Goal: Task Accomplishment & Management: Use online tool/utility

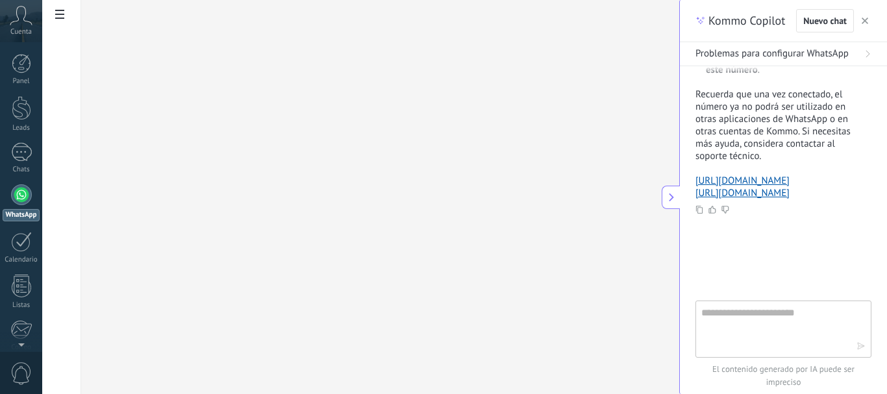
scroll to position [674, 0]
click at [746, 311] on textarea at bounding box center [774, 328] width 146 height 47
type textarea "**********"
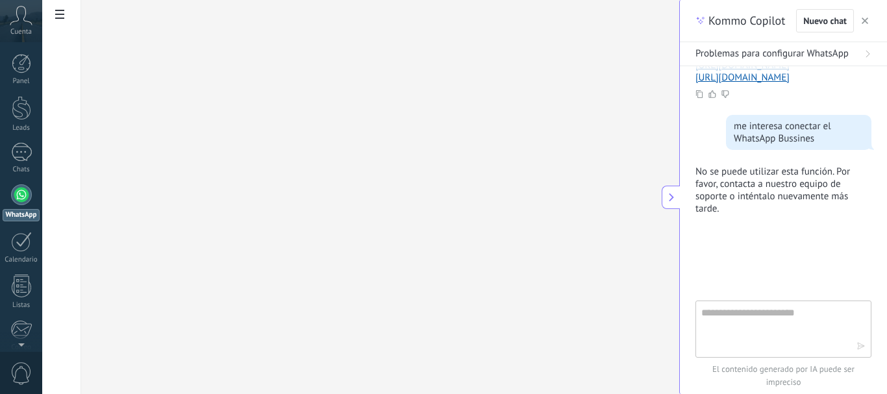
scroll to position [789, 0]
click at [815, 136] on div "me interesa conectar el WhatsApp Bussines" at bounding box center [799, 132] width 130 height 25
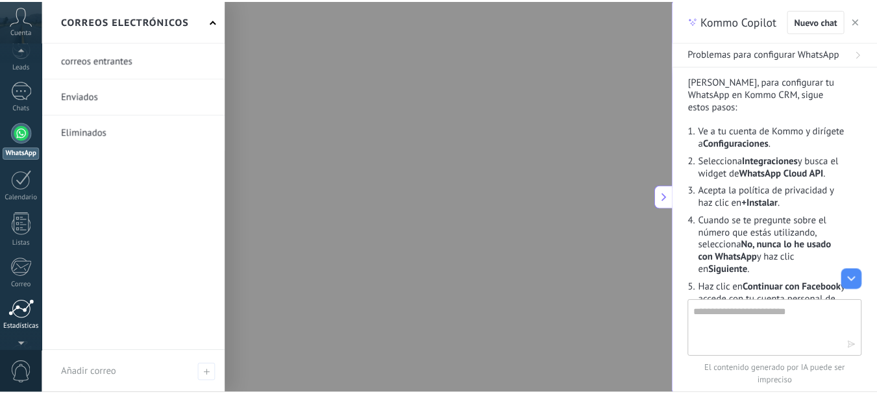
scroll to position [0, 0]
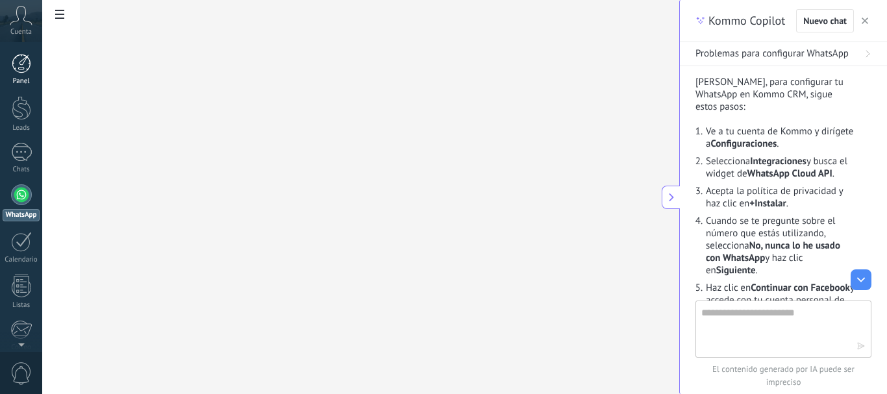
click at [26, 68] on div at bounding box center [21, 63] width 19 height 19
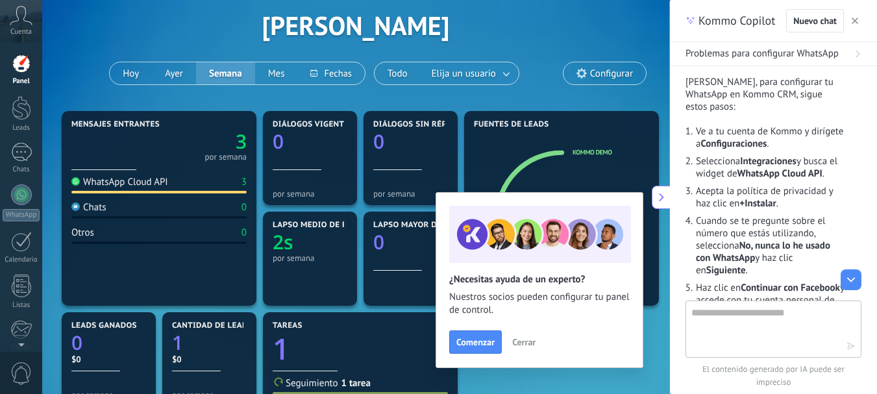
scroll to position [86, 0]
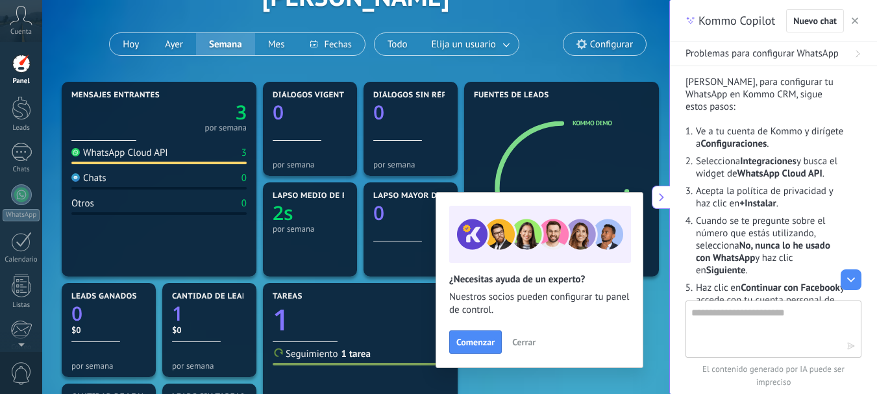
click at [120, 153] on div "WhatsApp Cloud API" at bounding box center [119, 153] width 97 height 12
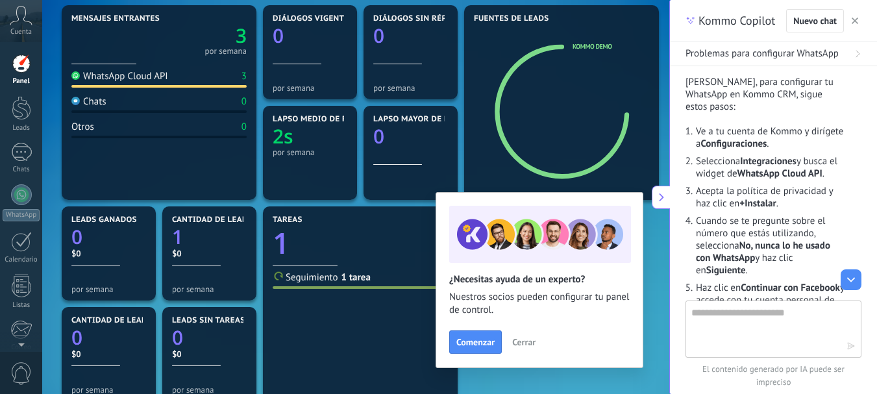
scroll to position [260, 0]
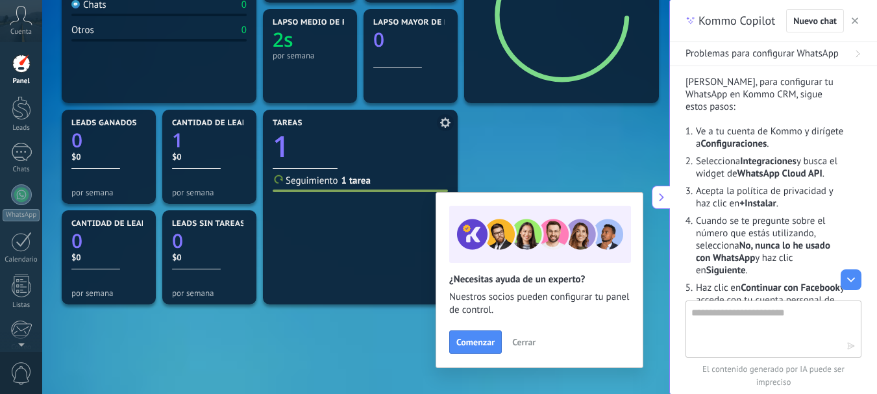
click at [314, 180] on span "Seguimiento" at bounding box center [312, 181] width 53 height 12
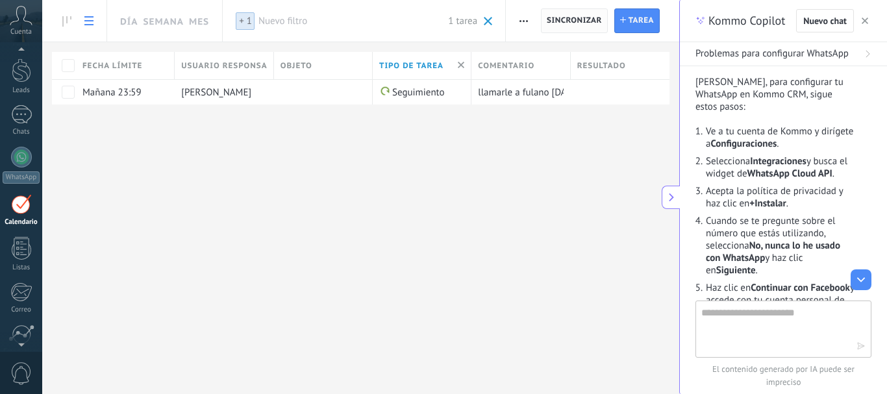
click at [558, 19] on span "Sincronizar" at bounding box center [574, 21] width 55 height 8
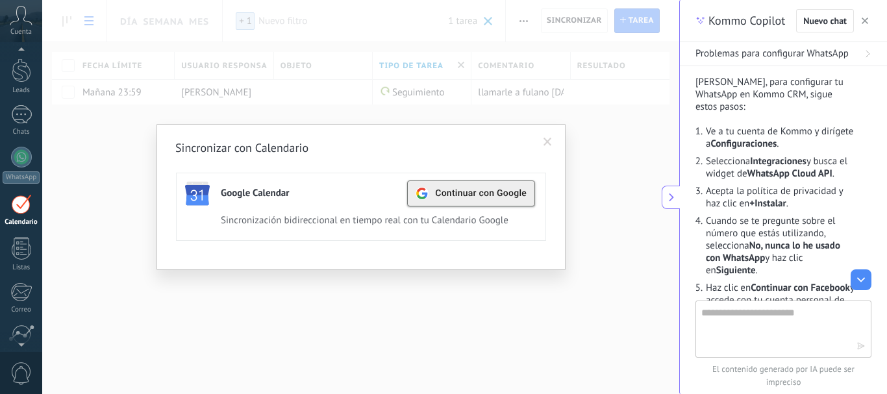
click at [467, 186] on div "Continuar con Google" at bounding box center [470, 193] width 111 height 25
click at [478, 196] on div "Activa" at bounding box center [477, 194] width 35 height 18
click at [552, 148] on span at bounding box center [547, 142] width 21 height 22
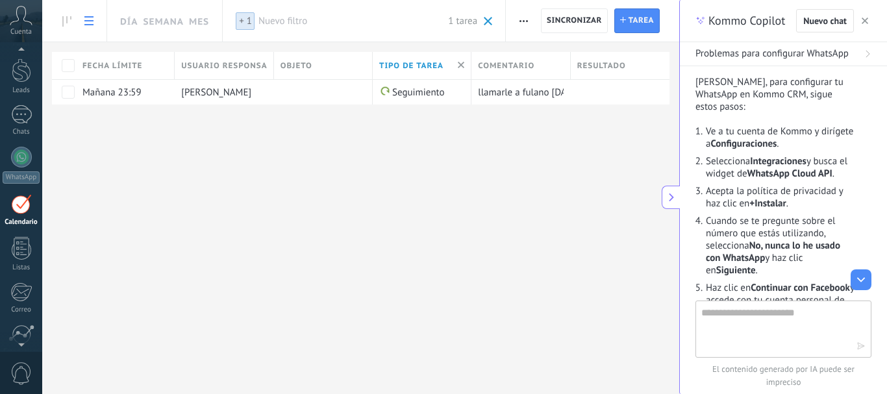
click at [244, 23] on span "+ 1" at bounding box center [245, 21] width 13 height 12
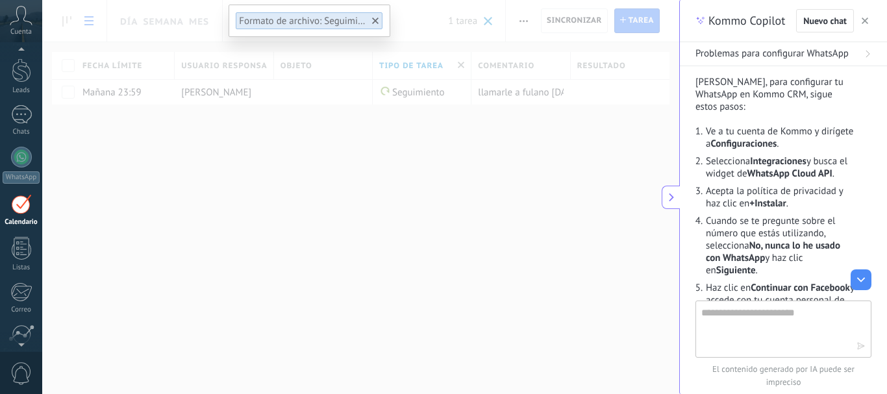
click at [371, 21] on div at bounding box center [375, 21] width 12 height 12
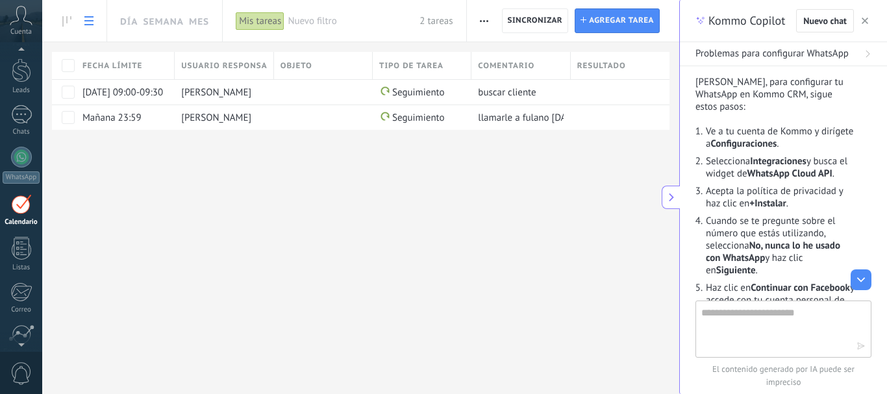
click at [308, 19] on span "Nuevo filtro" at bounding box center [354, 21] width 132 height 12
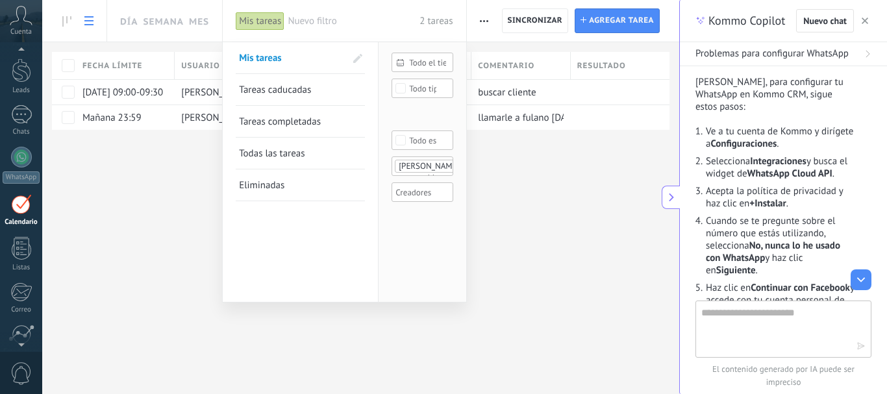
click at [597, 205] on div at bounding box center [443, 197] width 887 height 394
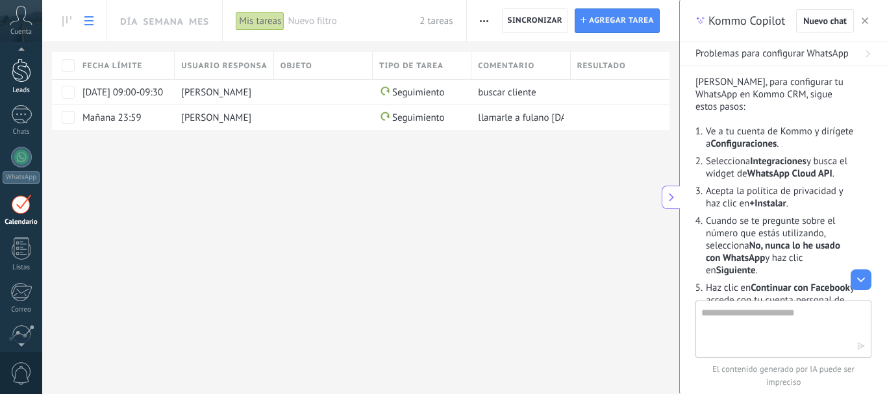
click at [24, 74] on div at bounding box center [21, 70] width 19 height 24
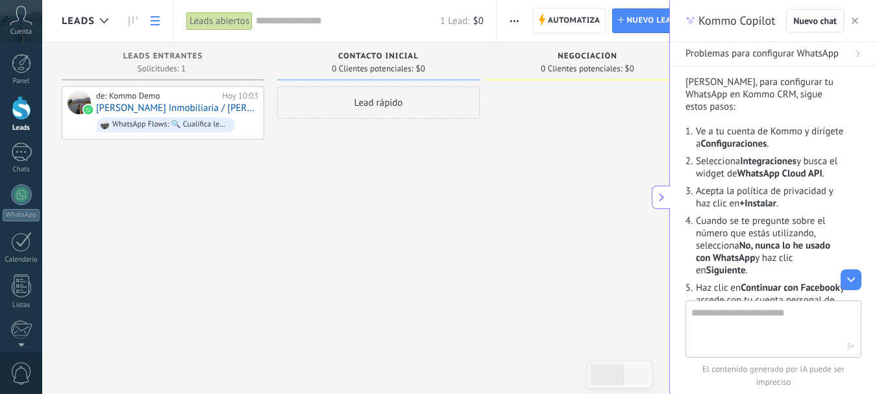
click at [155, 31] on link at bounding box center [155, 20] width 22 height 25
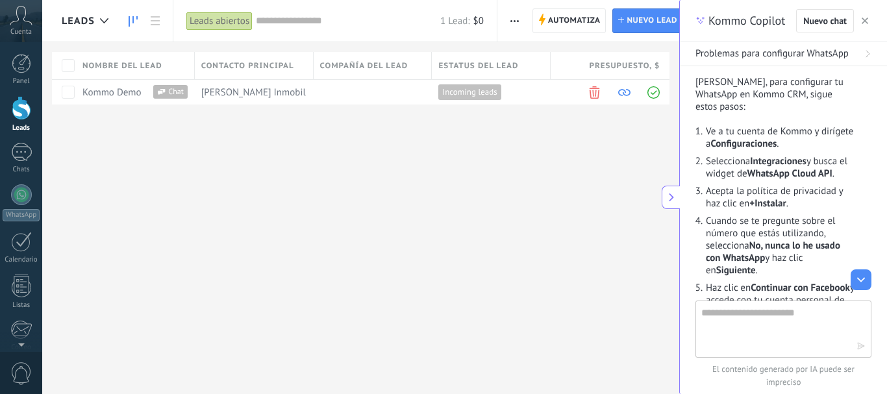
click at [123, 18] on link at bounding box center [133, 20] width 22 height 25
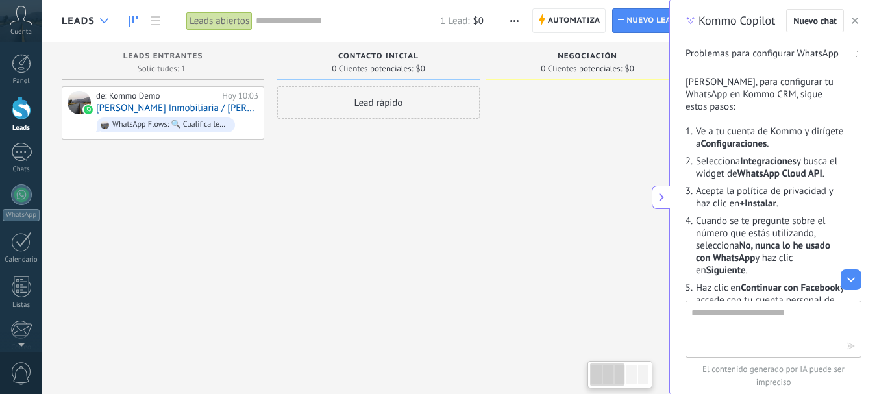
click at [100, 18] on icon at bounding box center [104, 20] width 8 height 5
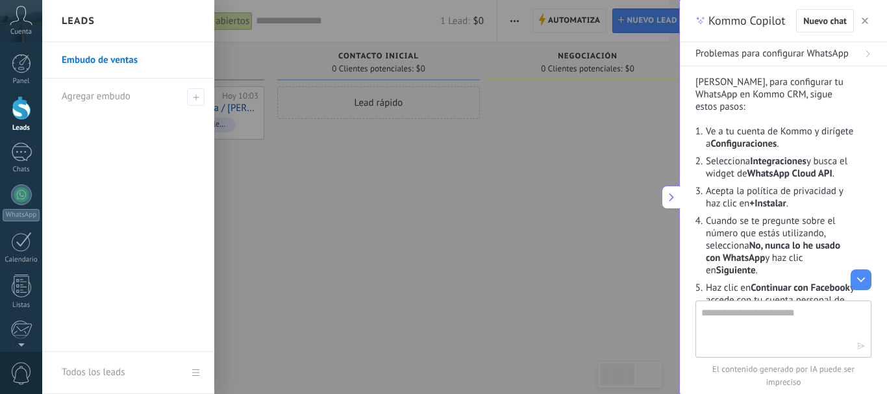
click at [104, 60] on link "Embudo de ventas" at bounding box center [132, 60] width 140 height 36
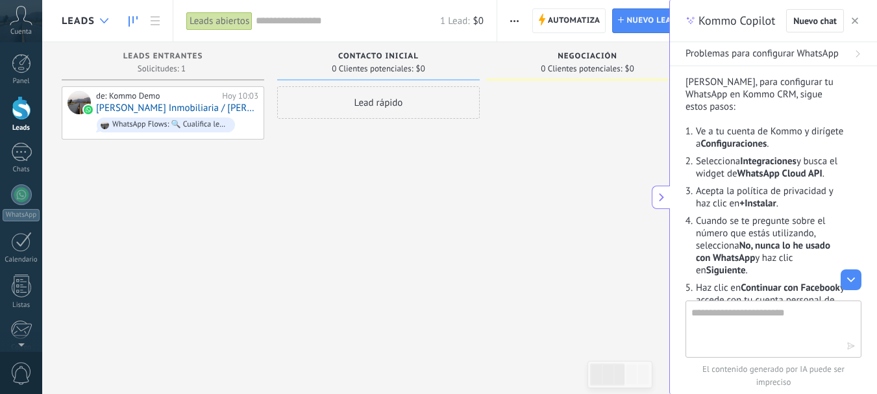
click at [97, 17] on div at bounding box center [103, 20] width 21 height 25
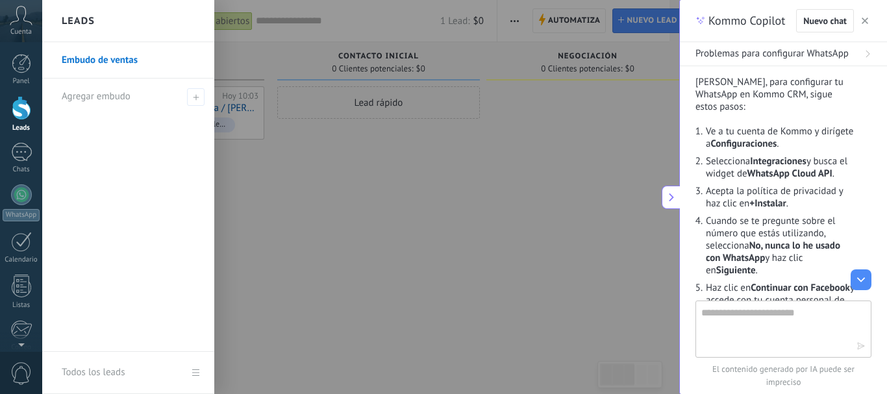
click at [104, 55] on link "Embudo de ventas" at bounding box center [132, 60] width 140 height 36
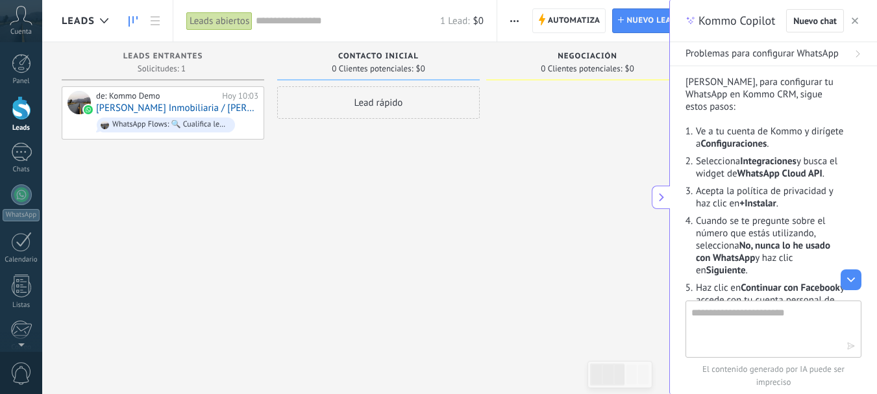
click at [134, 20] on icon at bounding box center [133, 21] width 9 height 10
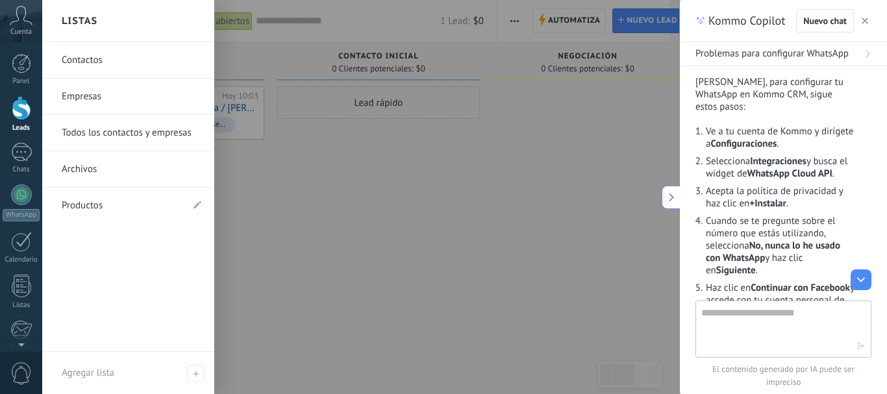
click at [86, 205] on link "Productos" at bounding box center [122, 206] width 120 height 36
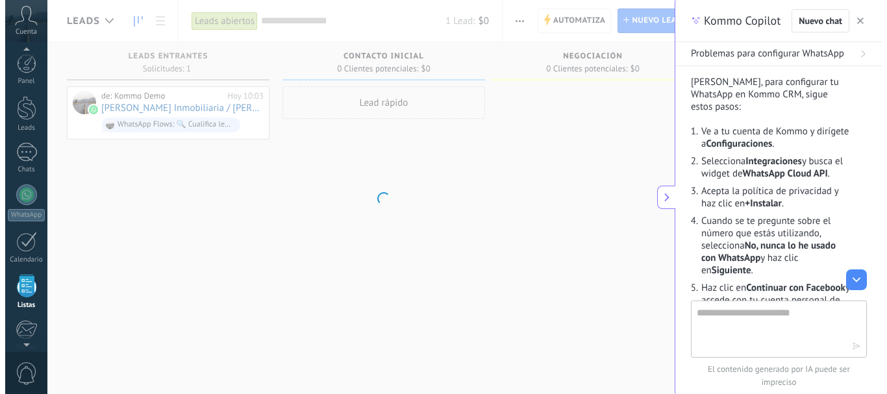
scroll to position [80, 0]
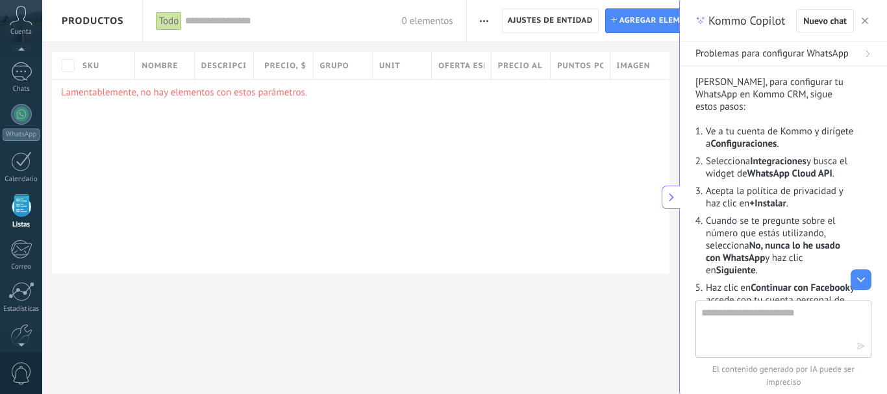
click at [401, 116] on div "Lamentablemente, no hay elementos con estos parámetros." at bounding box center [360, 176] width 617 height 195
click at [628, 19] on span "Agregar elemento" at bounding box center [660, 20] width 82 height 23
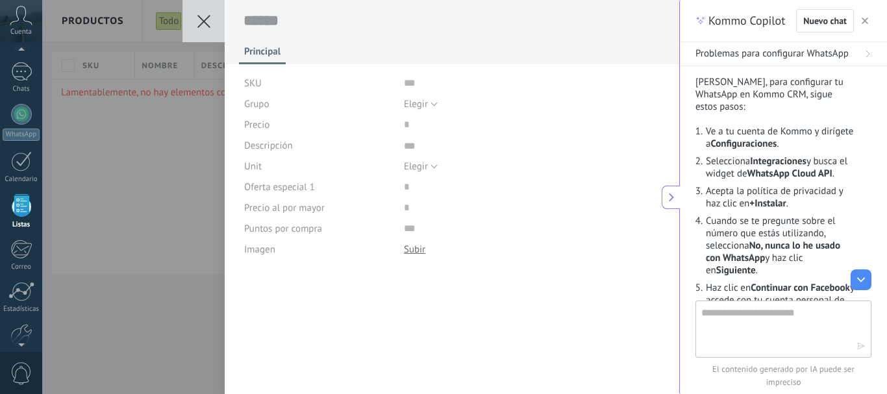
scroll to position [13, 0]
click at [431, 105] on button "Elegir" at bounding box center [421, 103] width 34 height 21
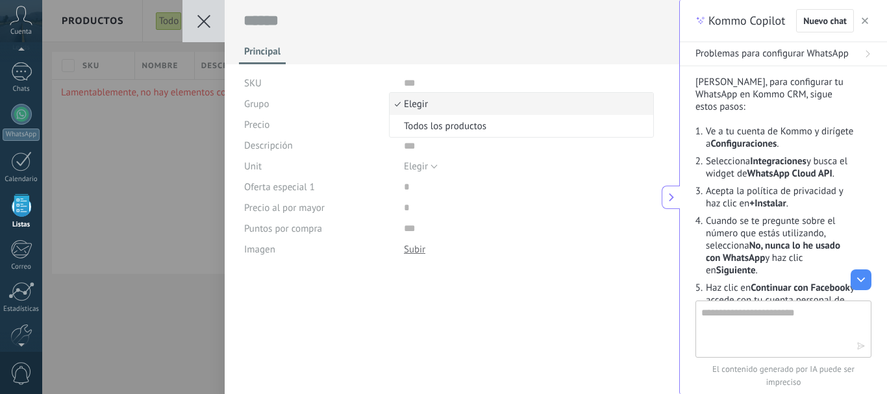
click at [431, 105] on span "Elegir" at bounding box center [520, 104] width 260 height 12
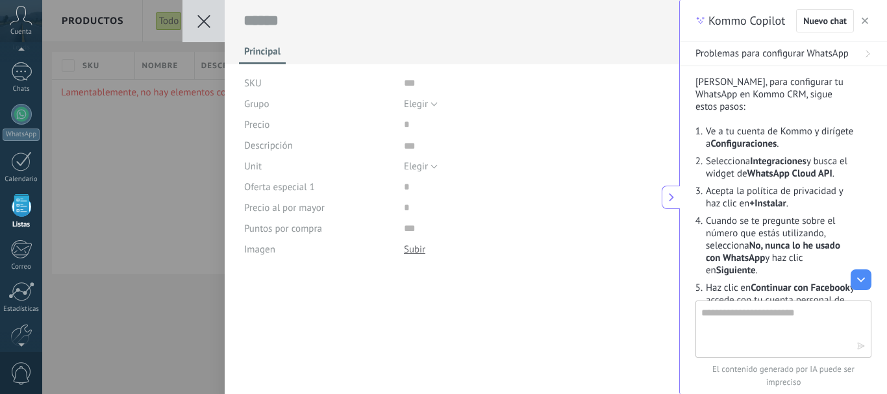
click at [172, 179] on div "Guardar Cancelar Principal SKU Grupo Elegir Todos los productos Elegir Precio D…" at bounding box center [360, 197] width 637 height 394
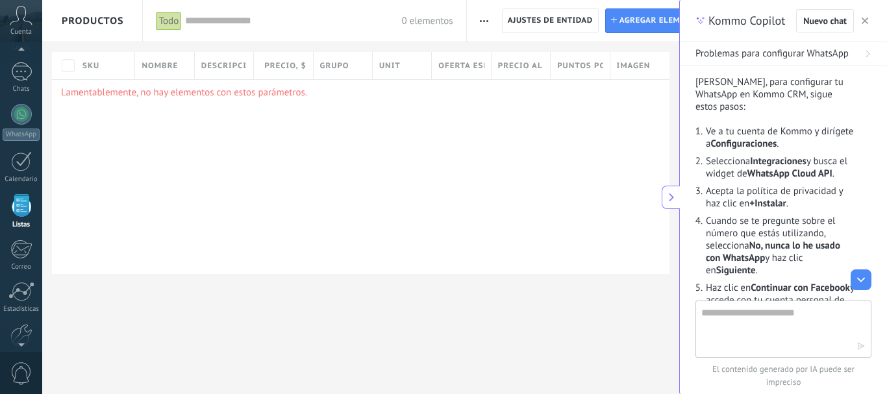
click at [483, 20] on icon "button" at bounding box center [484, 21] width 8 height 2
click at [508, 58] on span "Importar" at bounding box center [509, 55] width 36 height 26
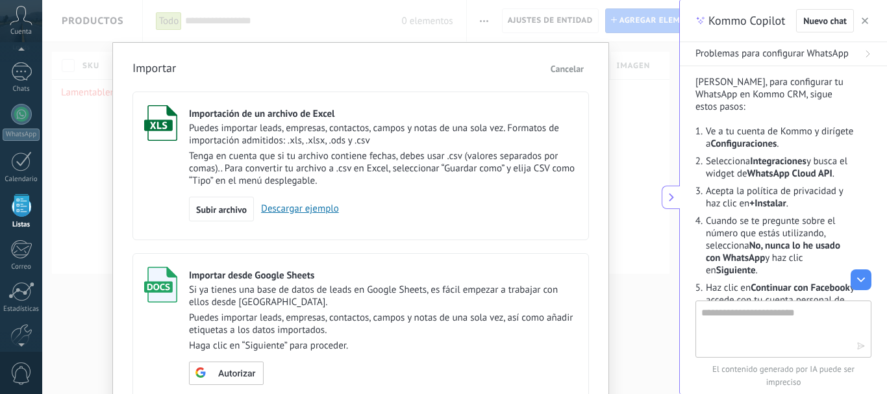
scroll to position [91, 0]
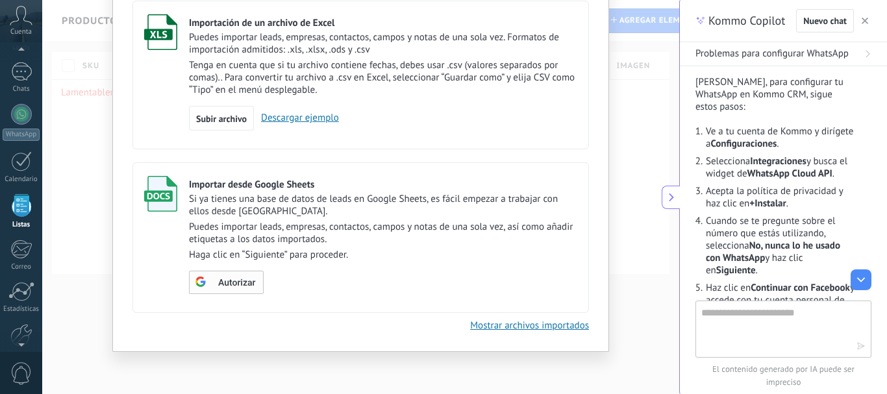
click at [219, 280] on span "Autorizar" at bounding box center [236, 283] width 37 height 9
click at [225, 285] on span "Escoger tabla" at bounding box center [234, 283] width 52 height 9
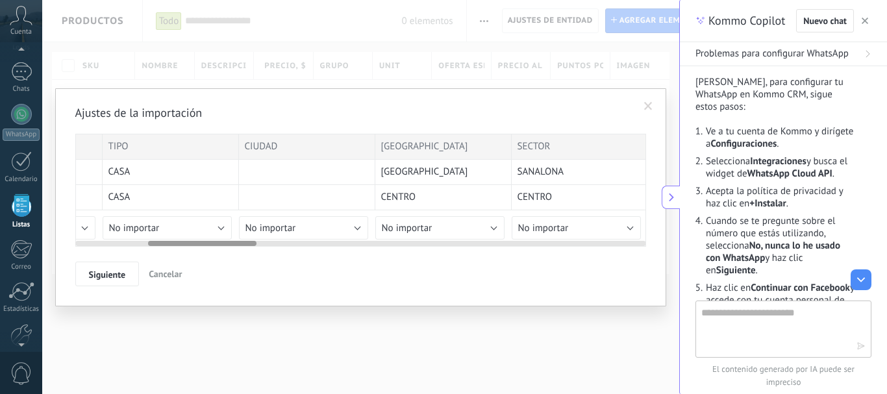
drag, startPoint x: 126, startPoint y: 244, endPoint x: 213, endPoint y: 249, distance: 87.1
click at [203, 249] on div "Ajustes de la importación SKU OPERACIÓN TIPO CIUDAD COLONIA SECTOR PRECIO EXCLU…" at bounding box center [360, 195] width 571 height 181
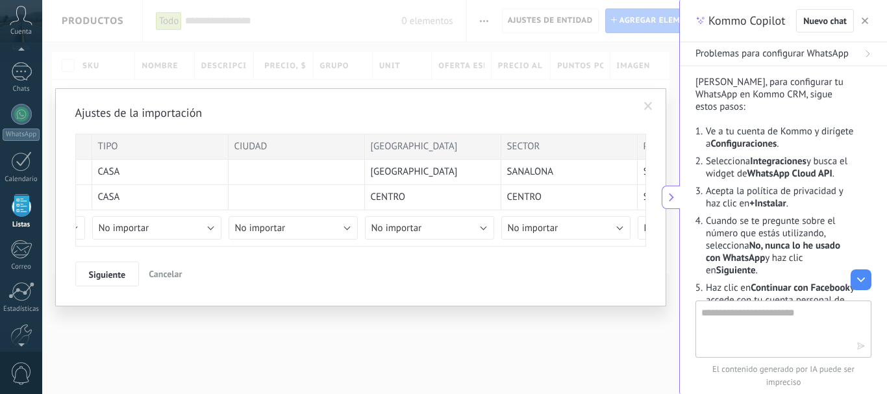
drag, startPoint x: 213, startPoint y: 249, endPoint x: 227, endPoint y: 249, distance: 13.6
click at [218, 249] on div "Ajustes de la importación SKU OPERACIÓN TIPO CIUDAD COLONIA SECTOR PRECIO EXCLU…" at bounding box center [360, 195] width 571 height 181
click at [251, 249] on div "Ajustes de la importación SKU OPERACIÓN TIPO CIUDAD COLONIA SECTOR PRECIO EXCLU…" at bounding box center [360, 195] width 571 height 181
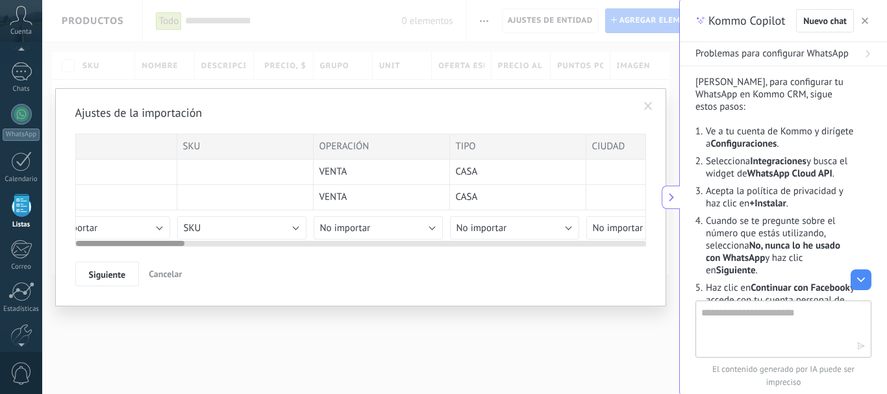
scroll to position [0, 0]
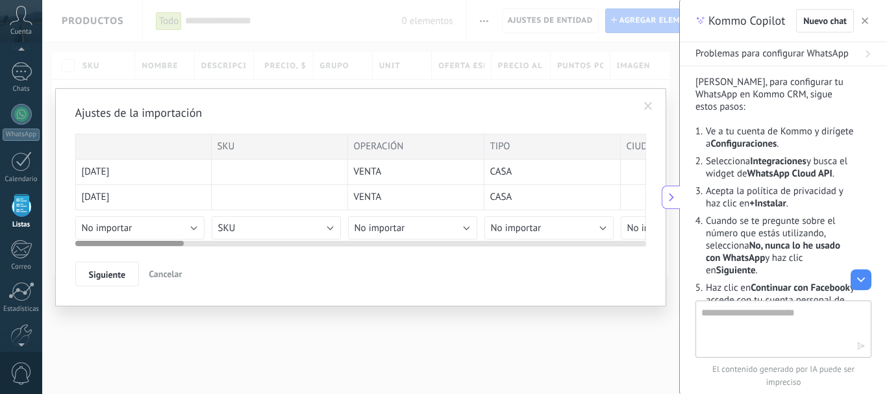
drag, startPoint x: 204, startPoint y: 241, endPoint x: 90, endPoint y: 249, distance: 115.2
click at [90, 249] on div "Ajustes de la importación SKU OPERACIÓN TIPO CIUDAD COLONIA SECTOR PRECIO EXCLU…" at bounding box center [360, 195] width 571 height 181
click at [108, 142] on div at bounding box center [143, 147] width 136 height 26
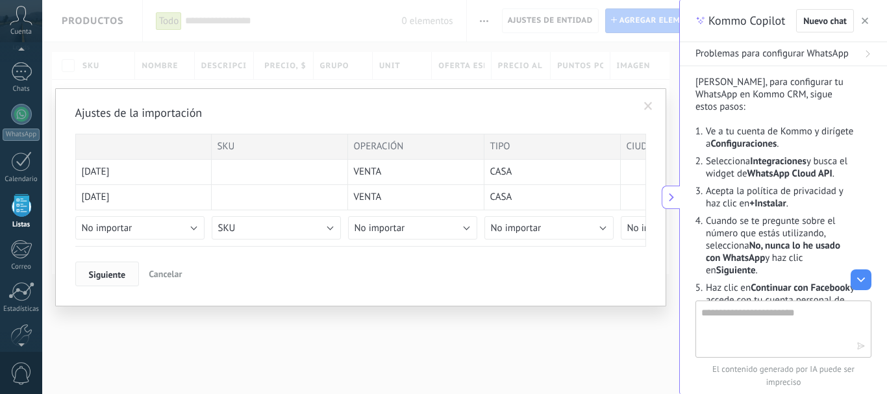
click at [101, 273] on span "Siguiente" at bounding box center [107, 274] width 37 height 9
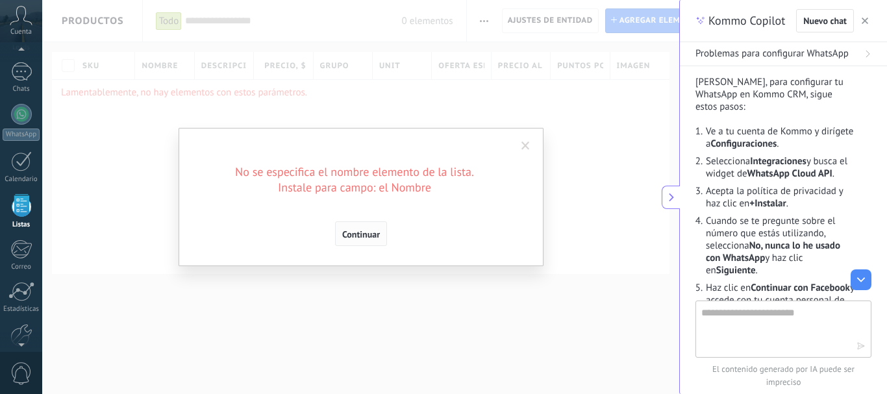
click at [357, 230] on span "Continuar" at bounding box center [361, 234] width 38 height 9
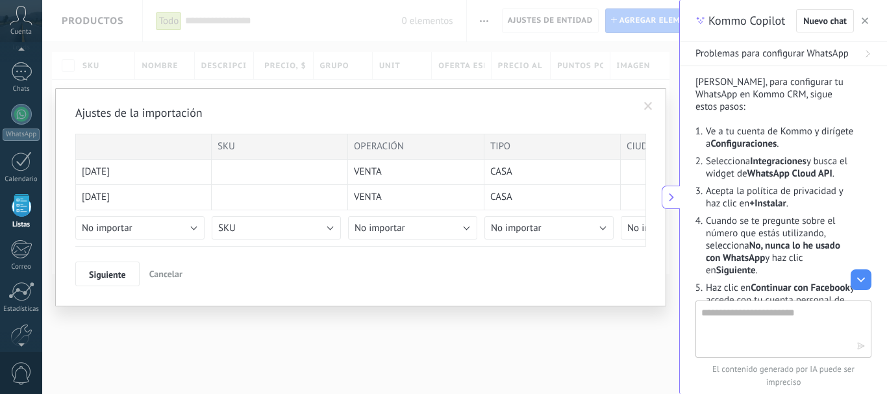
click at [144, 106] on h2 "Ajustes de la importación" at bounding box center [354, 113] width 558 height 16
click at [229, 115] on h2 "Ajustes de la importación" at bounding box center [354, 113] width 558 height 16
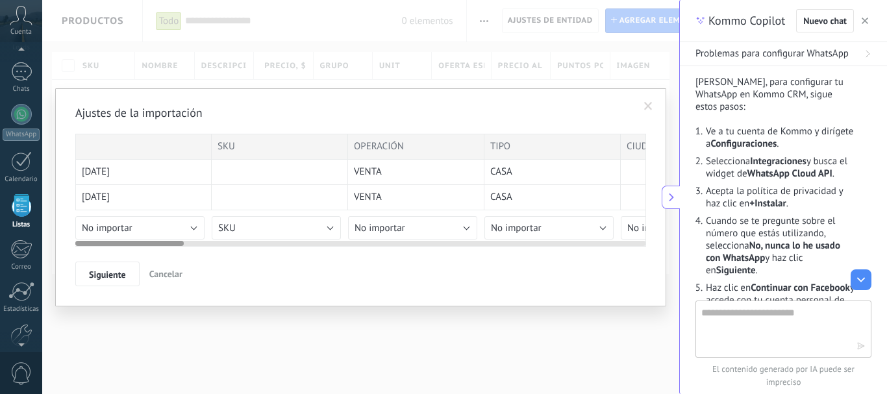
drag, startPoint x: 118, startPoint y: 241, endPoint x: 52, endPoint y: 240, distance: 66.2
click at [52, 240] on div "Ajustes de la importación SKU OPERACIÓN TIPO CIUDAD COLONIA SECTOR PRECIO EXCLU…" at bounding box center [360, 197] width 637 height 394
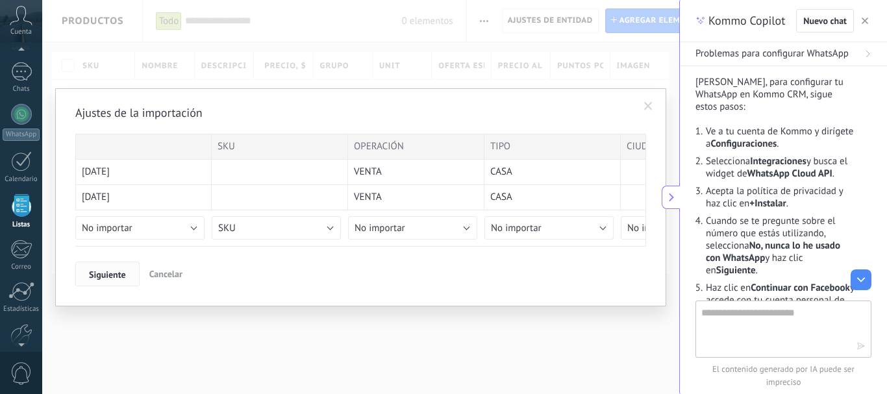
click at [116, 274] on span "Siguiente" at bounding box center [107, 274] width 37 height 9
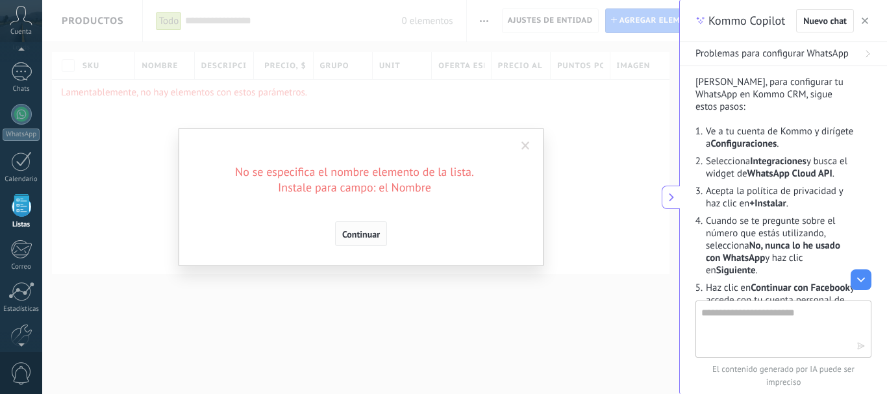
click at [354, 232] on span "Continuar" at bounding box center [361, 234] width 38 height 9
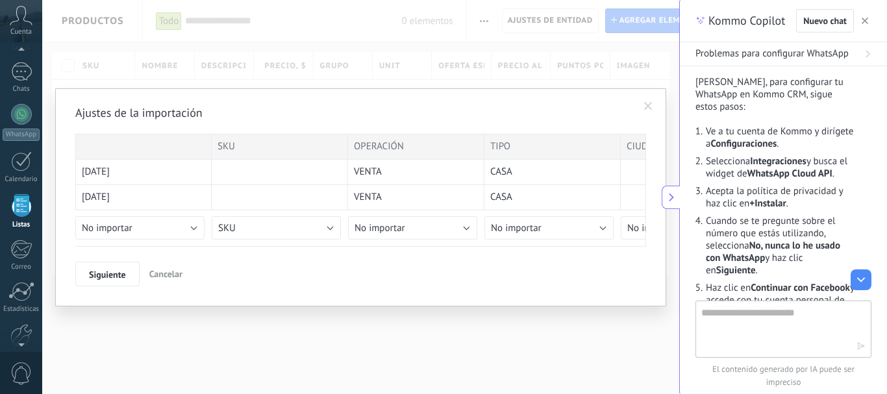
click at [166, 118] on h2 "Ajustes de la importación" at bounding box center [354, 113] width 558 height 16
click at [157, 116] on h2 "Ajustes de la importación" at bounding box center [354, 113] width 558 height 16
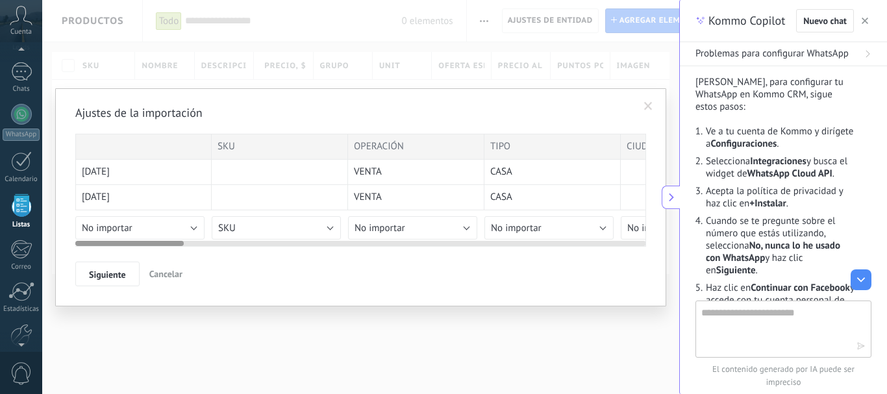
drag, startPoint x: 157, startPoint y: 117, endPoint x: 173, endPoint y: 245, distance: 128.9
click at [169, 223] on div "Ajustes de la importación SKU OPERACIÓN TIPO CIUDAD COLONIA SECTOR PRECIO EXCLU…" at bounding box center [360, 195] width 571 height 181
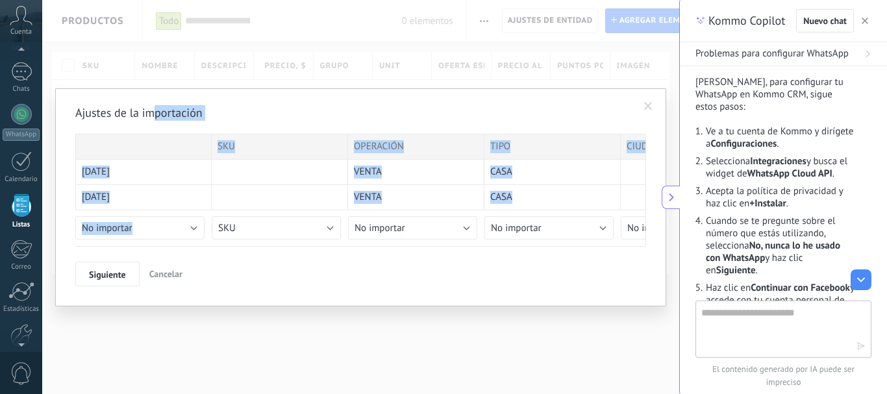
click at [238, 119] on h2 "Ajustes de la importación" at bounding box center [354, 113] width 558 height 16
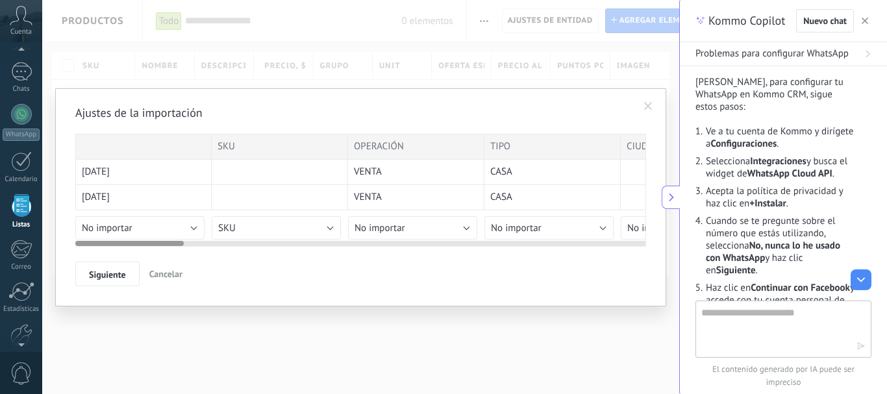
click at [192, 183] on div "[DATE]" at bounding box center [143, 172] width 136 height 25
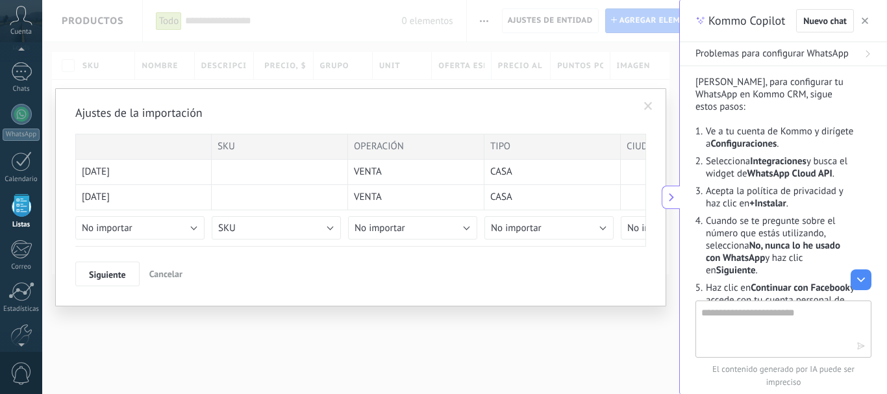
click at [666, 195] on icon at bounding box center [671, 197] width 10 height 10
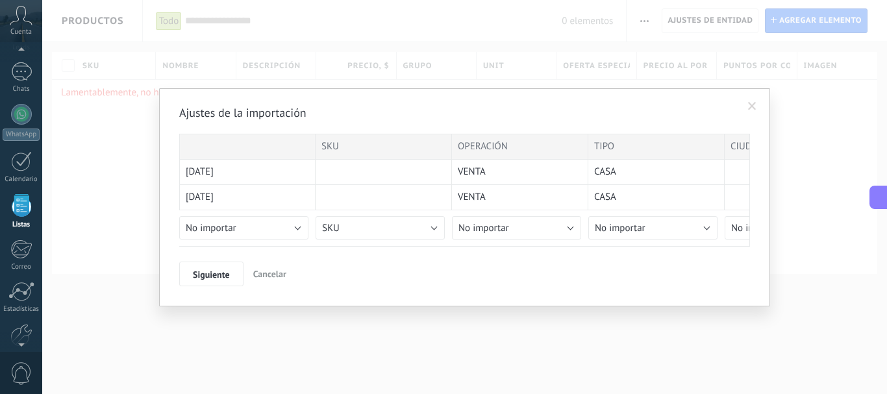
type textarea "***"
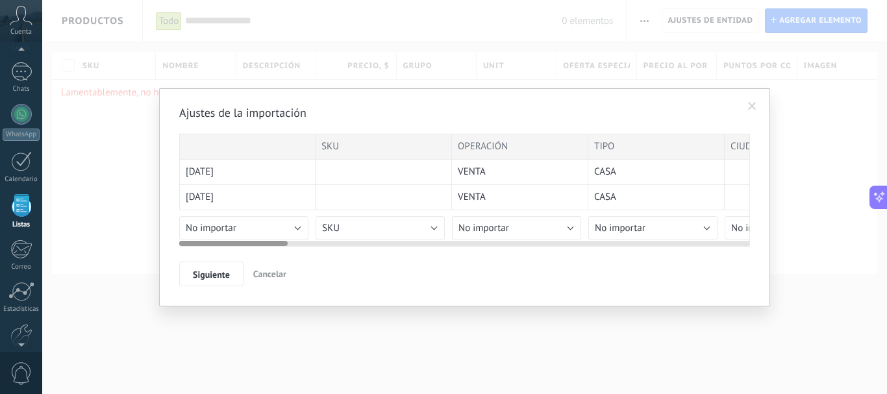
click at [282, 202] on div "[DATE]" at bounding box center [247, 197] width 136 height 25
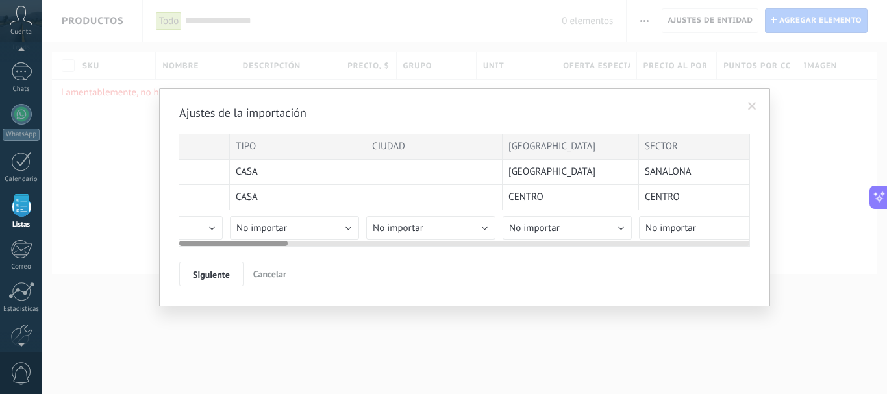
scroll to position [0, 0]
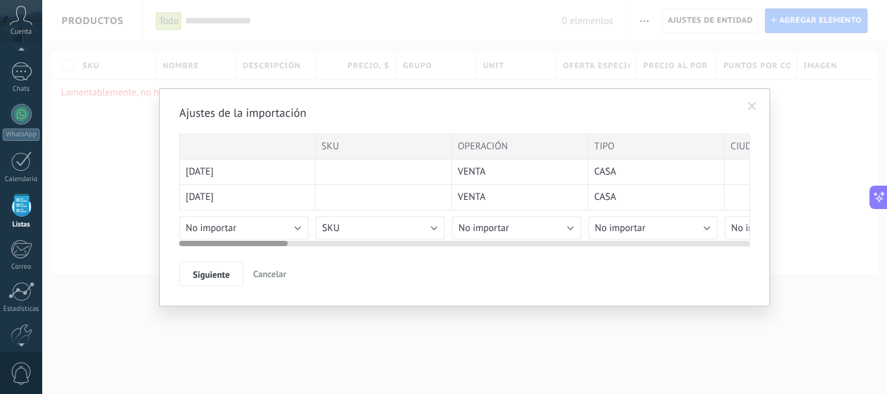
drag, startPoint x: 266, startPoint y: 241, endPoint x: 137, endPoint y: 237, distance: 129.2
click at [137, 237] on div "Ajustes de la importación SKU OPERACIÓN TIPO CIUDAD COLONIA SECTOR PRECIO EXCLU…" at bounding box center [464, 197] width 845 height 394
click at [225, 225] on span "No importar" at bounding box center [211, 228] width 51 height 12
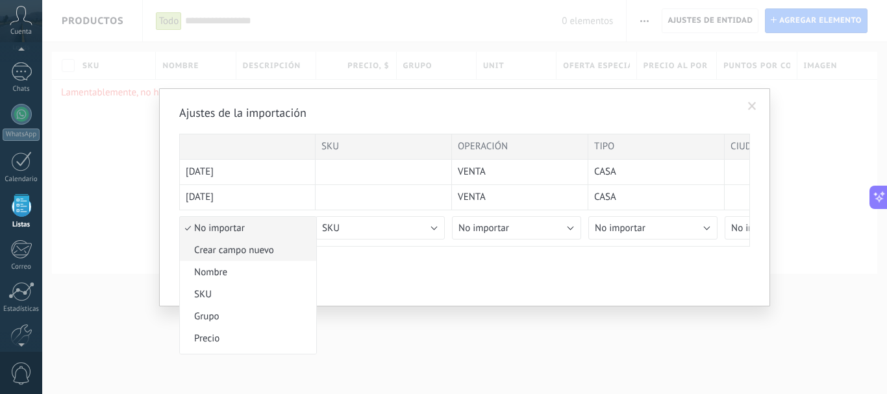
click at [246, 254] on span "Crear campo nuevo" at bounding box center [246, 250] width 132 height 12
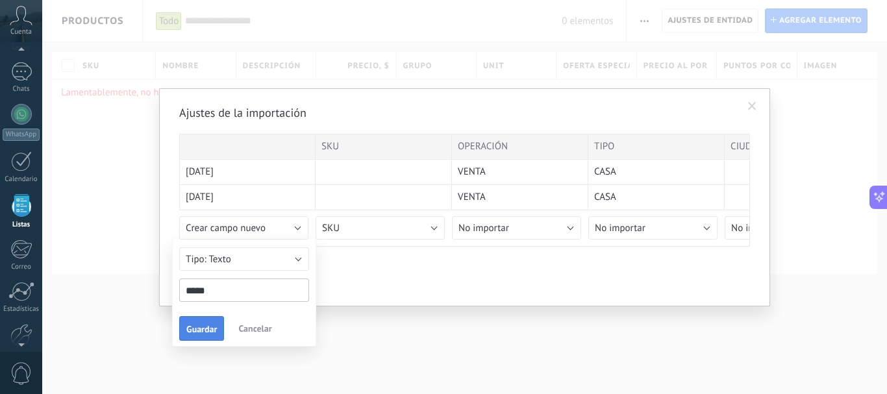
type input "*****"
click at [204, 336] on button "Guardar" at bounding box center [201, 328] width 45 height 25
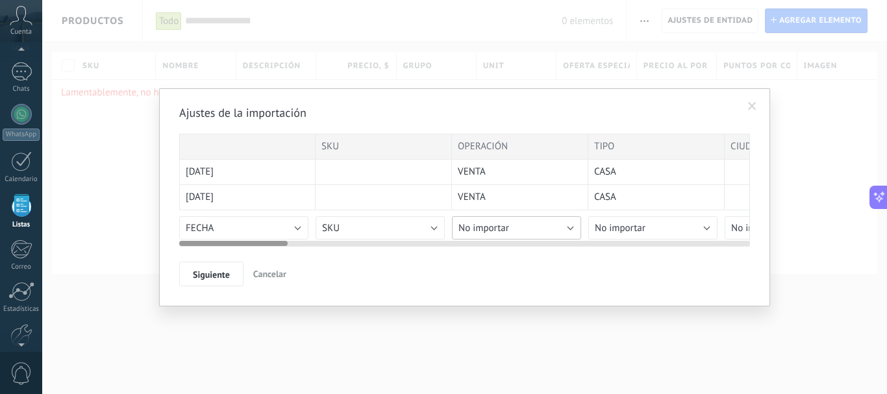
click at [517, 221] on button "No importar" at bounding box center [516, 227] width 129 height 23
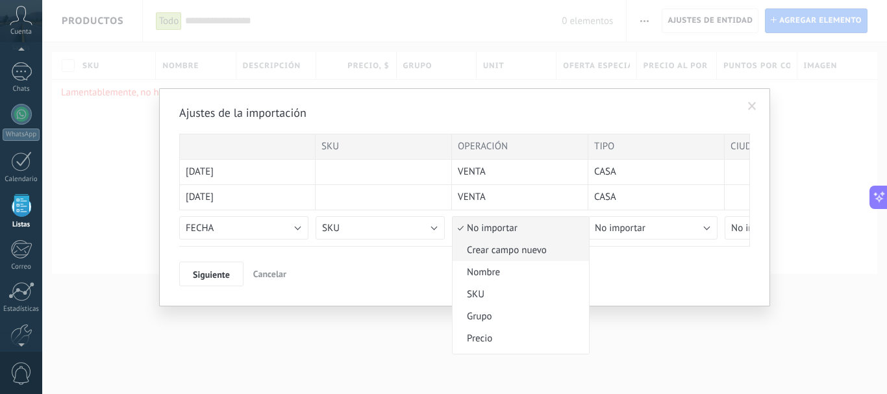
click at [541, 252] on span "Crear campo nuevo" at bounding box center [518, 250] width 132 height 12
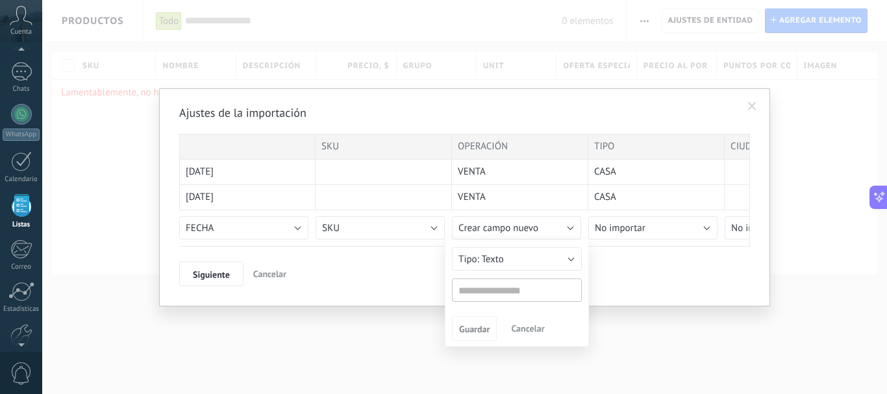
type input "*"
drag, startPoint x: 514, startPoint y: 288, endPoint x: 391, endPoint y: 294, distance: 122.9
click at [391, 294] on div "Ajustes de la importación SKU OPERACIÓN TIPO CIUDAD COLONIA SECTOR PRECIO EXCLU…" at bounding box center [464, 197] width 611 height 218
type input "*********"
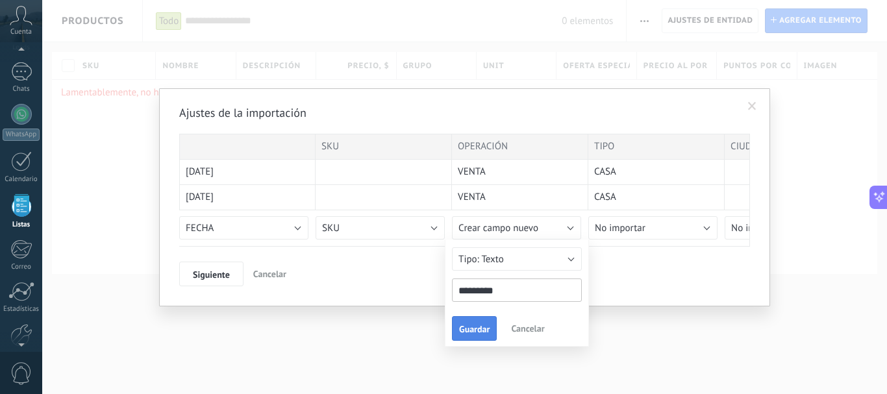
click at [462, 334] on span "Guardar" at bounding box center [474, 329] width 31 height 9
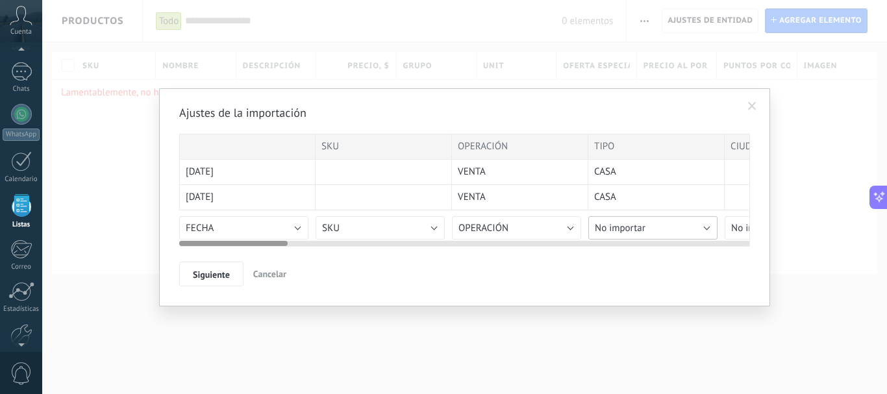
click at [685, 228] on button "No importar" at bounding box center [652, 227] width 129 height 23
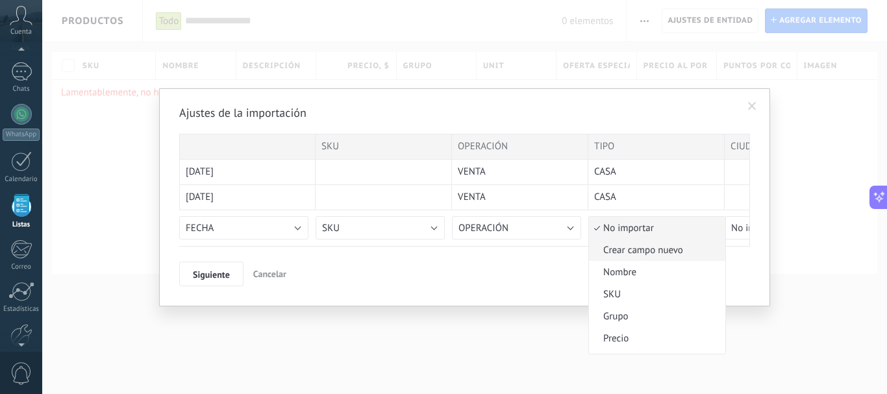
click at [650, 253] on span "Crear campo nuevo" at bounding box center [655, 250] width 132 height 12
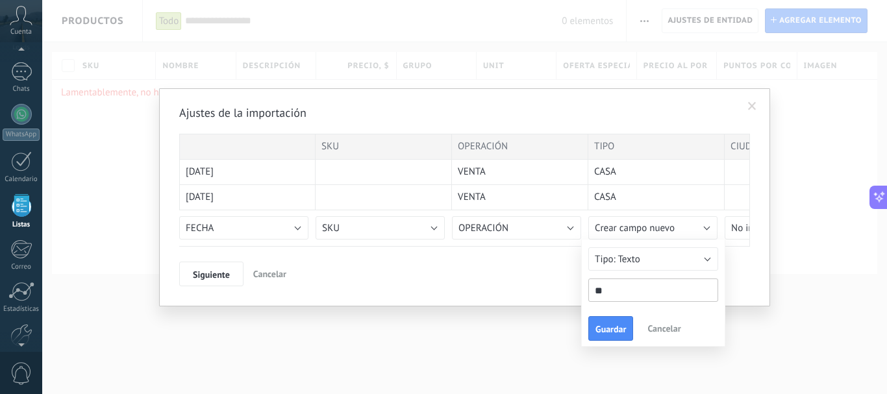
type input "*"
type input "****"
click at [621, 334] on span "Guardar" at bounding box center [610, 329] width 31 height 9
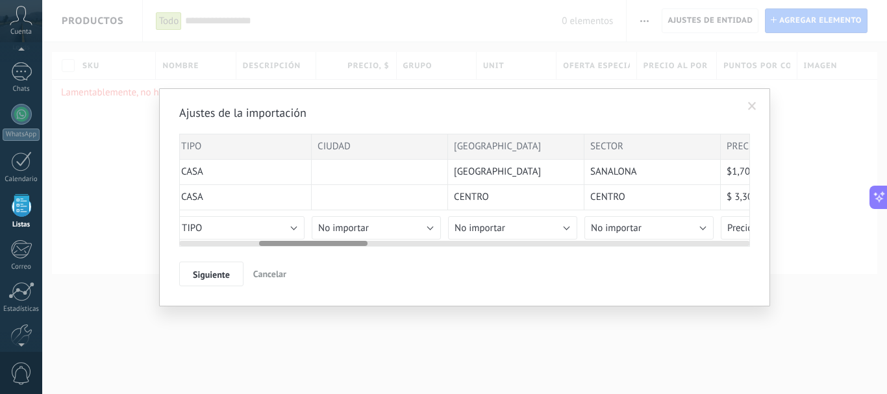
scroll to position [0, 423]
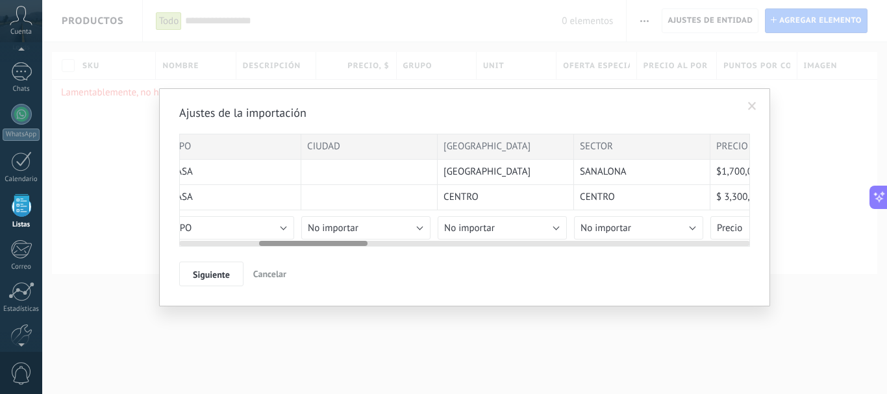
drag, startPoint x: 264, startPoint y: 241, endPoint x: 345, endPoint y: 238, distance: 81.2
click at [345, 238] on div at bounding box center [464, 241] width 571 height 10
click at [358, 227] on span "No importar" at bounding box center [333, 228] width 51 height 12
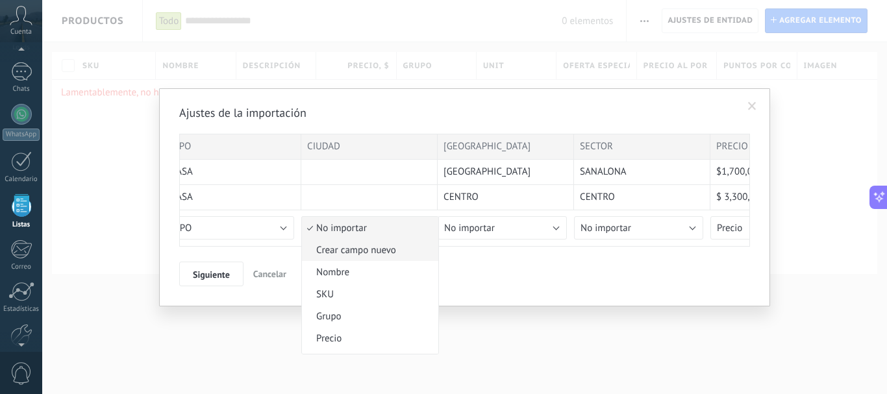
click at [369, 251] on span "Crear campo nuevo" at bounding box center [368, 250] width 132 height 12
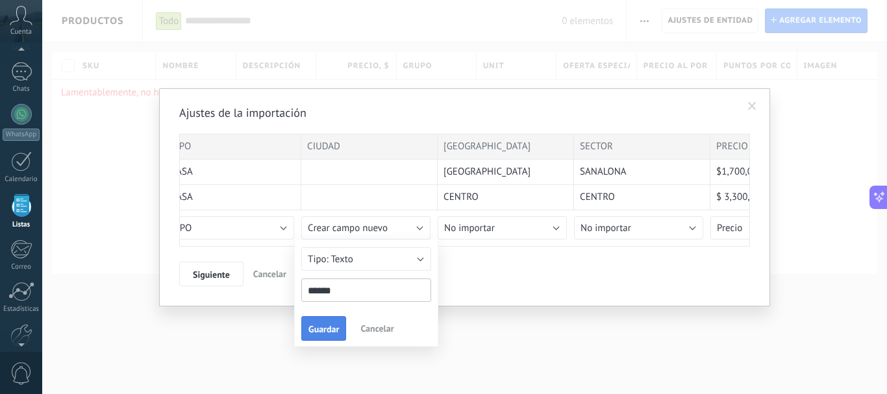
type input "******"
click at [327, 332] on span "Guardar" at bounding box center [323, 329] width 31 height 9
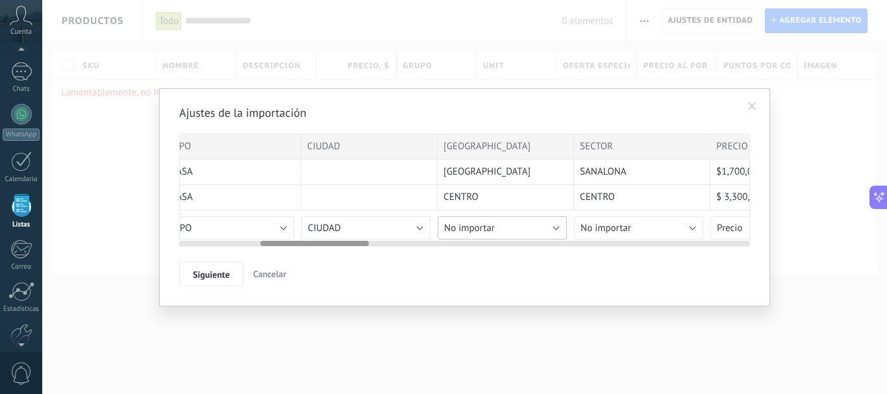
click at [521, 230] on button "No importar" at bounding box center [502, 227] width 129 height 23
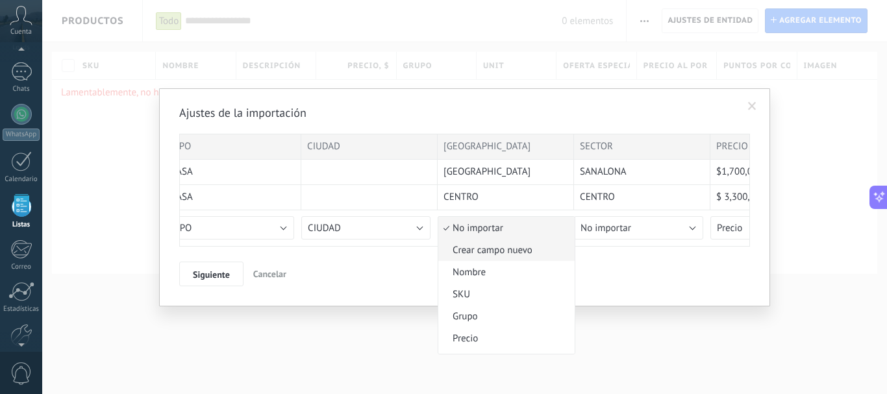
click at [483, 256] on span "Crear campo nuevo" at bounding box center [504, 250] width 132 height 12
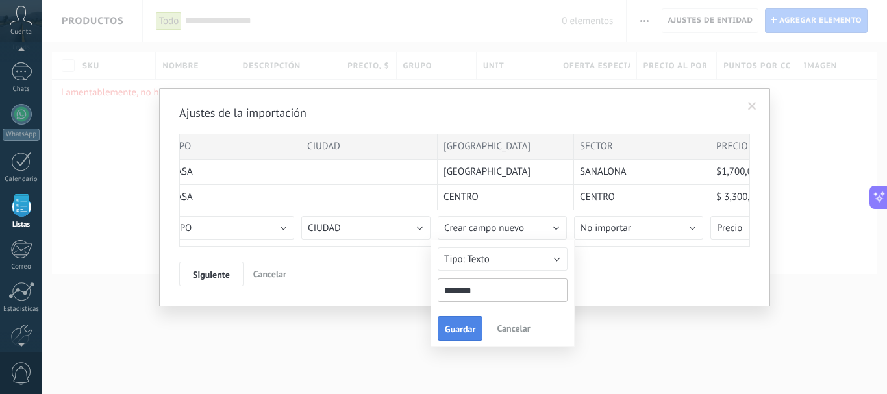
type input "*******"
click at [460, 334] on span "Guardar" at bounding box center [460, 329] width 31 height 9
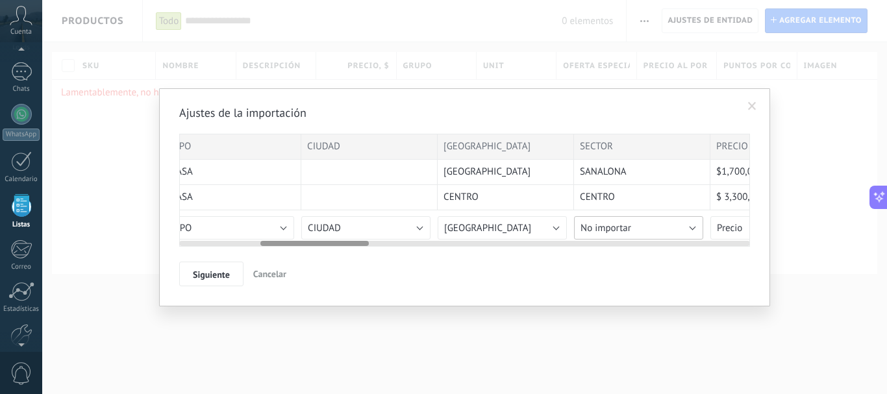
click at [669, 230] on button "No importar" at bounding box center [638, 227] width 129 height 23
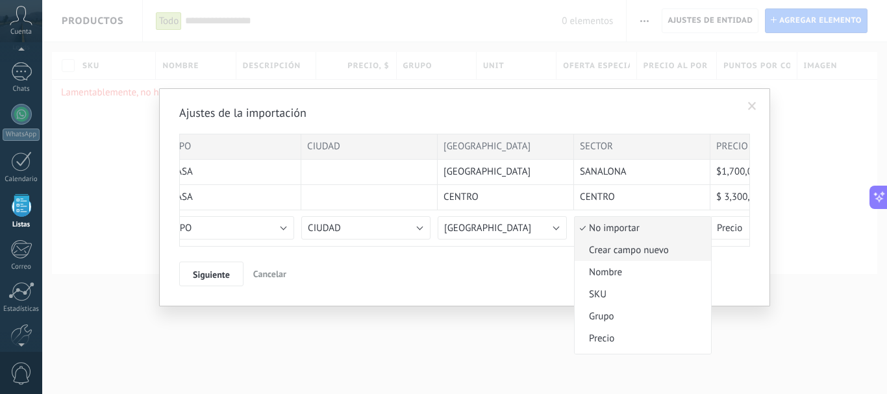
click at [643, 247] on span "Crear campo nuevo" at bounding box center [641, 250] width 132 height 12
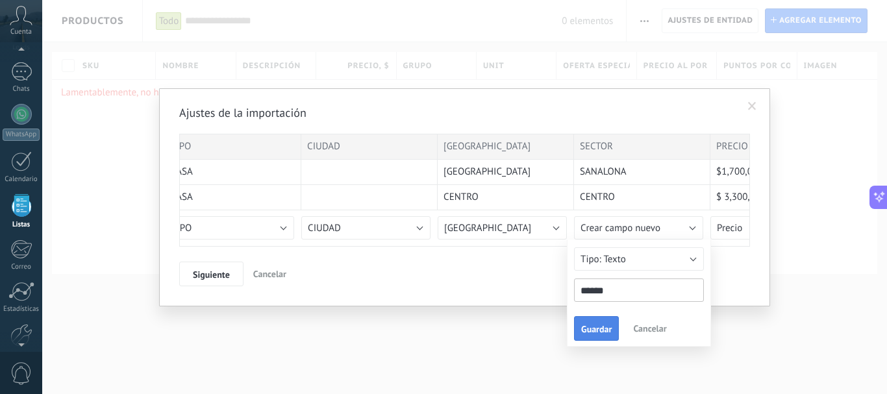
type input "******"
click at [595, 330] on span "Guardar" at bounding box center [596, 329] width 31 height 9
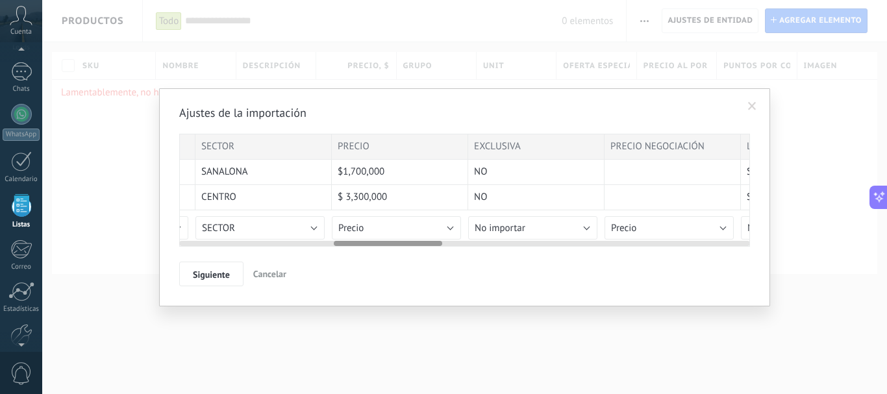
scroll to position [0, 826]
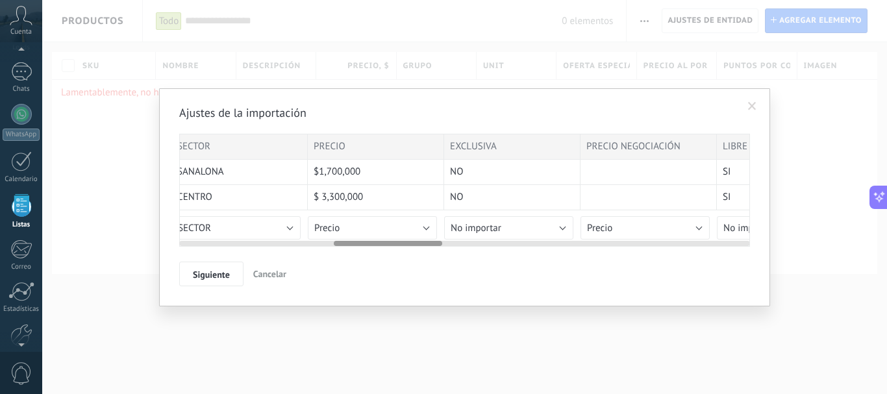
drag, startPoint x: 358, startPoint y: 243, endPoint x: 435, endPoint y: 244, distance: 76.6
click at [435, 244] on div at bounding box center [388, 243] width 108 height 5
click at [516, 225] on button "No importar" at bounding box center [508, 227] width 129 height 23
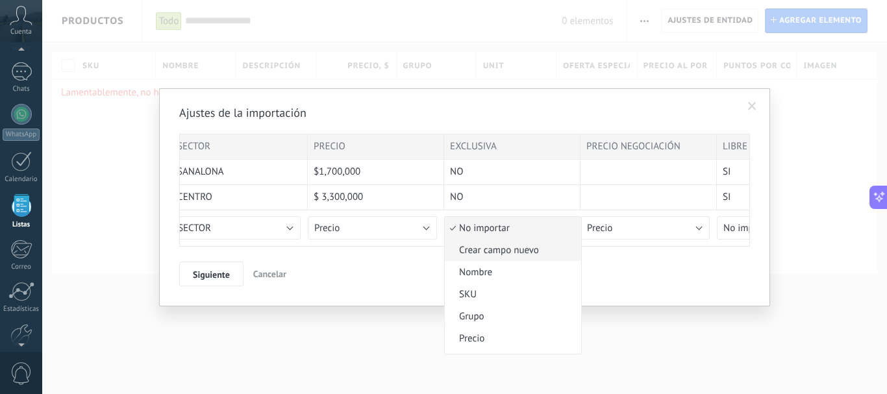
click at [514, 249] on span "Crear campo nuevo" at bounding box center [511, 250] width 132 height 12
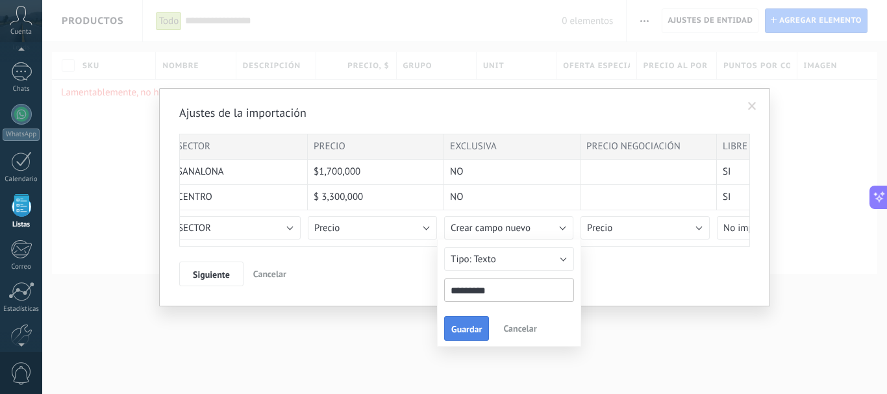
type input "*********"
click at [457, 326] on span "Guardar" at bounding box center [466, 329] width 31 height 9
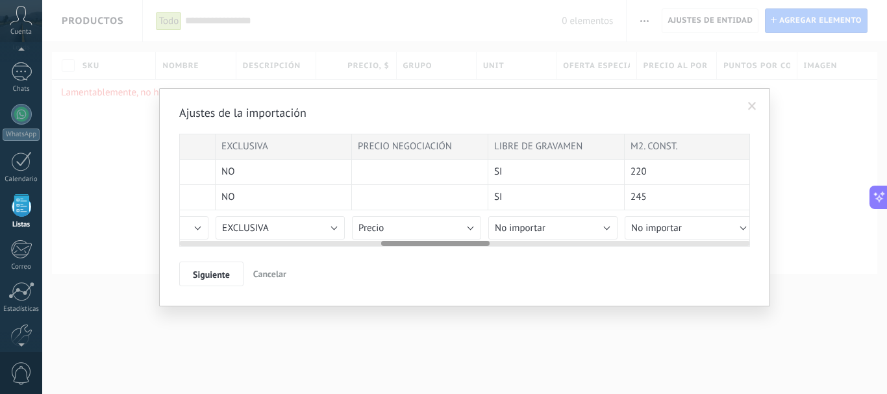
scroll to position [0, 1064]
drag, startPoint x: 436, startPoint y: 245, endPoint x: 482, endPoint y: 250, distance: 45.7
click at [482, 250] on div "Ajustes de la importación SKU OPERACIÓN TIPO CIUDAD COLONIA SECTOR PRECIO EXCLU…" at bounding box center [464, 195] width 571 height 181
click at [427, 230] on button "Precio" at bounding box center [406, 227] width 129 height 23
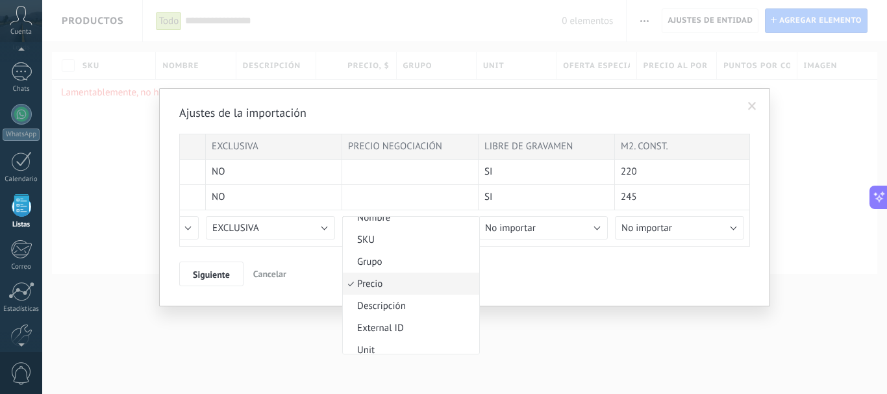
scroll to position [0, 0]
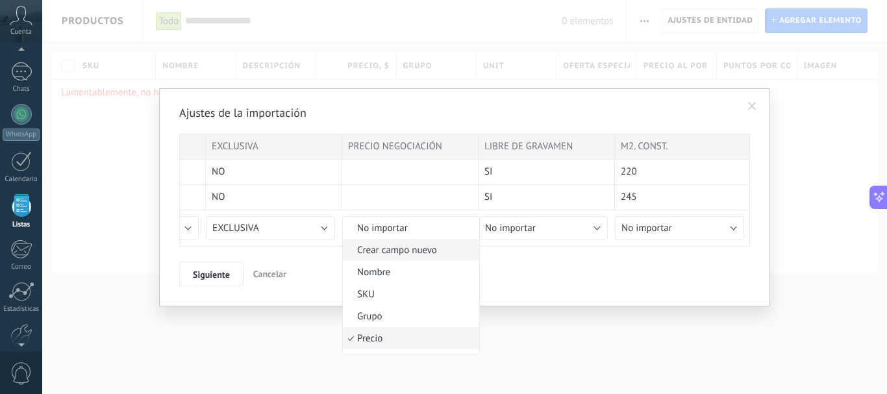
click at [396, 254] on span "Crear campo nuevo" at bounding box center [409, 250] width 132 height 12
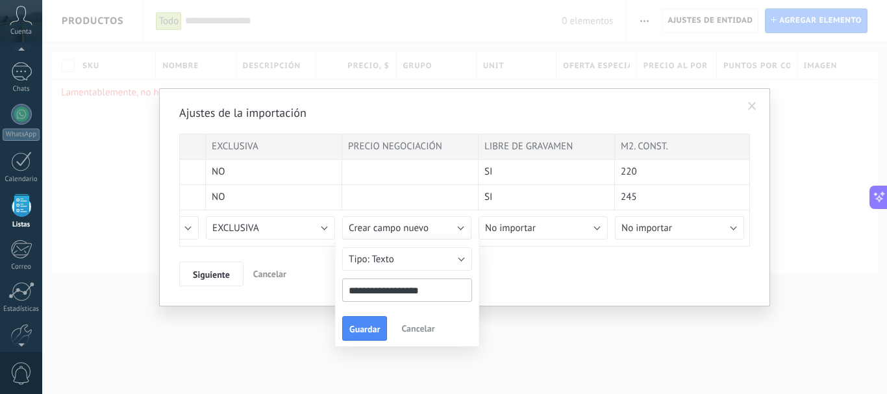
type input "**********"
click at [569, 297] on div "Ajustes de la importación SKU OPERACIÓN TIPO CIUDAD COLONIA SECTOR PRECIO EXCLU…" at bounding box center [464, 197] width 611 height 218
click at [509, 282] on div "Siguiente Cancelar" at bounding box center [464, 274] width 571 height 25
click at [357, 332] on span "Guardar" at bounding box center [364, 329] width 31 height 9
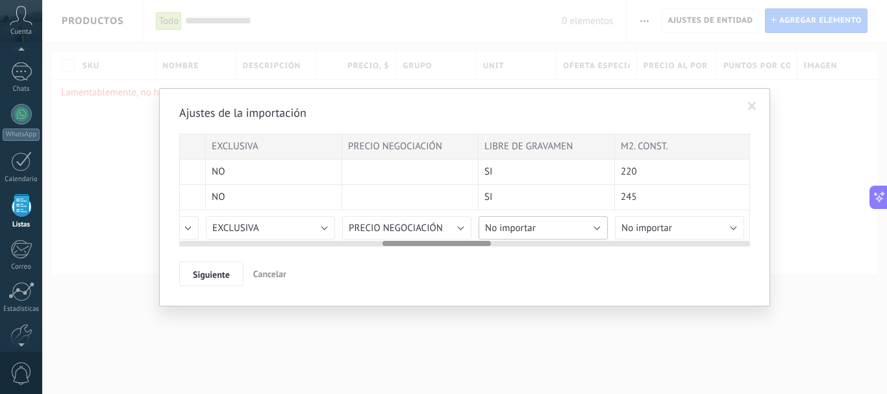
click at [529, 230] on span "No importar" at bounding box center [510, 228] width 51 height 12
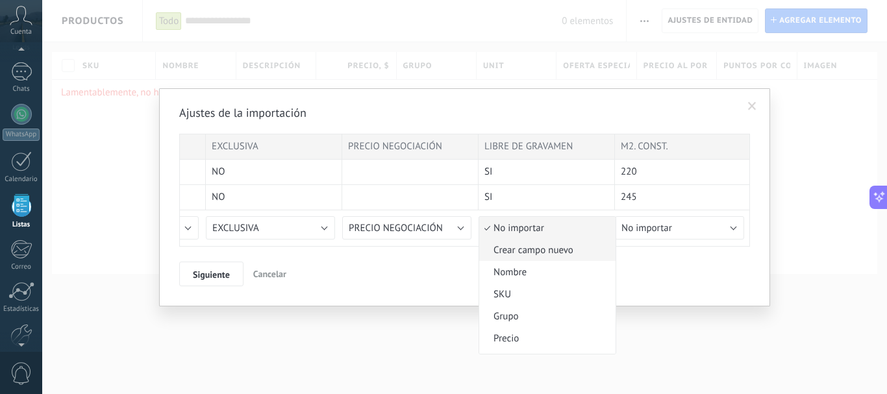
click at [526, 253] on span "Crear campo nuevo" at bounding box center [545, 250] width 132 height 12
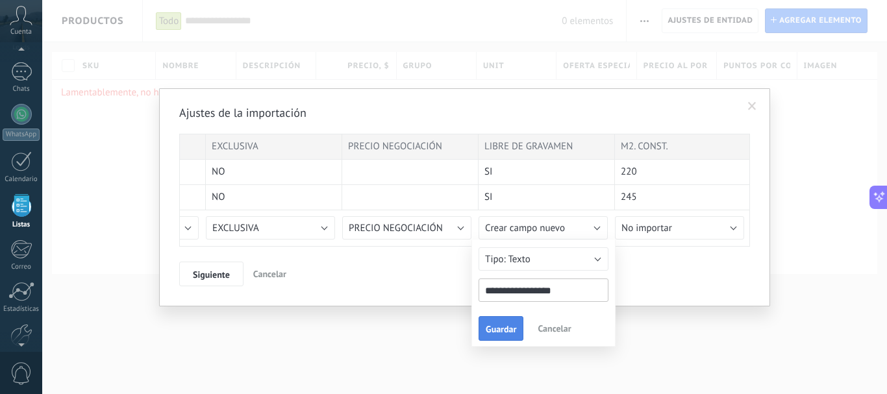
type input "**********"
click at [508, 332] on span "Guardar" at bounding box center [501, 329] width 31 height 9
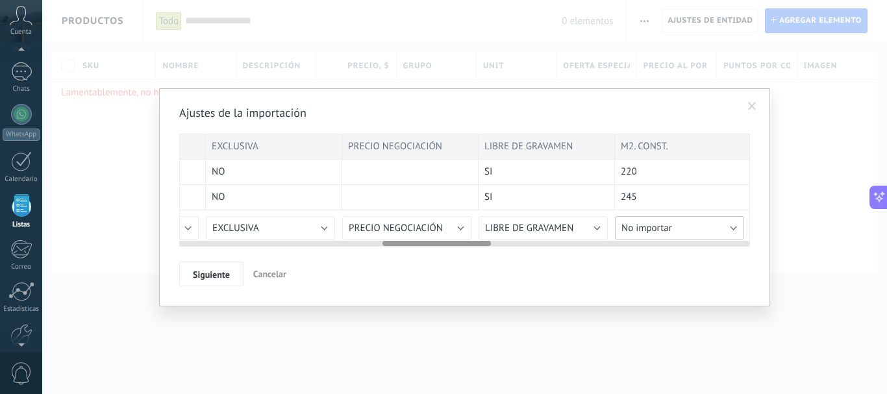
click at [657, 230] on span "No importar" at bounding box center [646, 228] width 51 height 12
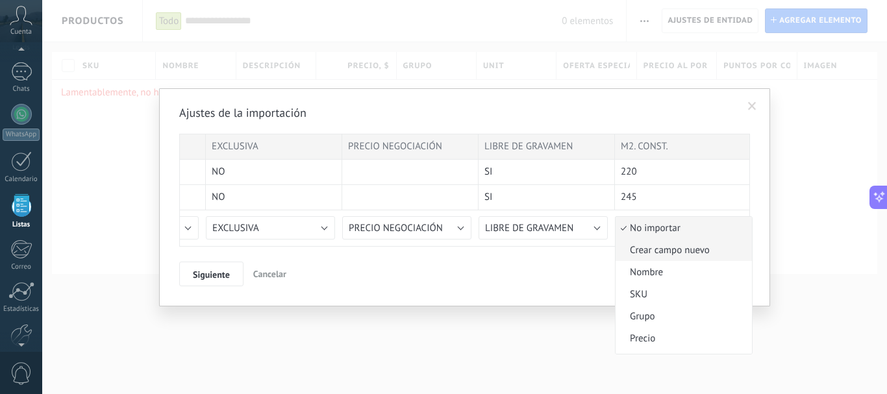
click at [652, 251] on span "Crear campo nuevo" at bounding box center [681, 250] width 132 height 12
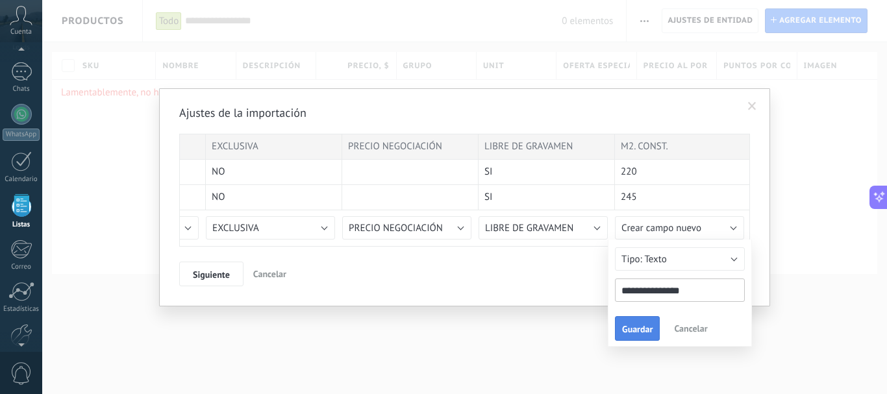
type input "**********"
click at [625, 329] on span "Guardar" at bounding box center [637, 329] width 31 height 9
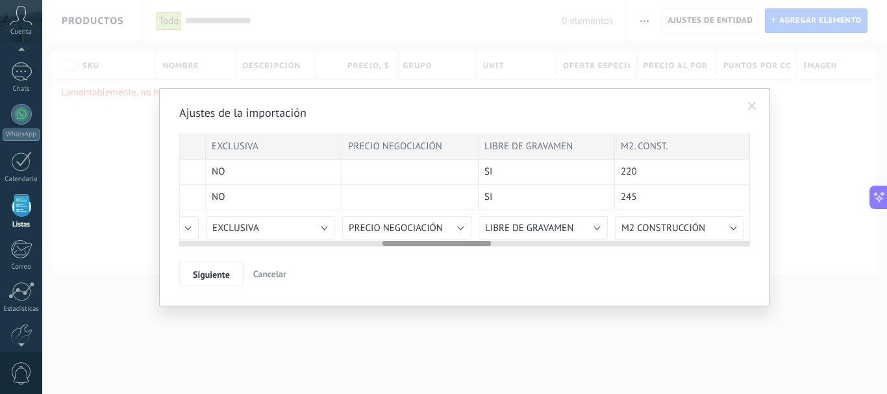
drag, startPoint x: 395, startPoint y: 240, endPoint x: 458, endPoint y: 241, distance: 62.3
click at [458, 241] on div at bounding box center [464, 241] width 571 height 10
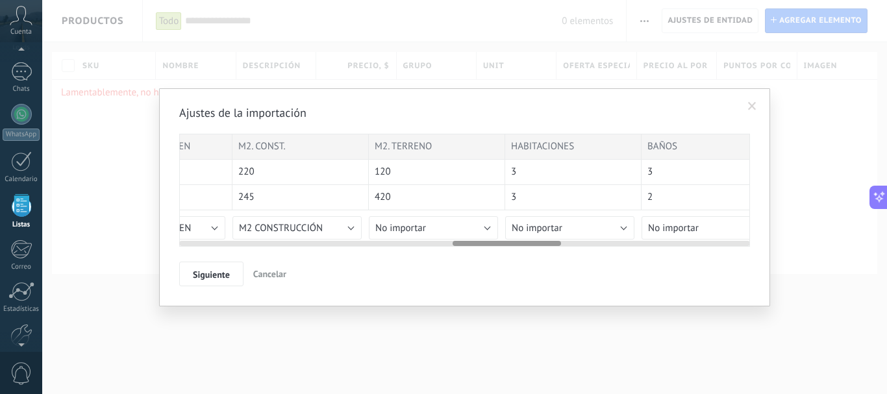
scroll to position [0, 1470]
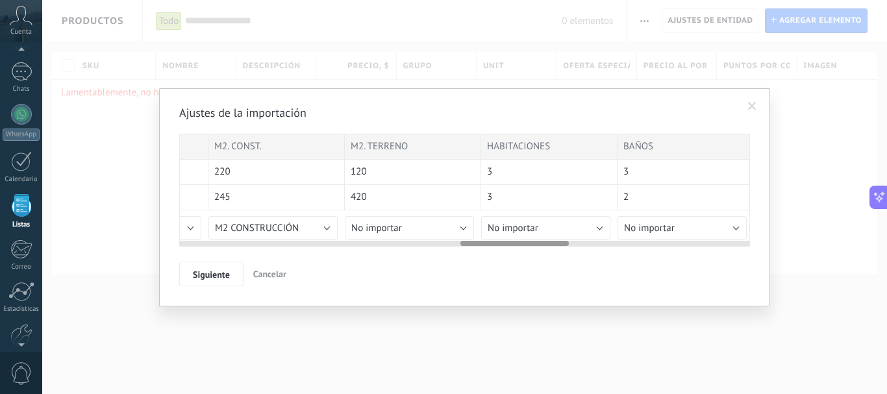
drag, startPoint x: 456, startPoint y: 242, endPoint x: 534, endPoint y: 243, distance: 77.9
click at [534, 243] on div at bounding box center [514, 243] width 108 height 5
click at [399, 225] on span "No importar" at bounding box center [376, 228] width 51 height 12
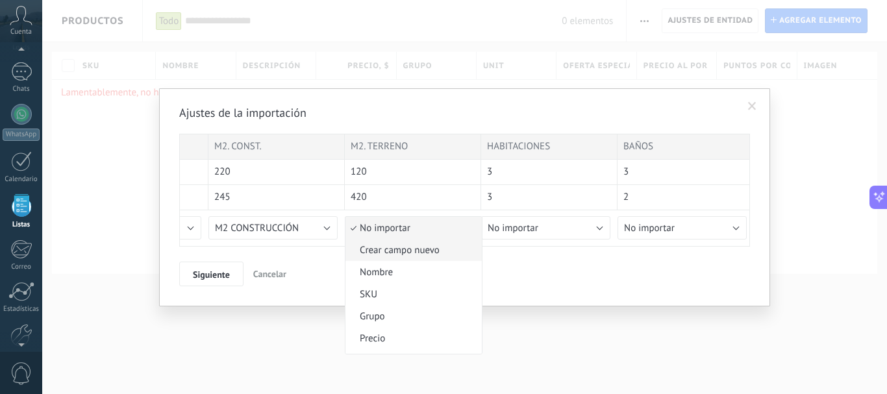
click at [397, 254] on span "Crear campo nuevo" at bounding box center [411, 250] width 132 height 12
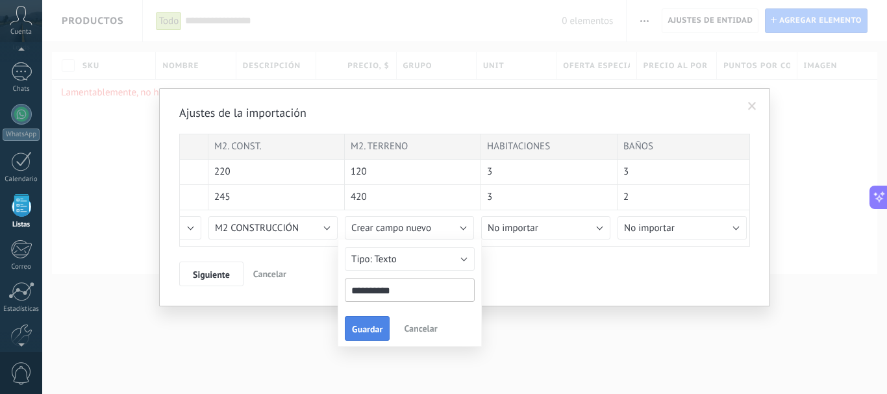
type input "**********"
click at [376, 329] on span "Guardar" at bounding box center [367, 329] width 31 height 9
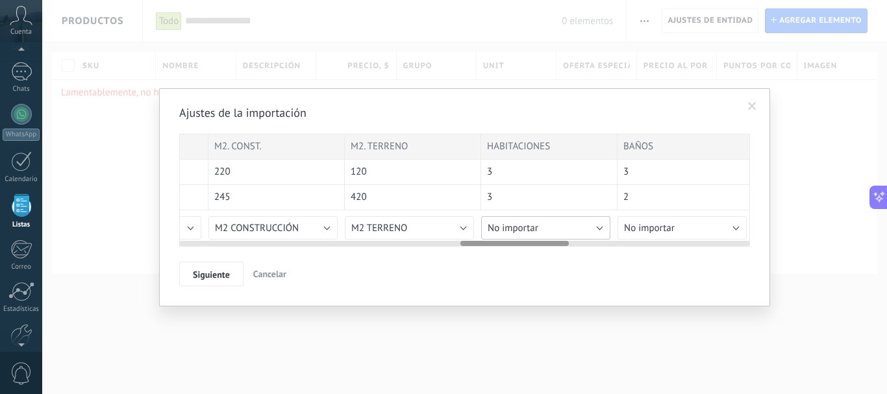
click at [518, 225] on span "No importar" at bounding box center [513, 228] width 51 height 12
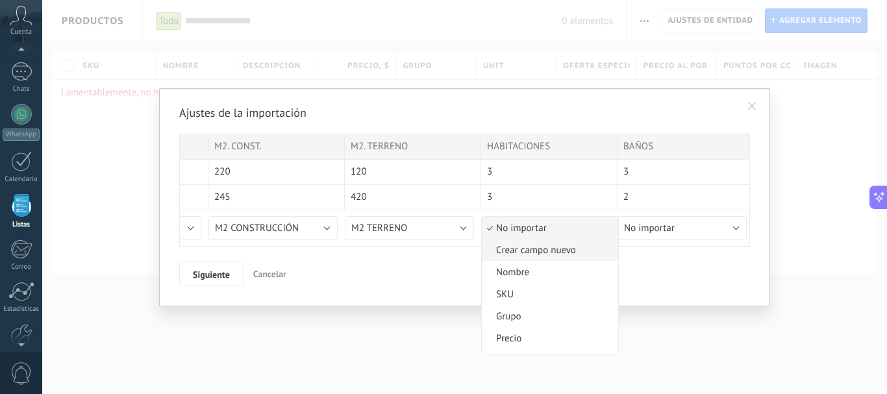
click at [515, 255] on span "Crear campo nuevo" at bounding box center [548, 250] width 132 height 12
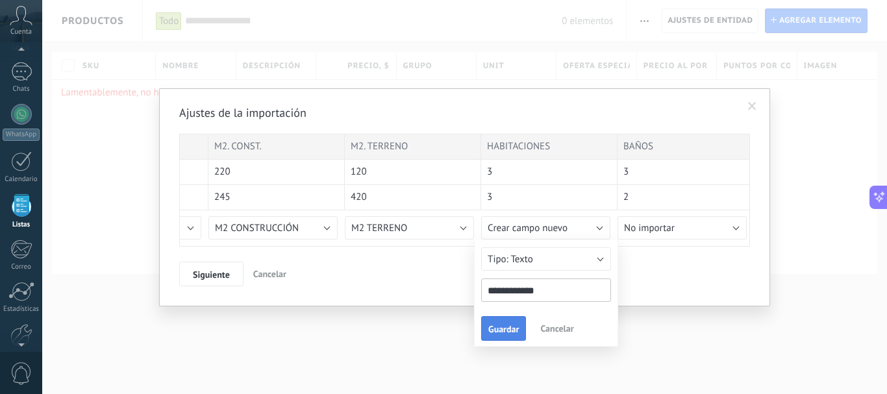
type input "**********"
click at [498, 334] on span "Guardar" at bounding box center [503, 329] width 31 height 9
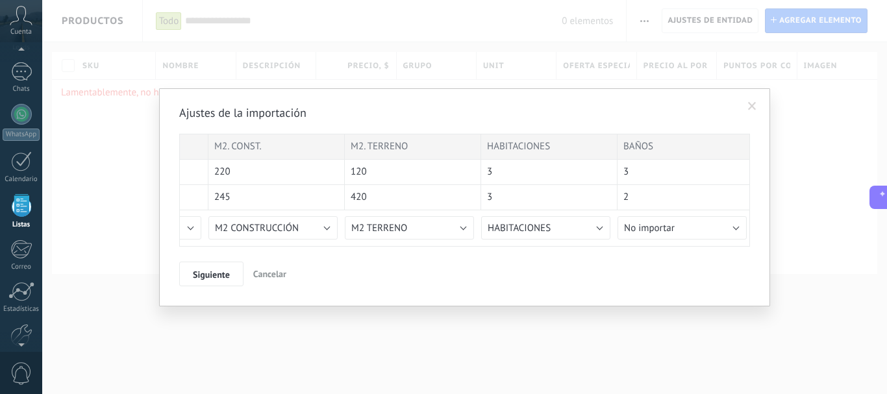
click at [655, 253] on div "Ajustes de la importación SKU OPERACIÓN TIPO CIUDAD COLONIA SECTOR PRECIO EXCLU…" at bounding box center [464, 195] width 571 height 181
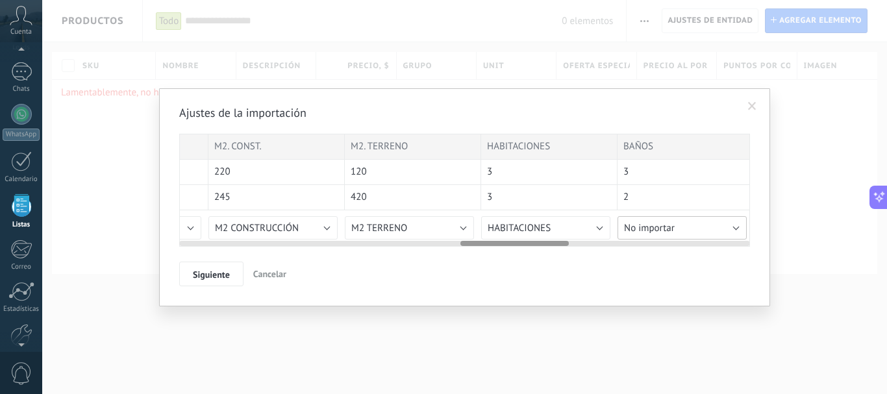
click at [650, 226] on span "No importar" at bounding box center [649, 228] width 51 height 12
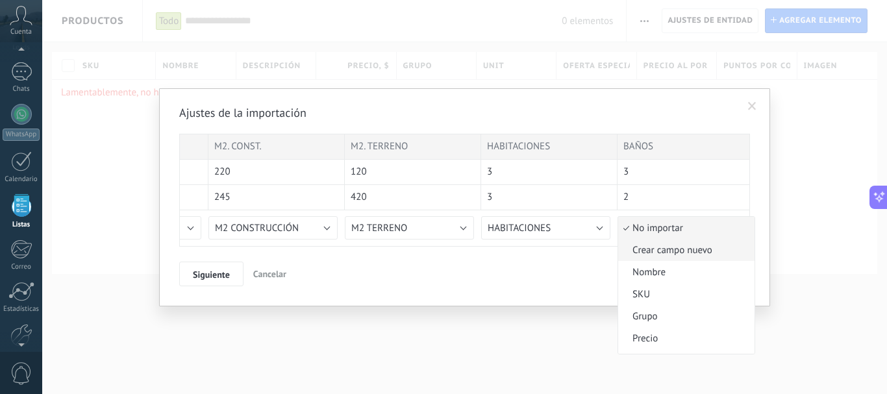
click at [673, 249] on span "Crear campo nuevo" at bounding box center [684, 250] width 132 height 12
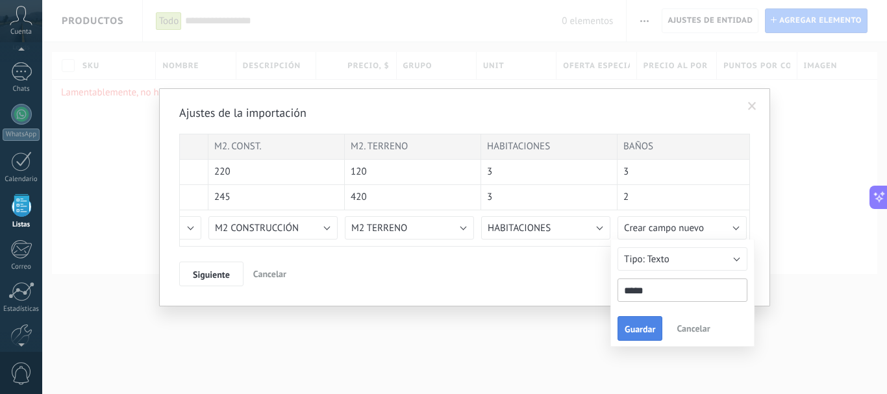
type input "*****"
click at [650, 333] on span "Guardar" at bounding box center [640, 329] width 31 height 9
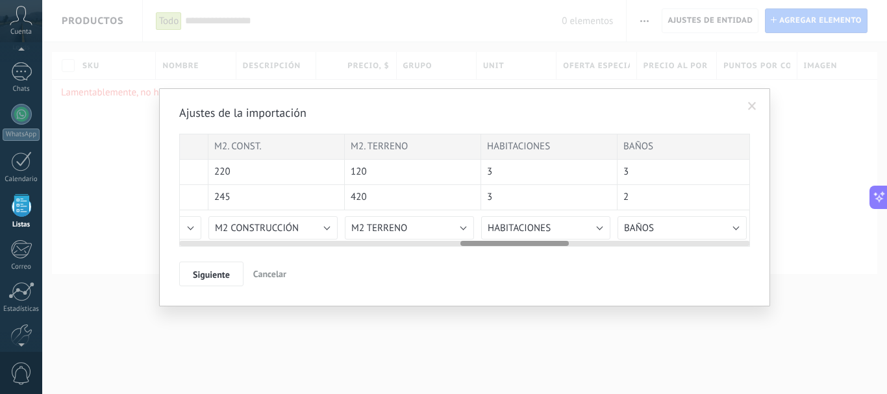
drag, startPoint x: 481, startPoint y: 240, endPoint x: 528, endPoint y: 245, distance: 47.0
click at [528, 245] on div at bounding box center [464, 241] width 571 height 10
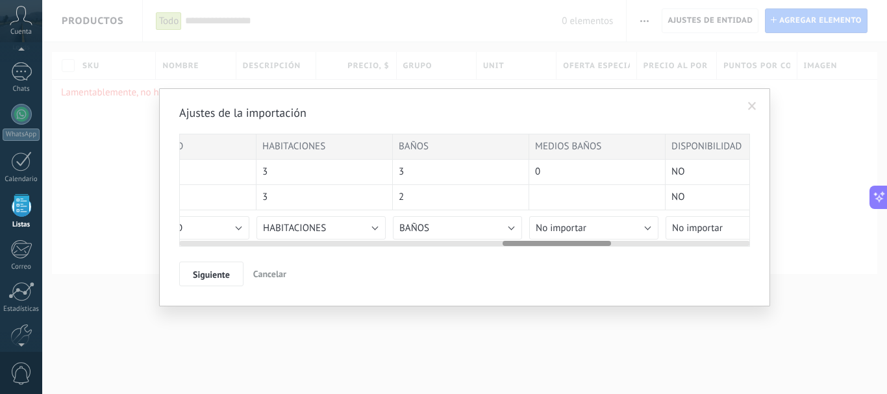
scroll to position [0, 1709]
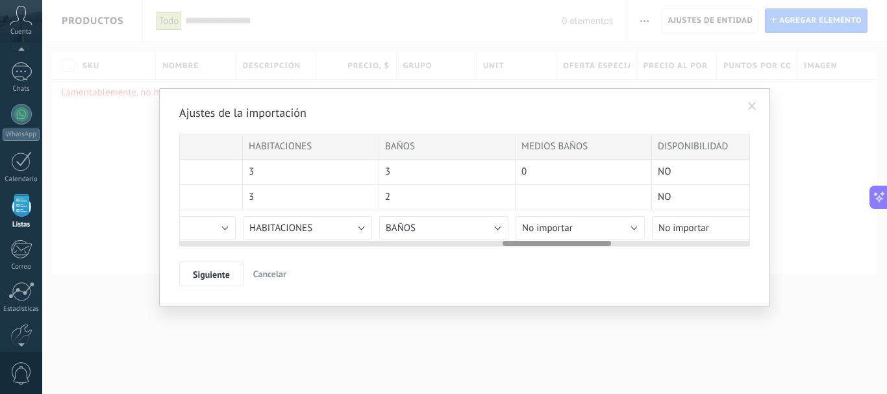
drag, startPoint x: 528, startPoint y: 245, endPoint x: 573, endPoint y: 241, distance: 45.0
click at [573, 241] on div at bounding box center [556, 243] width 108 height 5
click at [563, 227] on span "No importar" at bounding box center [547, 228] width 51 height 12
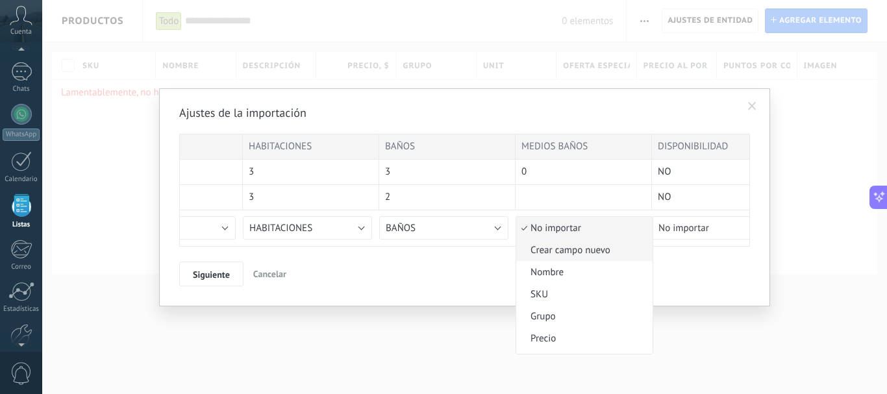
click at [563, 252] on span "Crear campo nuevo" at bounding box center [582, 250] width 132 height 12
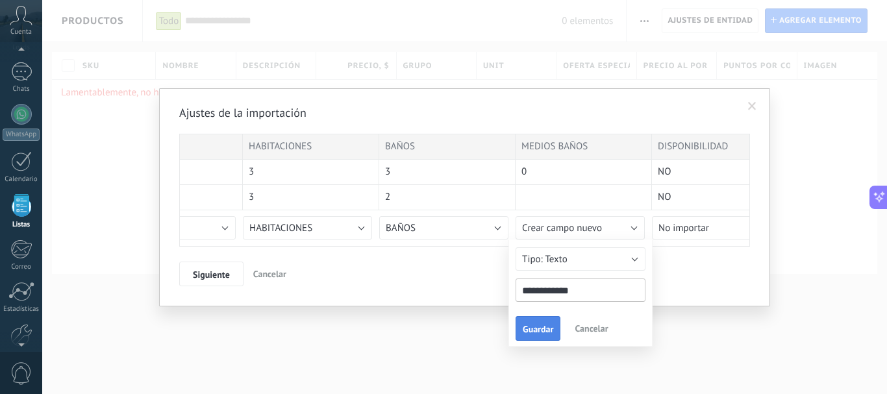
type input "**********"
click at [543, 329] on span "Guardar" at bounding box center [538, 329] width 31 height 9
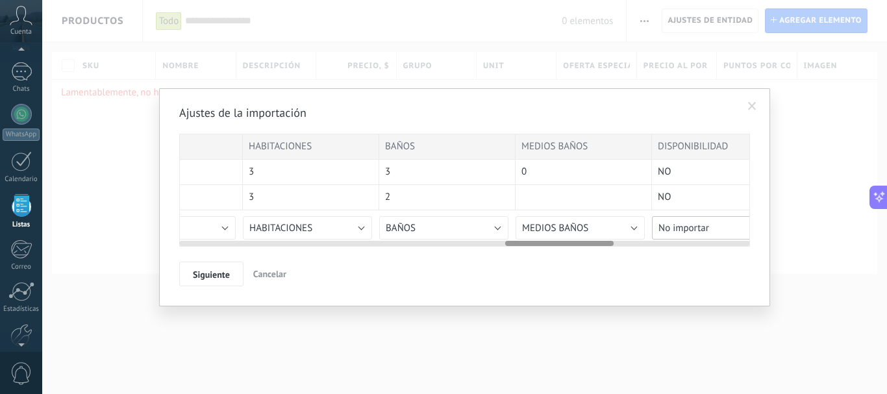
click at [688, 228] on span "No importar" at bounding box center [683, 228] width 51 height 12
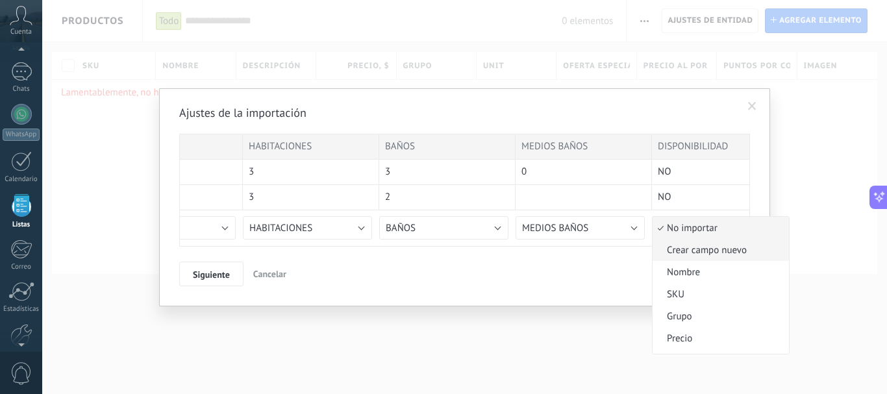
click at [697, 252] on span "Crear campo nuevo" at bounding box center [718, 250] width 132 height 12
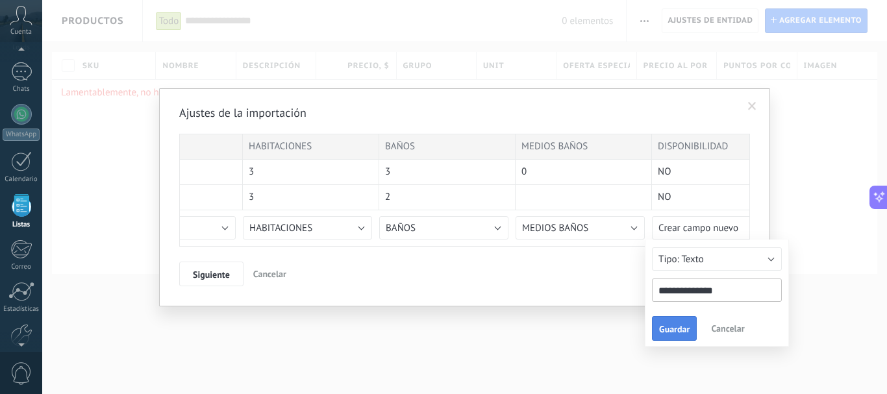
type input "**********"
click at [687, 329] on span "Guardar" at bounding box center [674, 329] width 31 height 9
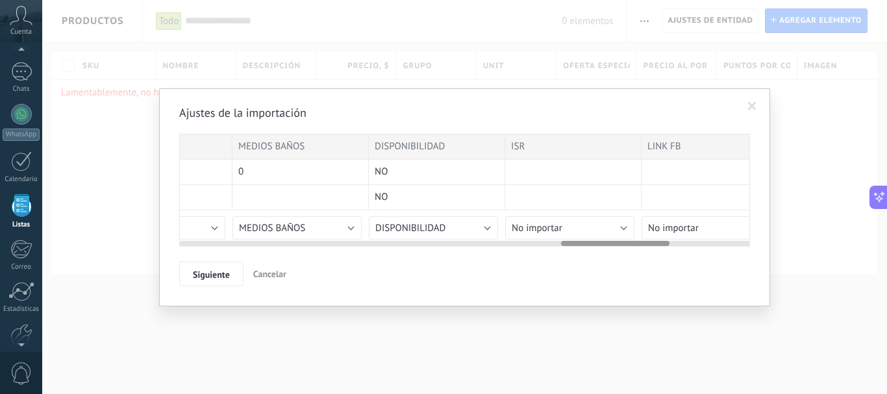
scroll to position [0, 2005]
drag, startPoint x: 580, startPoint y: 243, endPoint x: 637, endPoint y: 238, distance: 56.7
click at [637, 238] on div at bounding box center [464, 241] width 571 height 10
click at [533, 227] on span "No importar" at bounding box center [523, 228] width 51 height 12
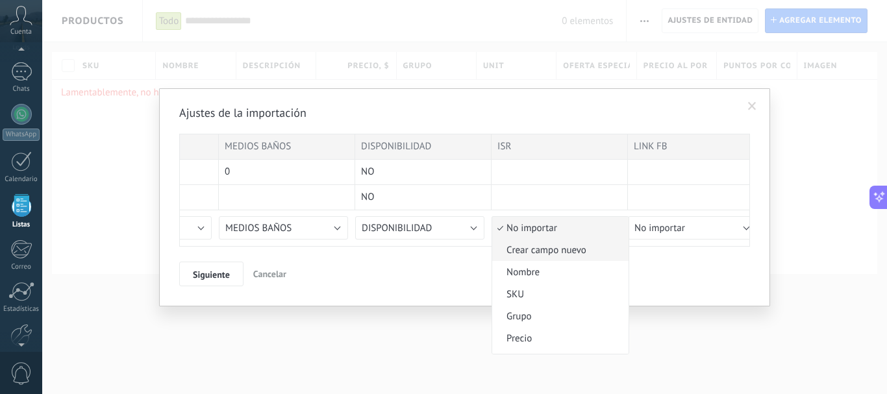
click at [538, 252] on span "Crear campo nuevo" at bounding box center [558, 250] width 132 height 12
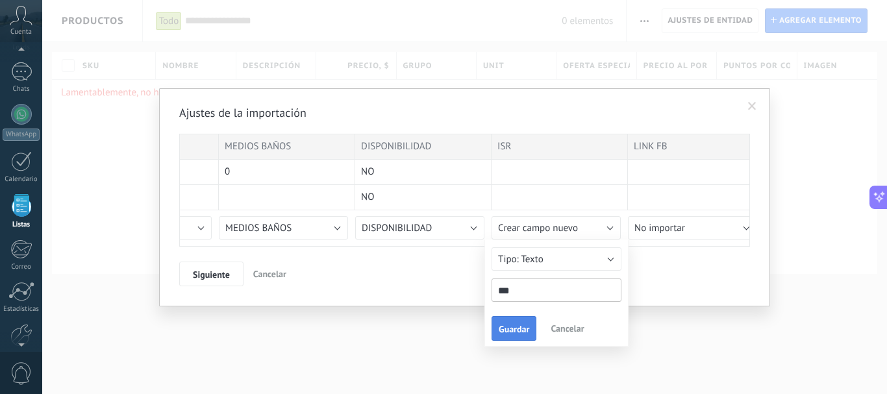
type input "***"
click at [519, 331] on span "Guardar" at bounding box center [514, 329] width 31 height 9
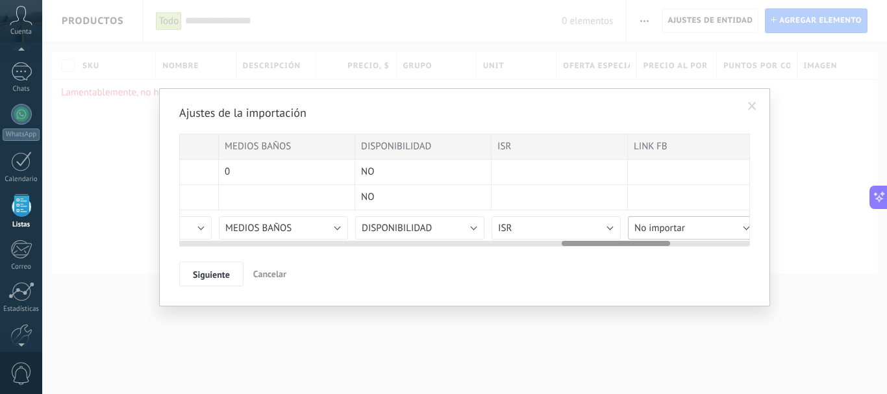
click at [682, 230] on span "No importar" at bounding box center [659, 228] width 51 height 12
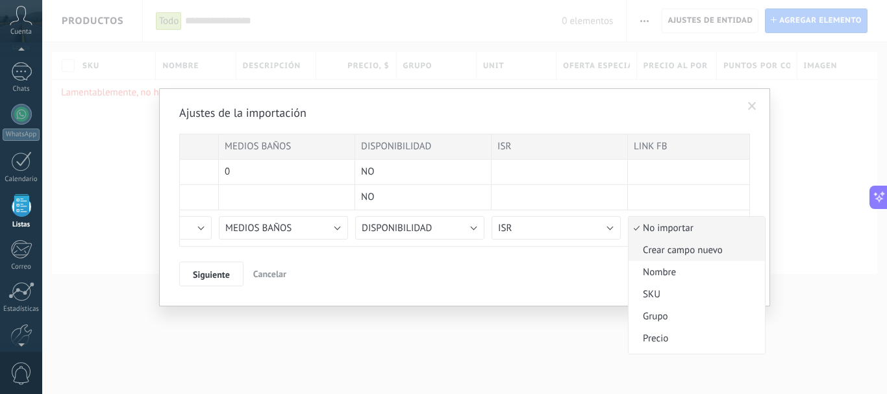
click at [680, 253] on span "Crear campo nuevo" at bounding box center [694, 250] width 132 height 12
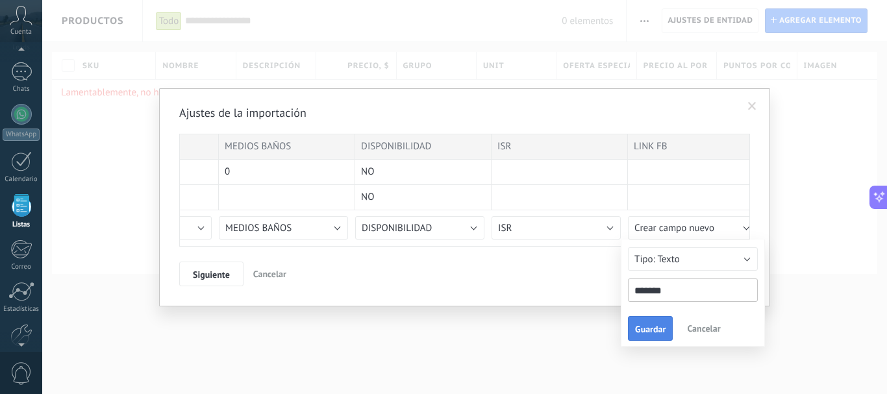
type input "*******"
click at [639, 326] on span "Guardar" at bounding box center [650, 329] width 31 height 9
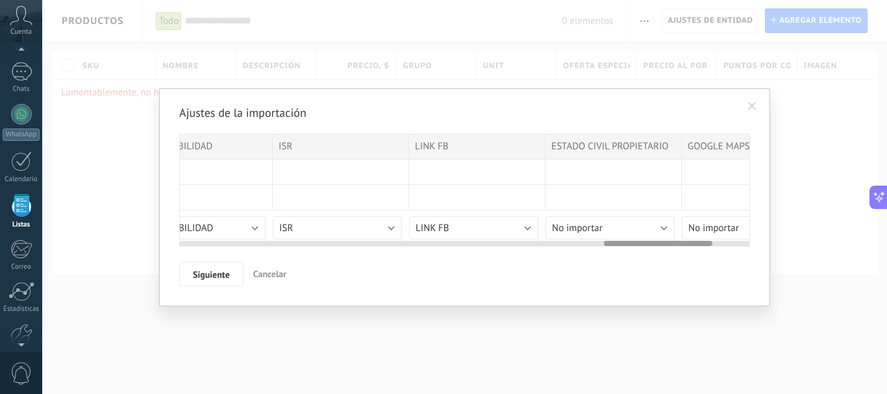
scroll to position [0, 2231]
drag, startPoint x: 604, startPoint y: 241, endPoint x: 647, endPoint y: 240, distance: 42.9
click at [647, 240] on div at bounding box center [464, 241] width 571 height 10
click at [567, 225] on span "No importar" at bounding box center [570, 228] width 51 height 12
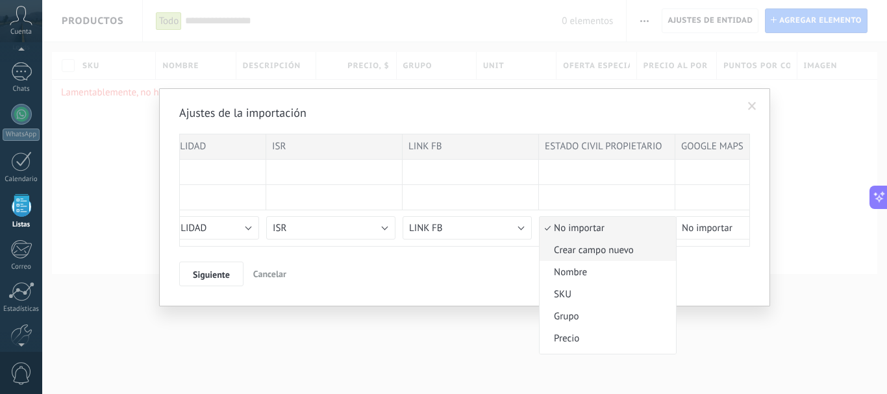
click at [585, 247] on span "Crear campo nuevo" at bounding box center [605, 250] width 132 height 12
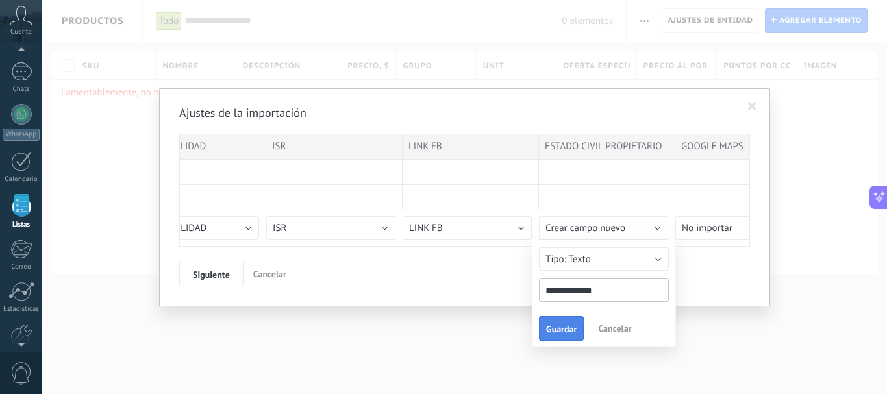
type input "**********"
click at [565, 334] on span "Guardar" at bounding box center [561, 329] width 31 height 9
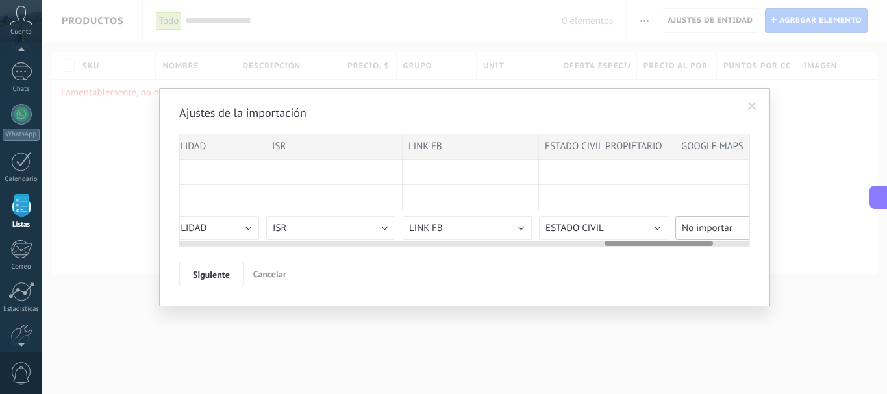
click at [706, 227] on span "No importar" at bounding box center [707, 228] width 51 height 12
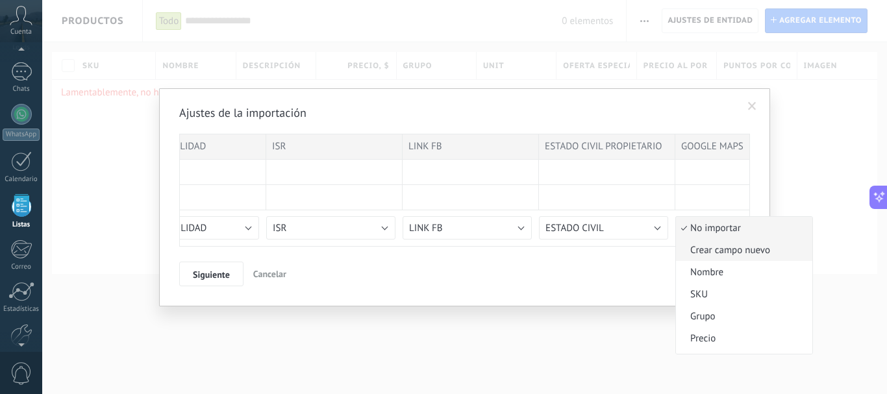
click at [712, 249] on span "Crear campo nuevo" at bounding box center [742, 250] width 132 height 12
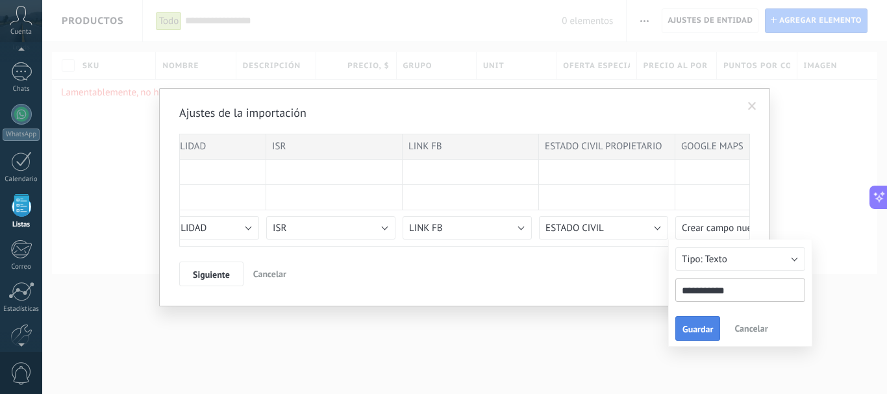
type input "**********"
click at [703, 325] on span "Guardar" at bounding box center [697, 329] width 31 height 9
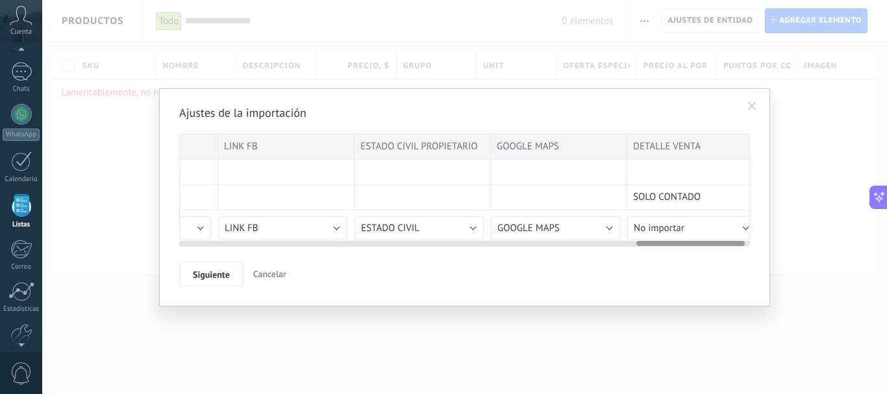
scroll to position [0, 2429]
drag, startPoint x: 662, startPoint y: 241, endPoint x: 724, endPoint y: 240, distance: 62.3
click at [724, 240] on div at bounding box center [464, 241] width 571 height 10
click at [675, 227] on button "No importar" at bounding box center [677, 227] width 129 height 23
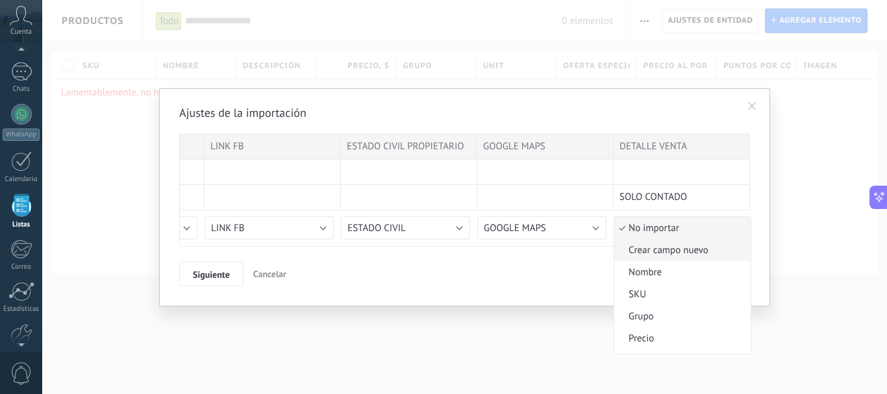
click at [671, 256] on li "Crear campo nuevo" at bounding box center [682, 250] width 136 height 22
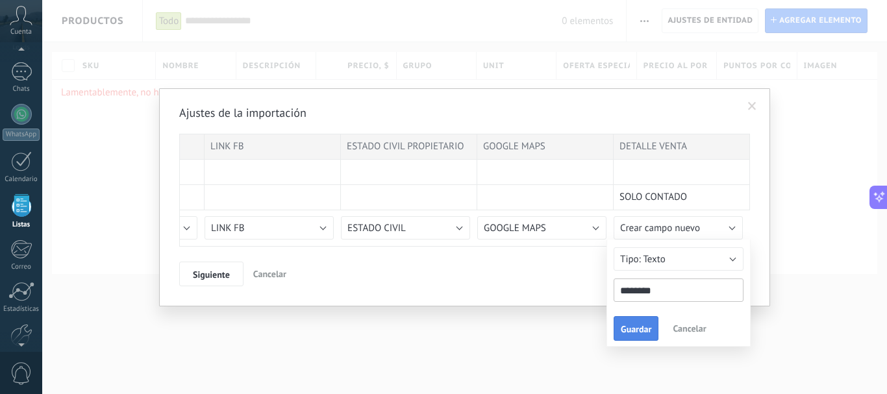
type input "*******"
click at [633, 325] on span "Guardar" at bounding box center [636, 329] width 31 height 9
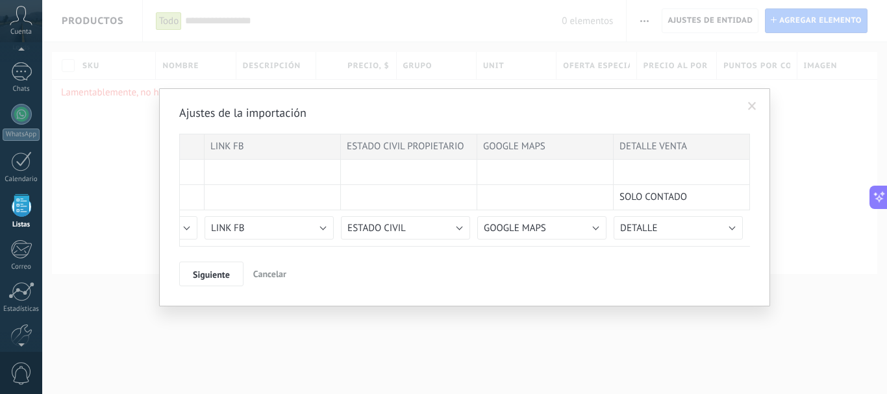
click at [568, 286] on div "Ajustes de la importación SKU OPERACIÓN TIPO CIUDAD COLONIA SECTOR PRECIO EXCLU…" at bounding box center [464, 197] width 611 height 218
click at [204, 270] on span "Siguiente" at bounding box center [211, 274] width 37 height 9
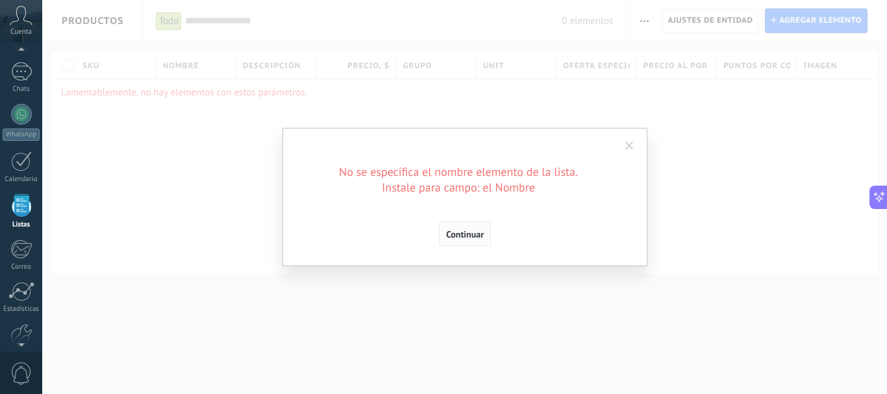
click at [467, 228] on button "Continuar" at bounding box center [465, 233] width 52 height 25
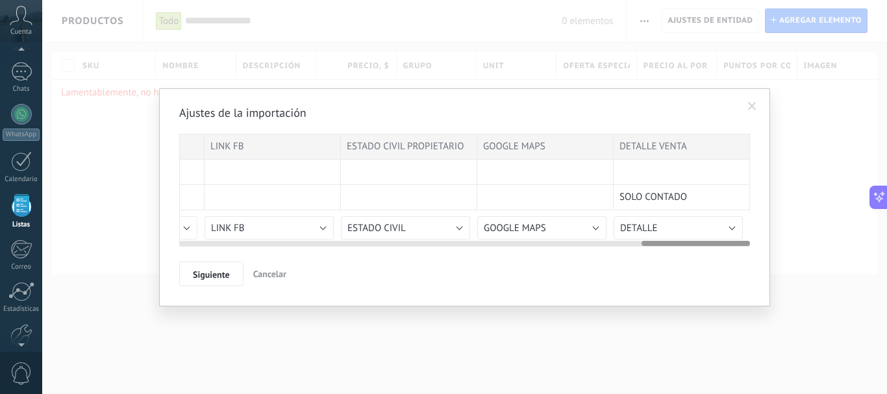
click at [639, 164] on div at bounding box center [681, 172] width 136 height 25
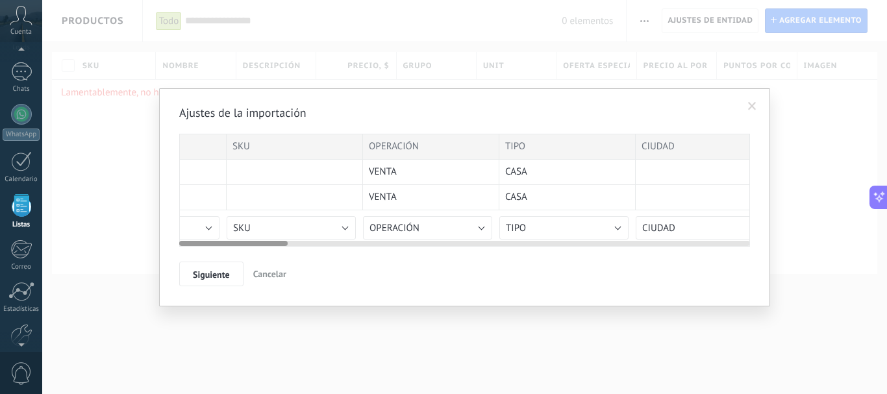
scroll to position [0, 0]
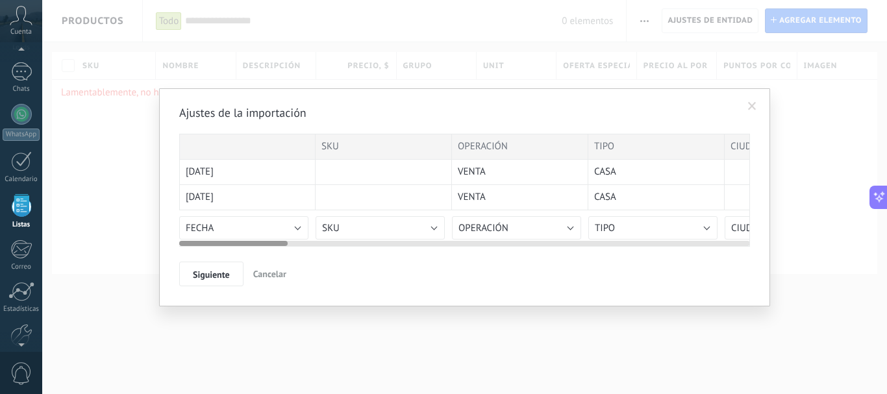
drag, startPoint x: 668, startPoint y: 243, endPoint x: 175, endPoint y: 254, distance: 492.9
click at [175, 254] on div "Ajustes de la importación SKU OPERACIÓN TIPO CIUDAD COLONIA SECTOR PRECIO EXCLU…" at bounding box center [464, 197] width 611 height 218
drag, startPoint x: 298, startPoint y: 199, endPoint x: 297, endPoint y: 162, distance: 36.4
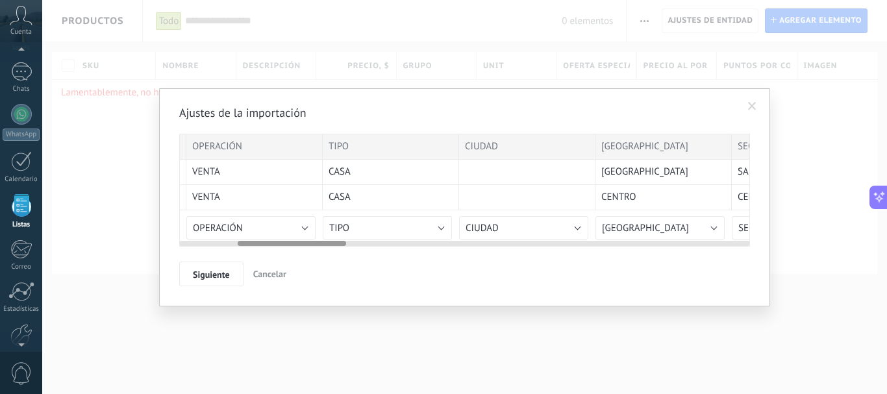
drag, startPoint x: 289, startPoint y: 176, endPoint x: 196, endPoint y: 186, distance: 93.4
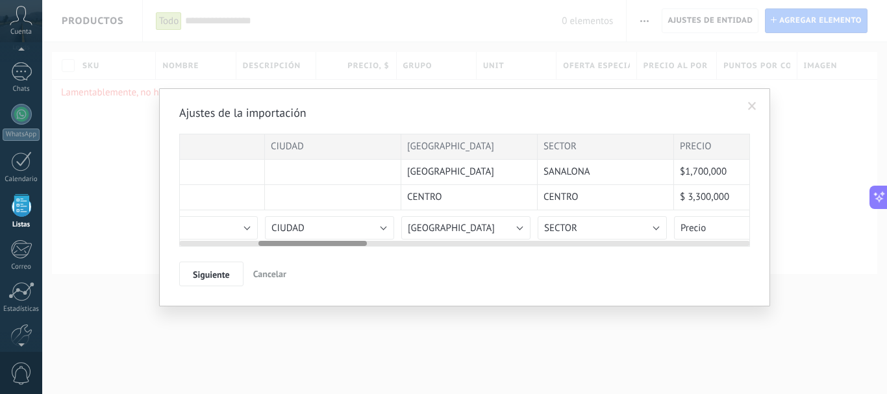
scroll to position [0, 484]
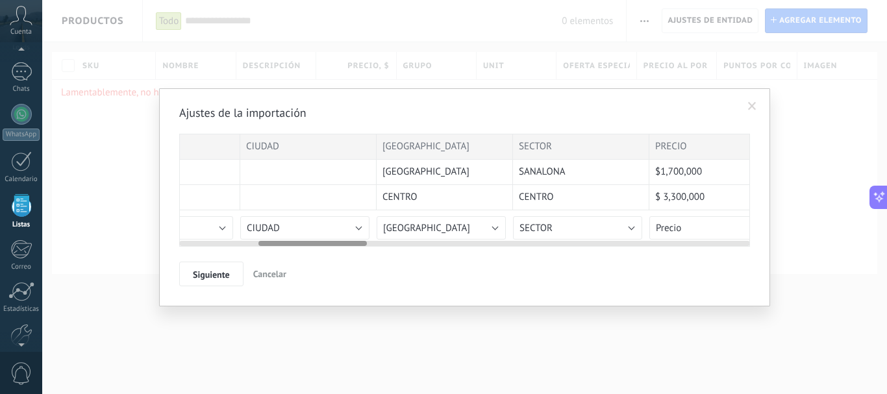
drag, startPoint x: 404, startPoint y: 195, endPoint x: 269, endPoint y: 196, distance: 135.0
click at [206, 269] on button "Siguiente" at bounding box center [211, 274] width 64 height 25
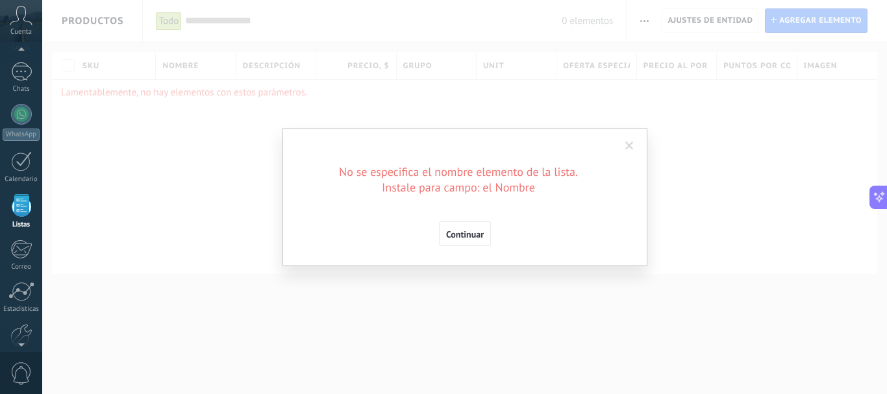
click at [400, 180] on nobr "Instale para campo: el Nombre" at bounding box center [458, 187] width 153 height 15
click at [467, 231] on span "Continuar" at bounding box center [465, 234] width 38 height 9
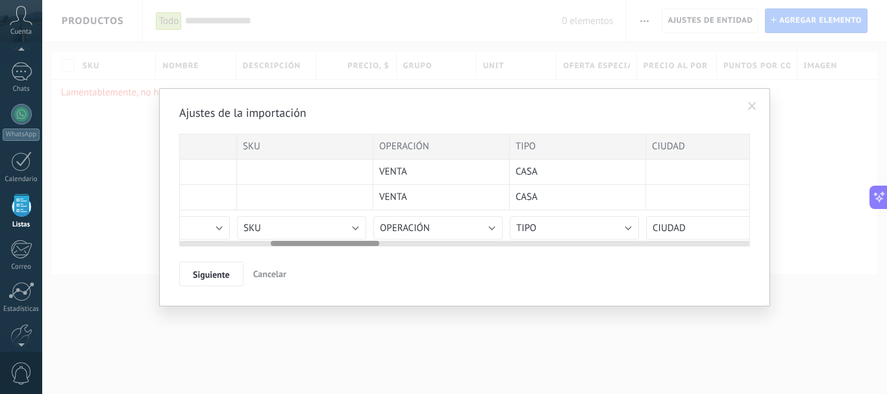
scroll to position [0, 0]
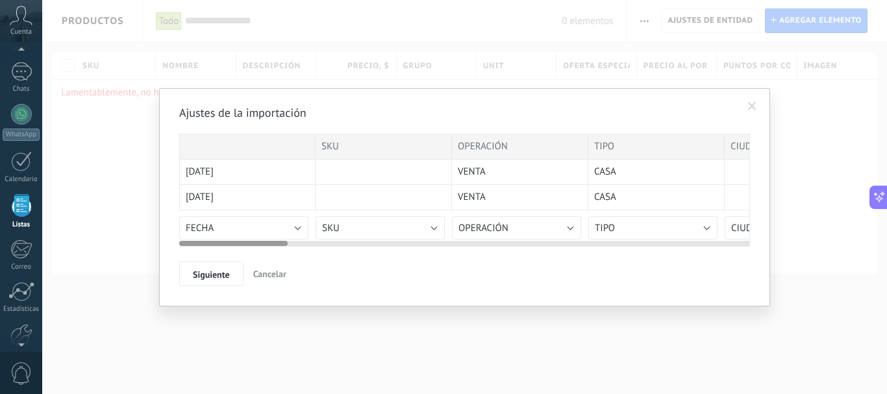
drag, startPoint x: 341, startPoint y: 241, endPoint x: 157, endPoint y: 243, distance: 183.7
click at [157, 243] on div "Ajustes de la importación SKU OPERACIÓN TIPO CIUDAD COLONIA SECTOR PRECIO EXCLU…" at bounding box center [464, 197] width 845 height 394
click at [246, 138] on div at bounding box center [247, 147] width 136 height 26
click at [235, 225] on button "FECHA" at bounding box center [243, 227] width 129 height 23
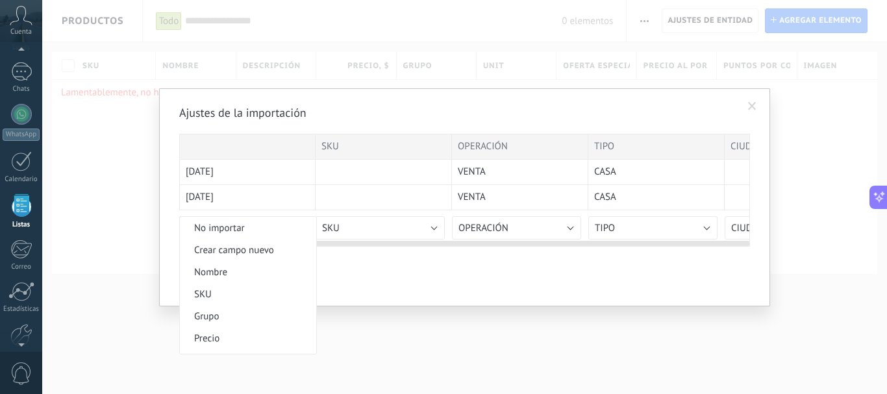
scroll to position [236, 0]
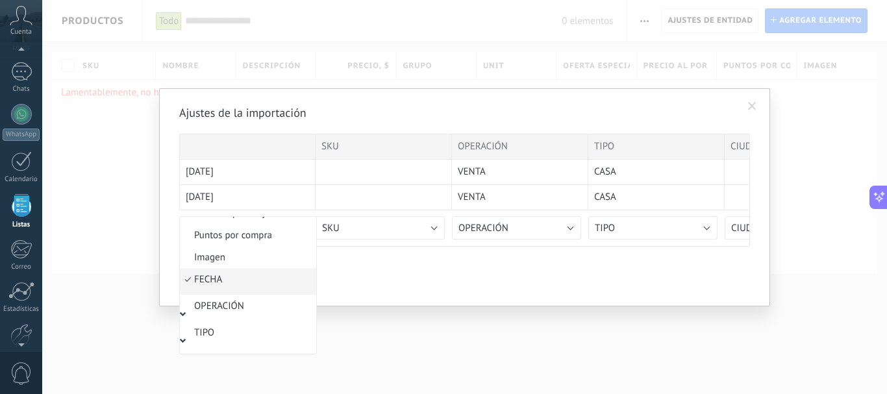
click at [221, 280] on span "FECHA" at bounding box center [246, 279] width 132 height 12
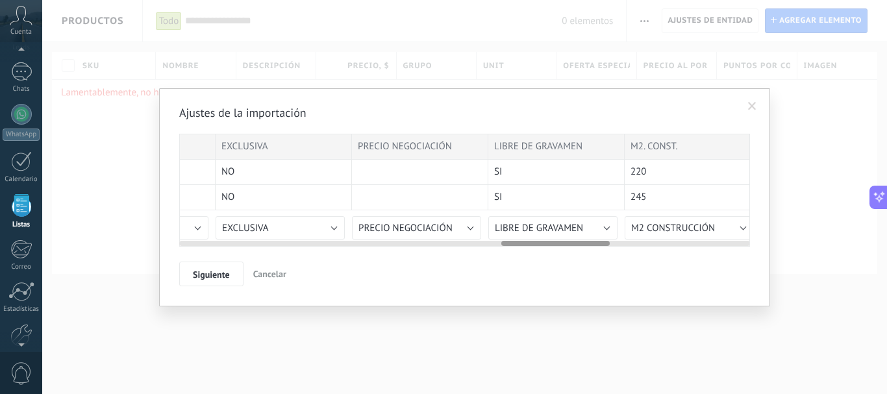
scroll to position [0, 0]
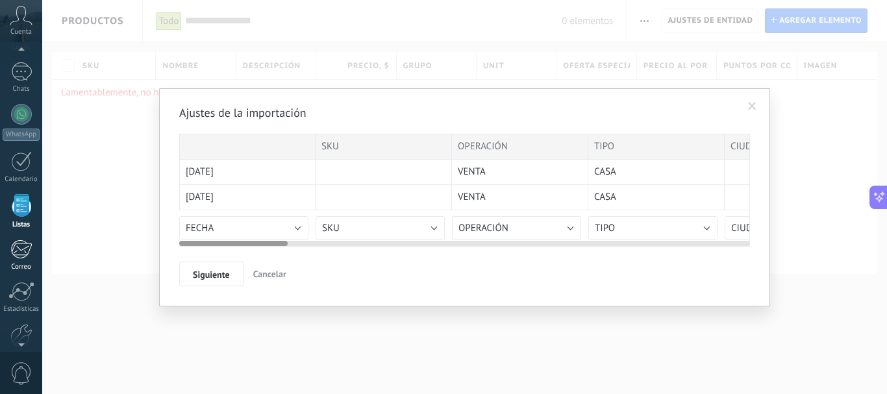
drag, startPoint x: 271, startPoint y: 243, endPoint x: 0, endPoint y: 240, distance: 270.7
click at [0, 240] on body ".abccls-1,.abccls-2{fill-rule:evenodd}.abccls-2{fill:#fff} .abfcls-1{fill:none}…" at bounding box center [443, 197] width 887 height 394
click at [257, 141] on div at bounding box center [247, 147] width 136 height 26
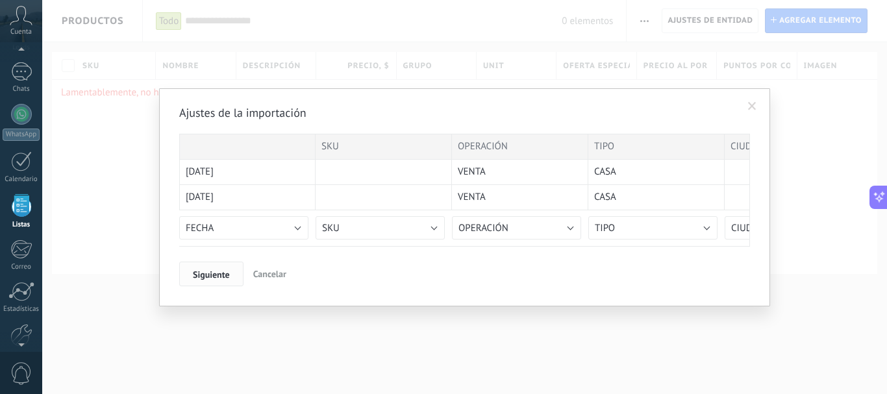
click at [225, 275] on span "Siguiente" at bounding box center [211, 274] width 37 height 9
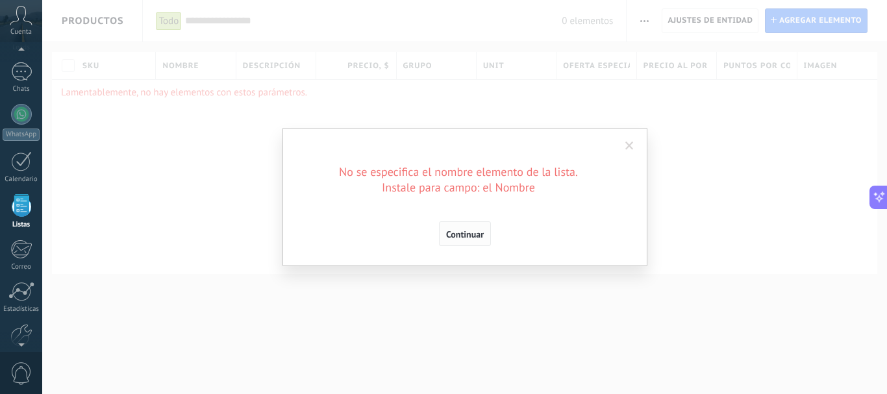
click at [465, 232] on span "Continuar" at bounding box center [465, 234] width 38 height 9
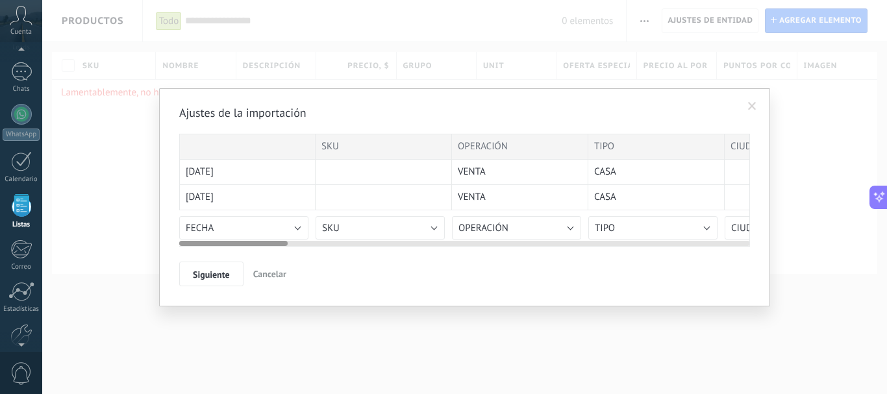
drag, startPoint x: 454, startPoint y: 241, endPoint x: 493, endPoint y: 241, distance: 38.3
click at [493, 241] on div at bounding box center [464, 241] width 571 height 10
drag, startPoint x: 254, startPoint y: 240, endPoint x: 293, endPoint y: 240, distance: 38.3
click at [293, 240] on div at bounding box center [464, 241] width 571 height 10
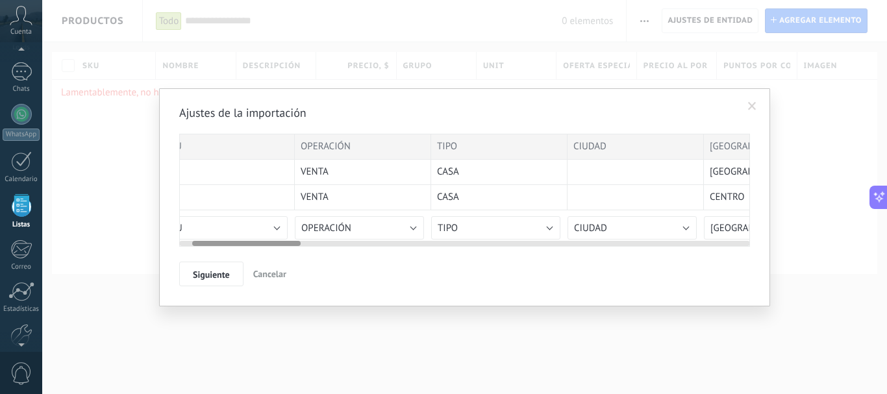
scroll to position [0, 215]
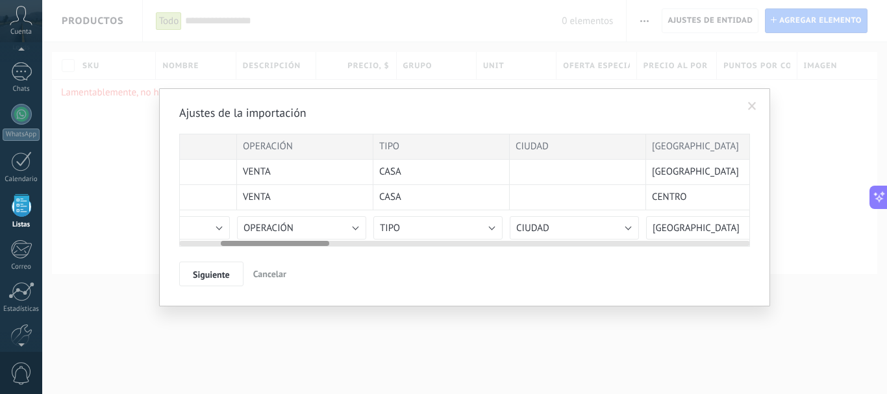
drag, startPoint x: 269, startPoint y: 244, endPoint x: 311, endPoint y: 245, distance: 41.6
click at [311, 245] on div at bounding box center [275, 243] width 108 height 5
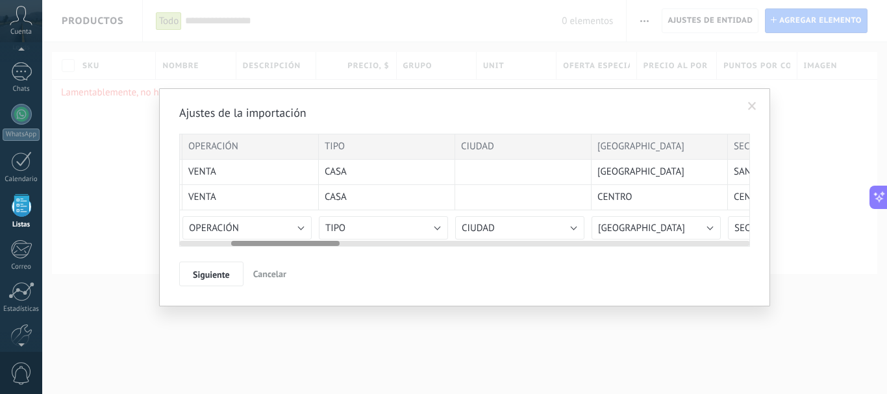
scroll to position [0, 273]
drag, startPoint x: 306, startPoint y: 241, endPoint x: 317, endPoint y: 243, distance: 10.5
click at [317, 243] on div at bounding box center [285, 243] width 108 height 5
click at [317, 243] on div at bounding box center [286, 243] width 108 height 5
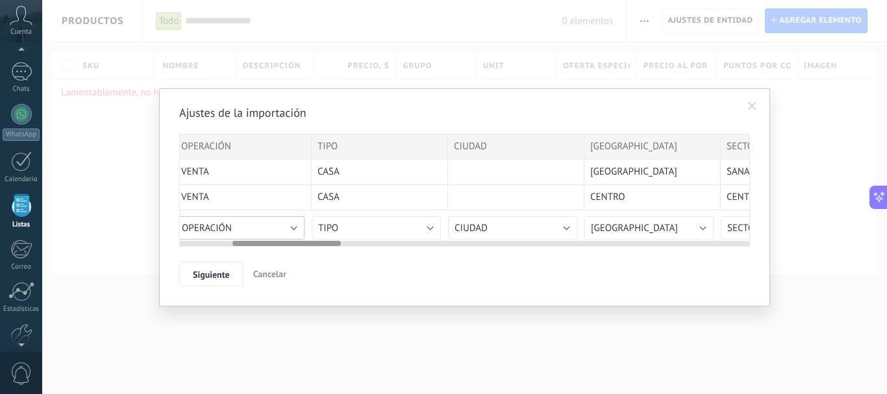
click at [293, 234] on button "OPERACIÓN" at bounding box center [239, 227] width 129 height 23
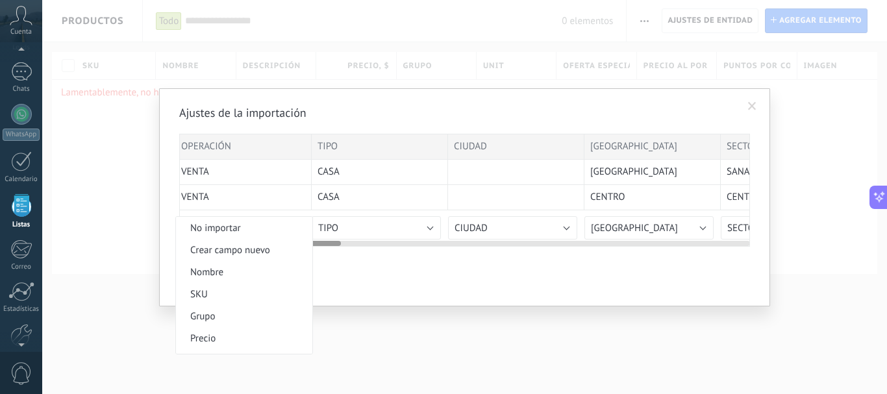
scroll to position [262, 0]
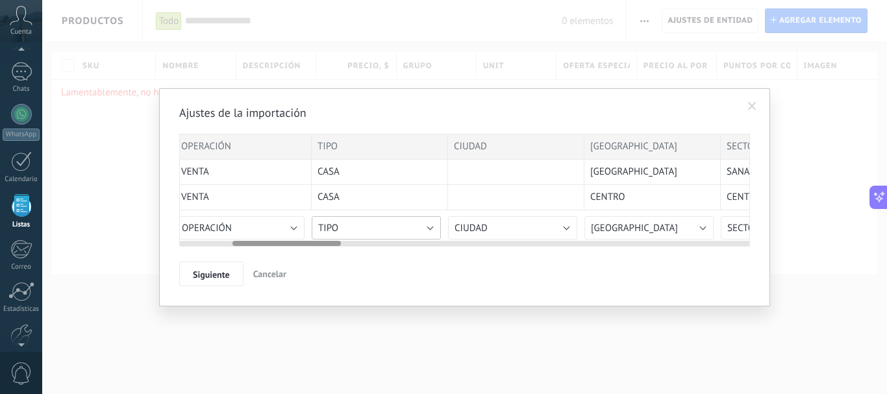
click at [364, 230] on button "TIPO" at bounding box center [376, 227] width 129 height 23
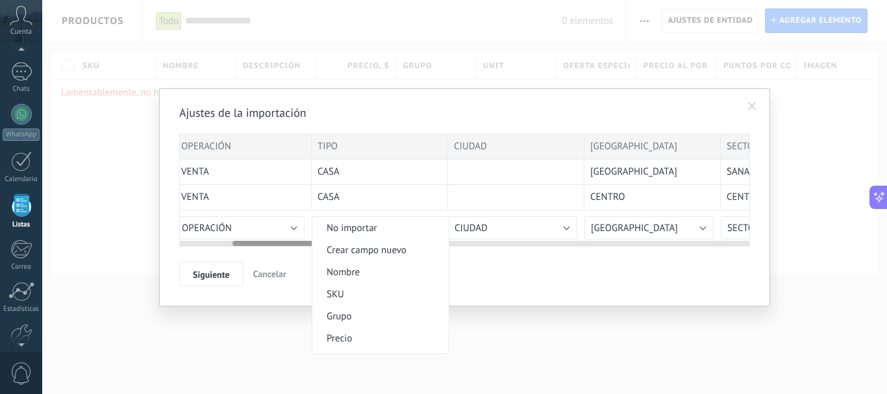
scroll to position [289, 0]
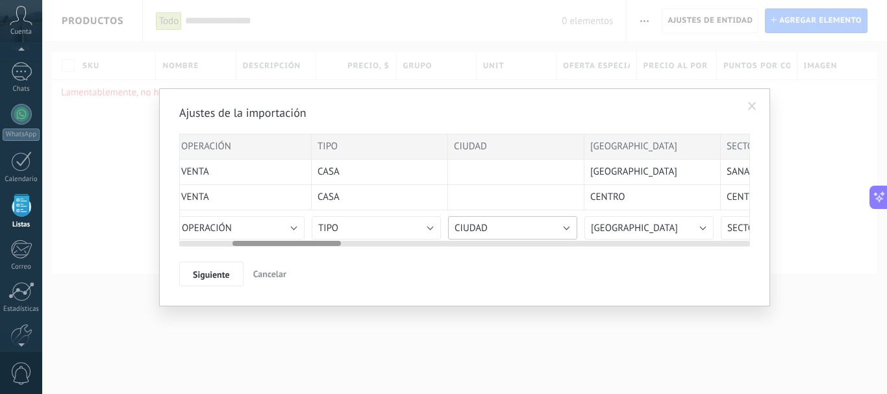
click at [467, 231] on span "CIUDAD" at bounding box center [470, 228] width 33 height 12
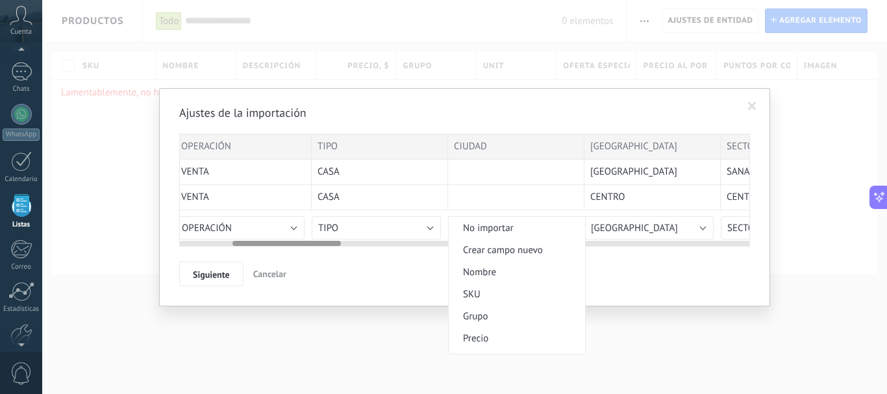
scroll to position [316, 0]
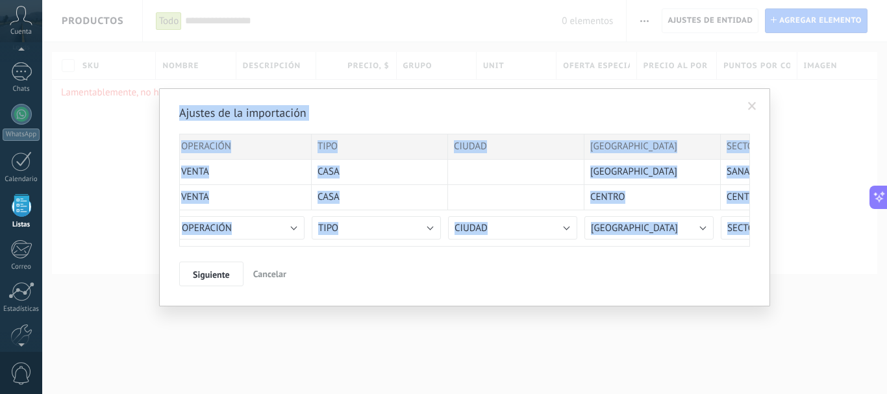
drag, startPoint x: 317, startPoint y: 240, endPoint x: 84, endPoint y: 236, distance: 233.1
click at [84, 236] on div "Ajustes de la importación SKU OPERACIÓN TIPO CIUDAD COLONIA SECTOR PRECIO EXCLU…" at bounding box center [464, 197] width 845 height 394
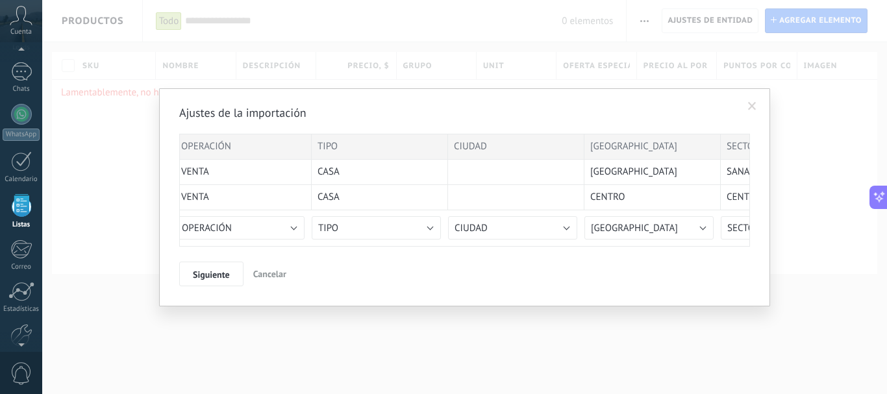
click at [371, 279] on div "Siguiente Cancelar" at bounding box center [464, 274] width 571 height 25
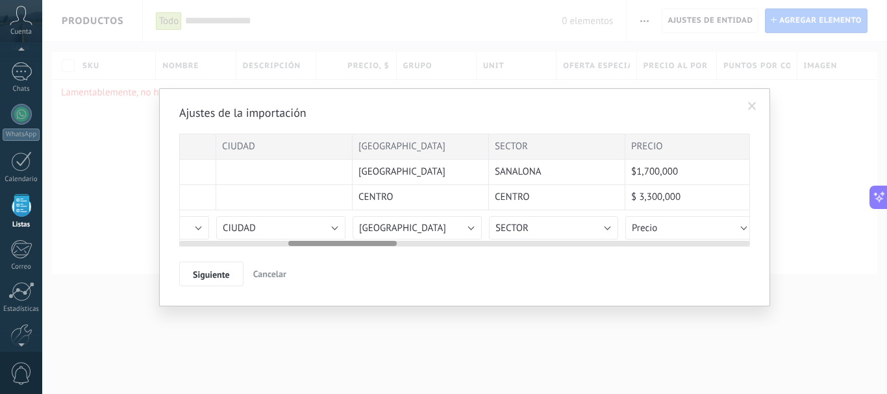
scroll to position [0, 573]
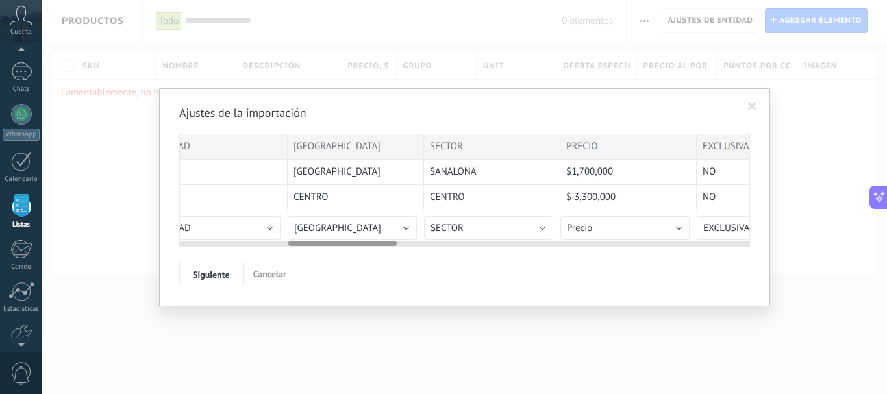
drag, startPoint x: 303, startPoint y: 244, endPoint x: 360, endPoint y: 245, distance: 56.5
click at [360, 245] on div at bounding box center [342, 243] width 108 height 5
click at [368, 226] on button "[GEOGRAPHIC_DATA]" at bounding box center [352, 227] width 129 height 23
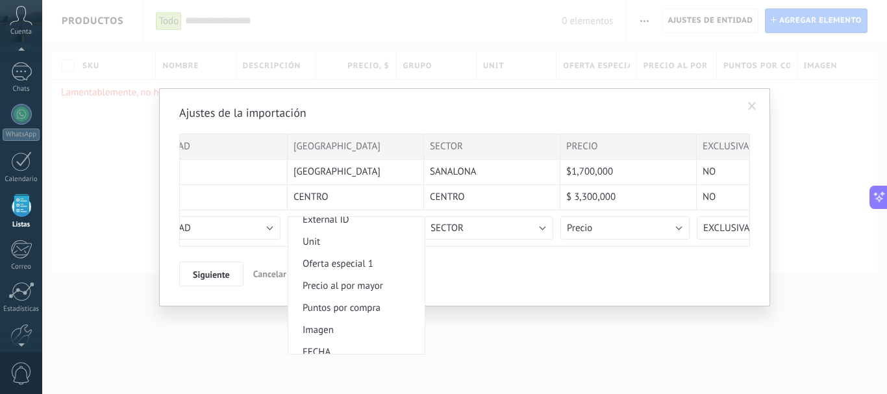
scroll to position [0, 0]
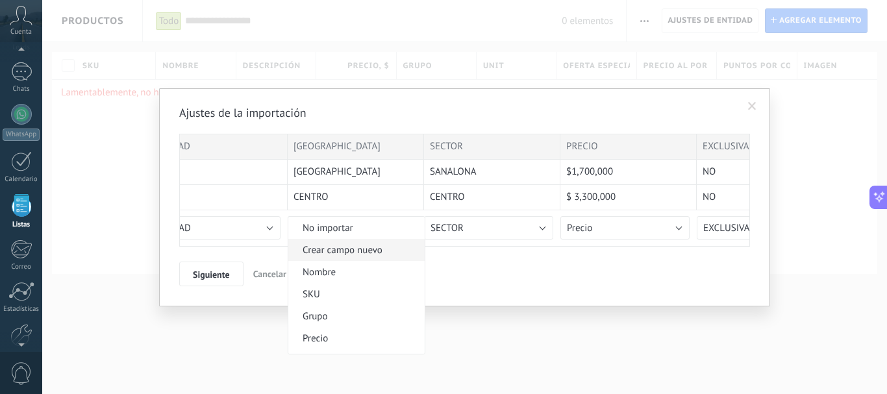
click at [330, 250] on span "Crear campo nuevo" at bounding box center [354, 250] width 132 height 12
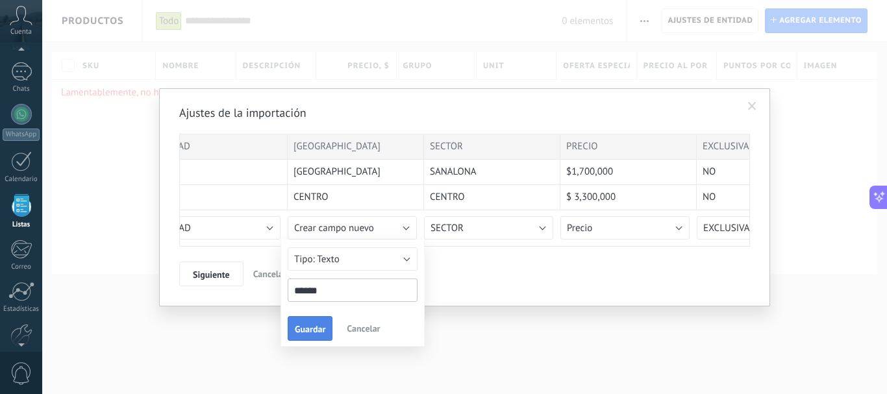
type input "******"
click at [302, 322] on button "Guardar" at bounding box center [310, 328] width 45 height 25
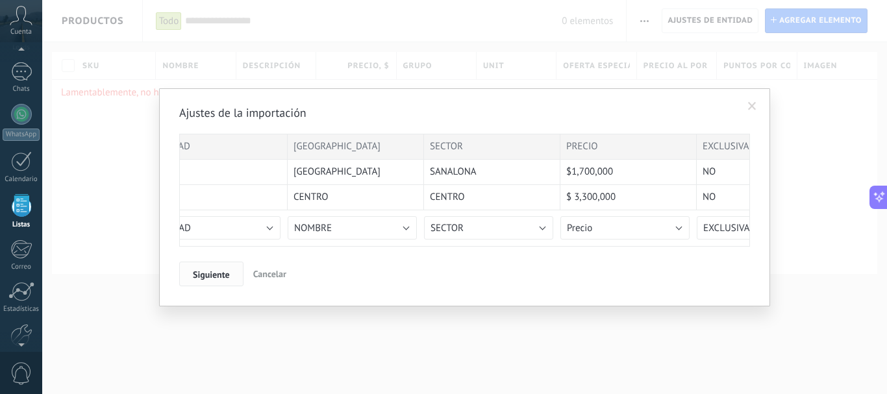
click at [207, 275] on span "Siguiente" at bounding box center [211, 274] width 37 height 9
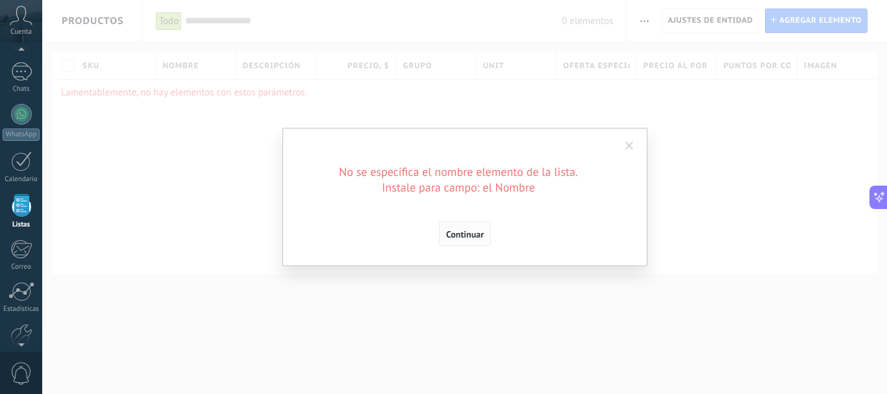
click at [456, 232] on span "Continuar" at bounding box center [465, 234] width 38 height 9
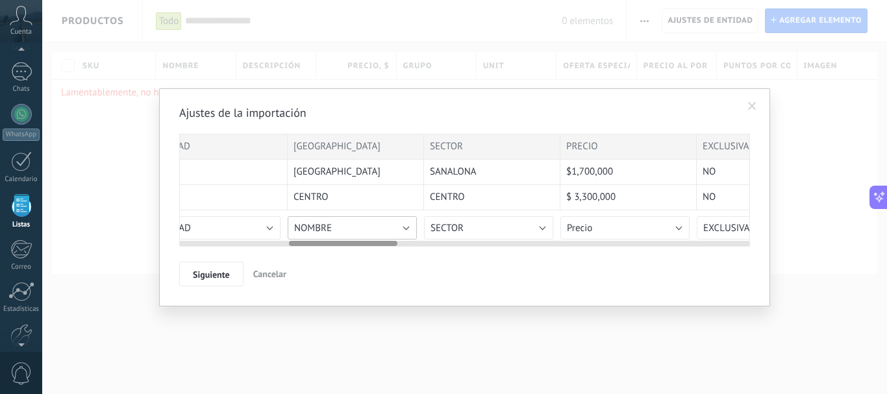
click at [367, 230] on button "NOMBRE" at bounding box center [352, 227] width 129 height 23
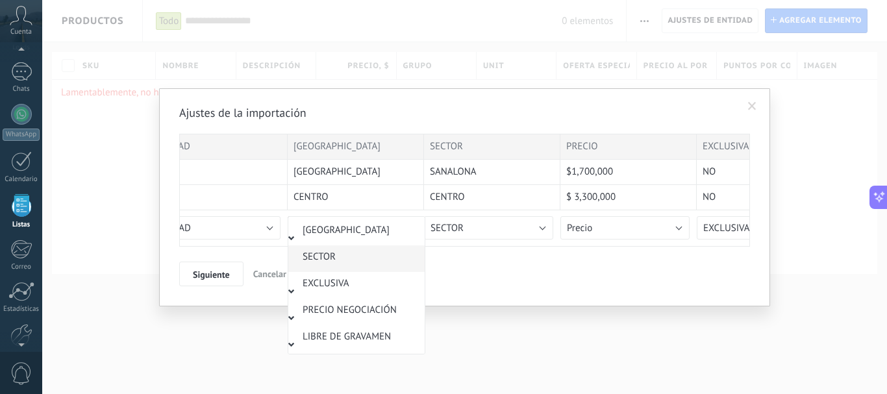
scroll to position [363, 0]
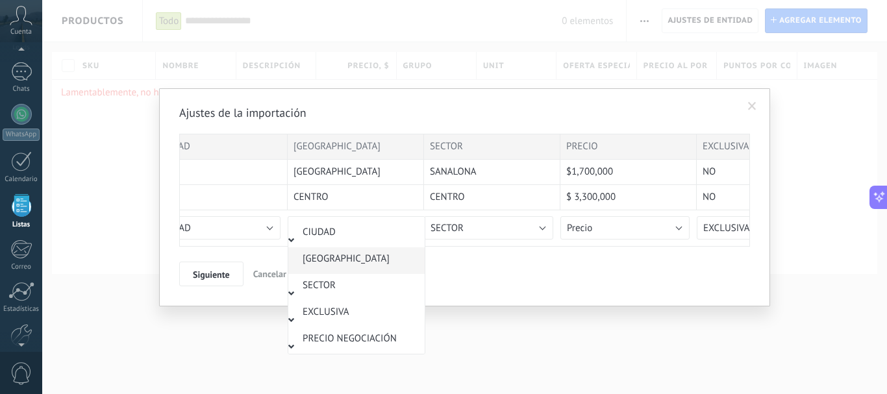
click at [328, 258] on span "[GEOGRAPHIC_DATA]" at bounding box center [354, 259] width 132 height 12
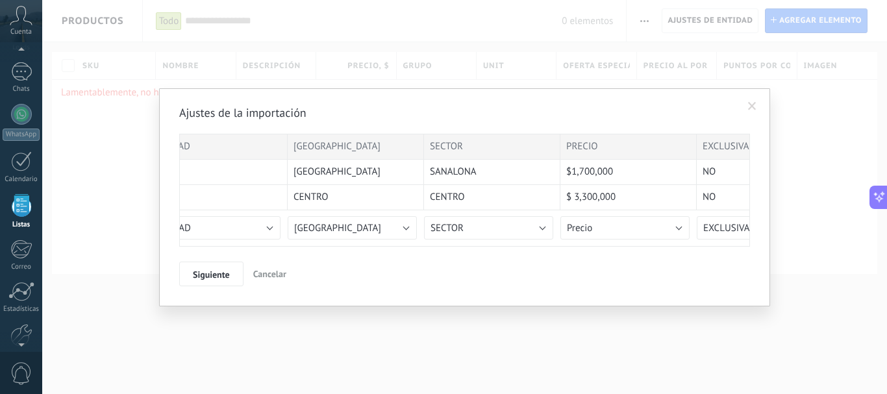
click at [390, 284] on div "Siguiente Cancelar" at bounding box center [464, 274] width 571 height 25
click at [208, 277] on span "Siguiente" at bounding box center [211, 274] width 37 height 9
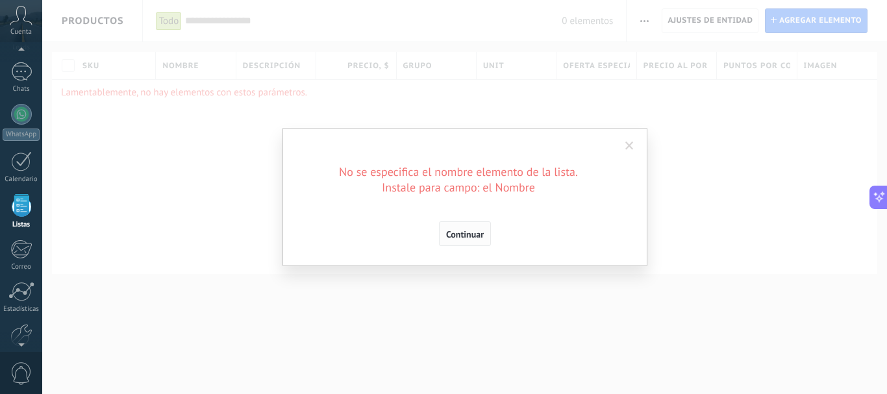
click at [480, 233] on span "Continuar" at bounding box center [465, 234] width 38 height 9
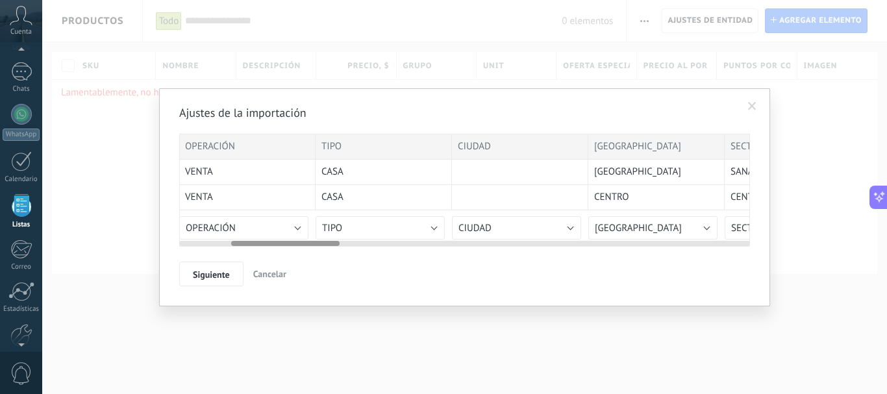
drag, startPoint x: 364, startPoint y: 203, endPoint x: 670, endPoint y: 197, distance: 305.8
click at [678, 196] on div "CENTRO" at bounding box center [656, 197] width 136 height 25
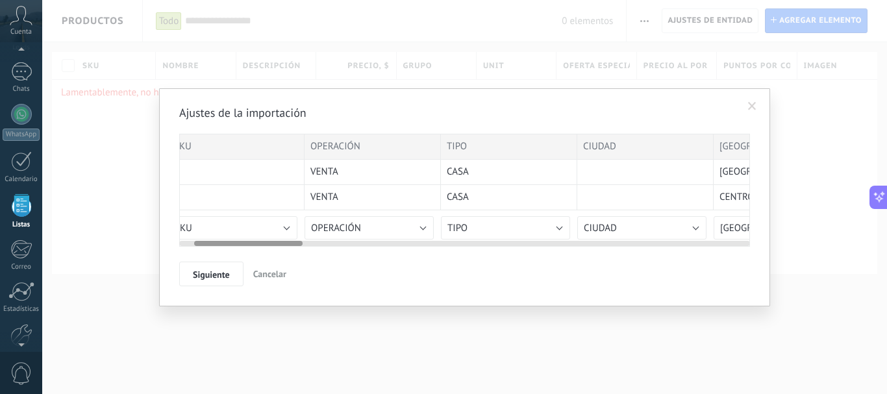
scroll to position [0, 79]
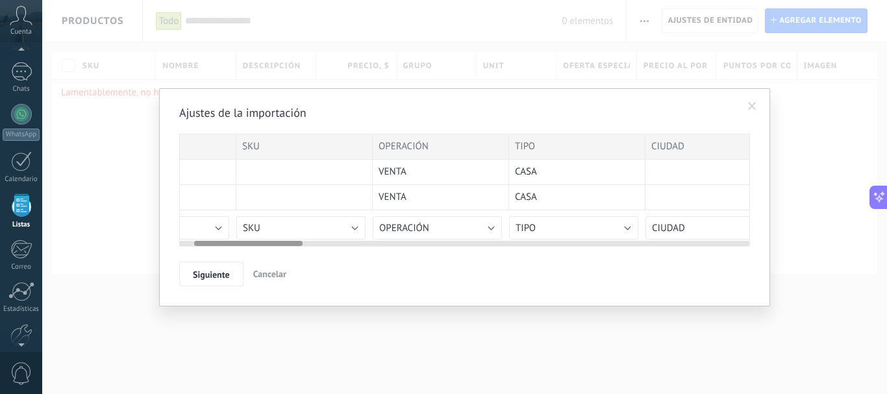
drag, startPoint x: 489, startPoint y: 199, endPoint x: 670, endPoint y: 198, distance: 180.5
click at [670, 198] on div at bounding box center [713, 197] width 136 height 25
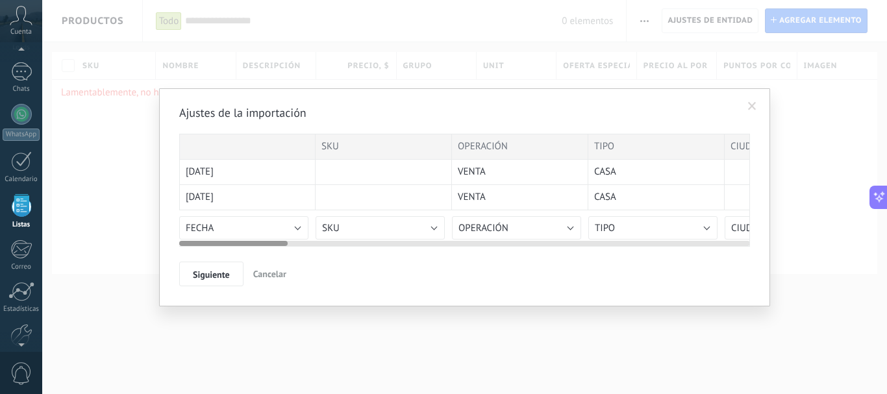
drag, startPoint x: 536, startPoint y: 198, endPoint x: 563, endPoint y: 198, distance: 26.6
click at [563, 198] on div "VENTA" at bounding box center [520, 197] width 136 height 25
drag, startPoint x: 415, startPoint y: 194, endPoint x: 549, endPoint y: 196, distance: 133.7
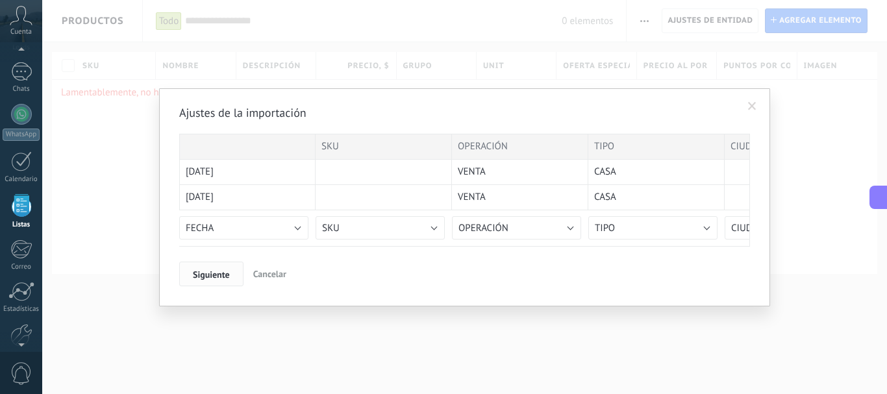
click at [207, 273] on span "Siguiente" at bounding box center [211, 274] width 37 height 9
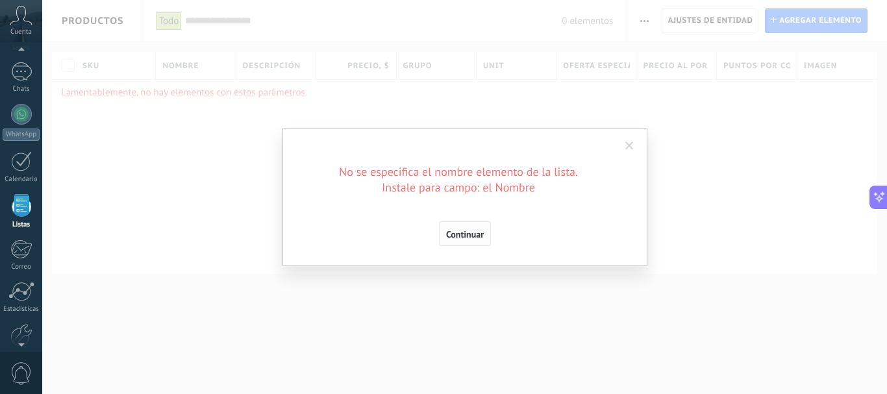
click at [475, 236] on span "Continuar" at bounding box center [465, 234] width 38 height 9
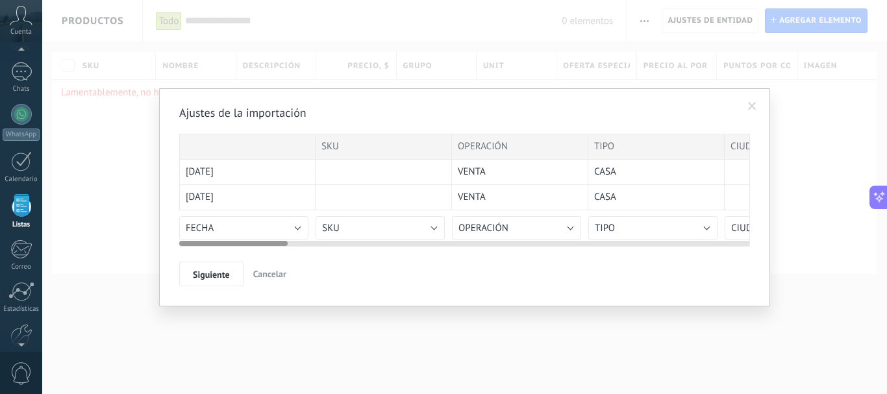
drag, startPoint x: 432, startPoint y: 201, endPoint x: 574, endPoint y: 193, distance: 141.8
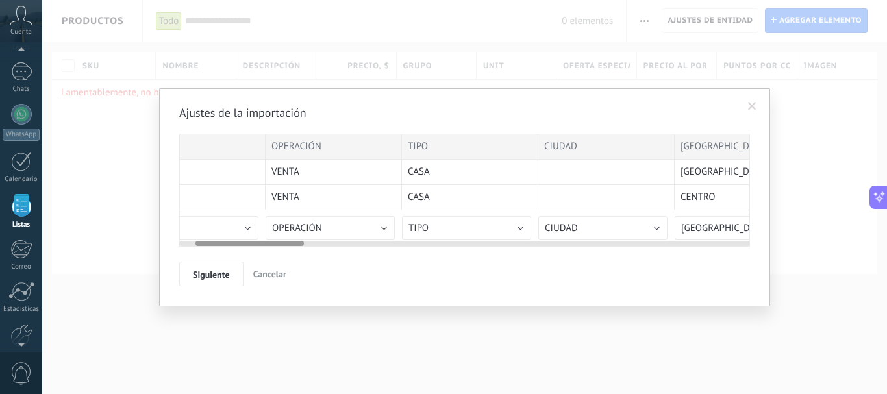
drag, startPoint x: 587, startPoint y: 192, endPoint x: 223, endPoint y: 193, distance: 364.2
click at [266, 194] on div "VENTA" at bounding box center [334, 197] width 136 height 25
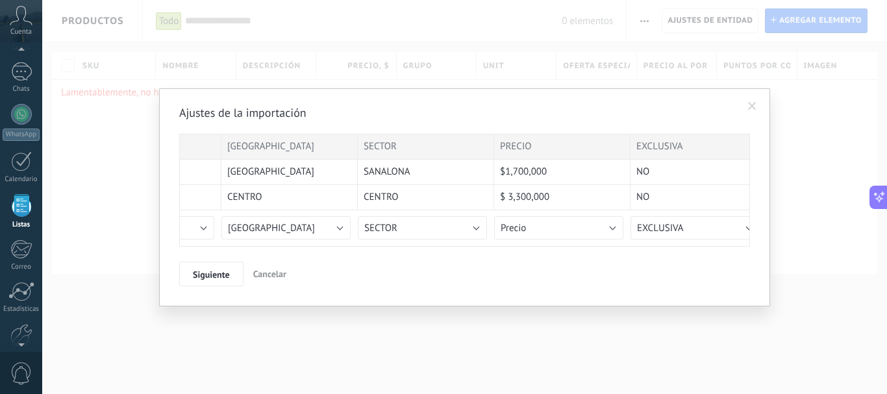
drag, startPoint x: 486, startPoint y: 191, endPoint x: 27, endPoint y: 201, distance: 459.1
click at [27, 201] on body ".abccls-1,.abccls-2{fill-rule:evenodd}.abccls-2{fill:#fff} .abfcls-1{fill:none}…" at bounding box center [443, 197] width 887 height 394
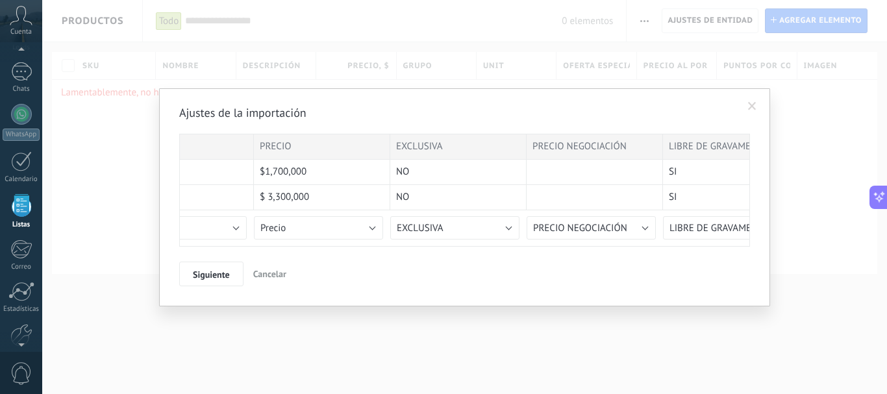
drag, startPoint x: 441, startPoint y: 182, endPoint x: 179, endPoint y: 181, distance: 262.9
click at [184, 182] on div "SANALONA" at bounding box center [186, 172] width 136 height 25
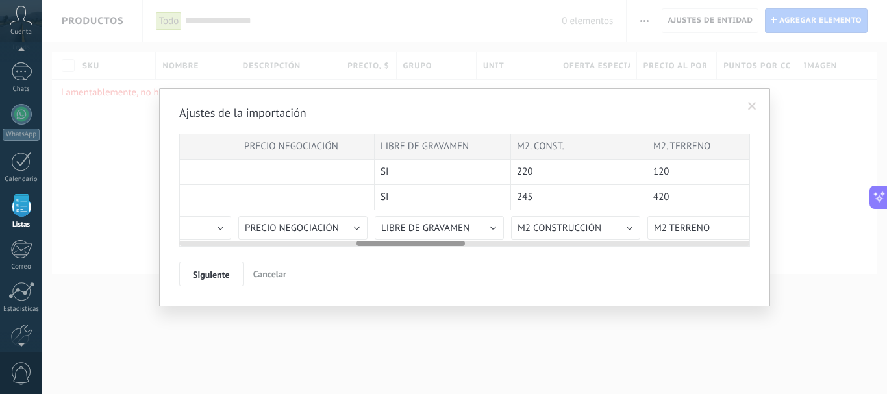
drag, startPoint x: 472, startPoint y: 186, endPoint x: 253, endPoint y: 203, distance: 220.1
click at [253, 203] on div "SKU OPERACIÓN TIPO CIUDAD COLONIA SECTOR PRECIO EXCLUSIVA PRECIO NEGOCIACIÓN LI…" at bounding box center [510, 187] width 2999 height 106
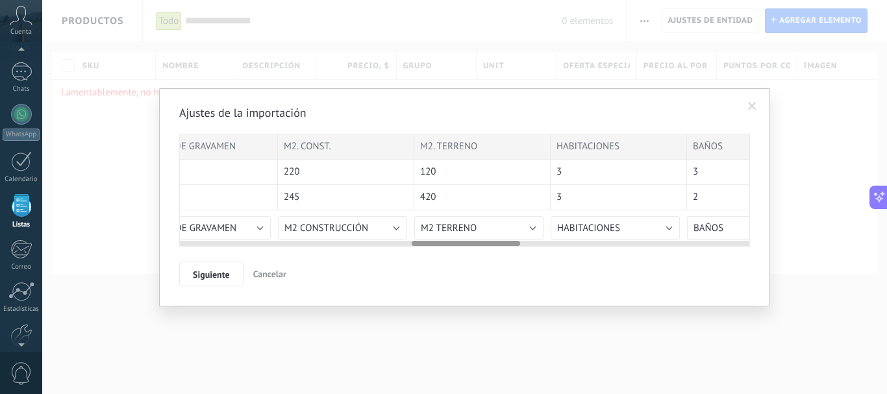
drag, startPoint x: 506, startPoint y: 203, endPoint x: 288, endPoint y: 214, distance: 218.4
click at [287, 214] on div "SKU OPERACIÓN TIPO CIUDAD COLONIA SECTOR PRECIO EXCLUSIVA PRECIO NEGOCIACIÓN LI…" at bounding box center [277, 187] width 2999 height 106
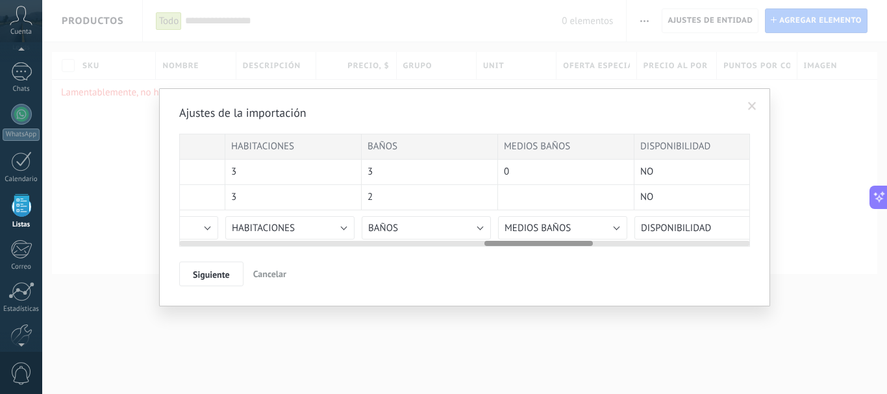
drag, startPoint x: 337, startPoint y: 199, endPoint x: 225, endPoint y: 199, distance: 112.3
click at [215, 200] on div "420" at bounding box center [157, 197] width 136 height 25
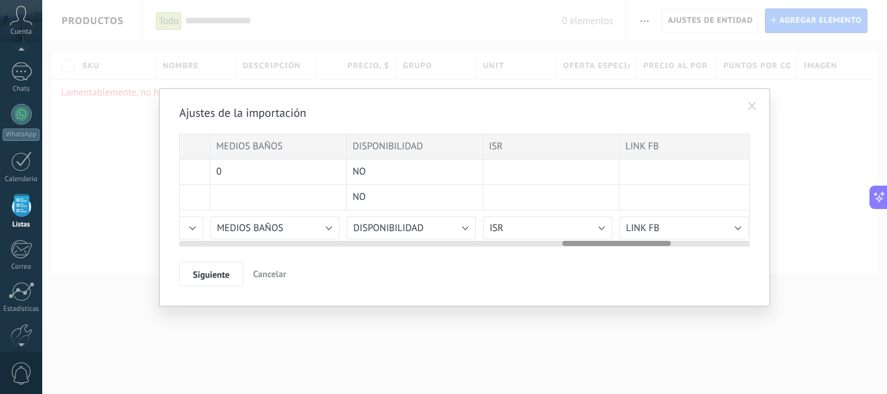
drag, startPoint x: 527, startPoint y: 190, endPoint x: 227, endPoint y: 203, distance: 300.8
click at [223, 203] on div at bounding box center [278, 197] width 136 height 25
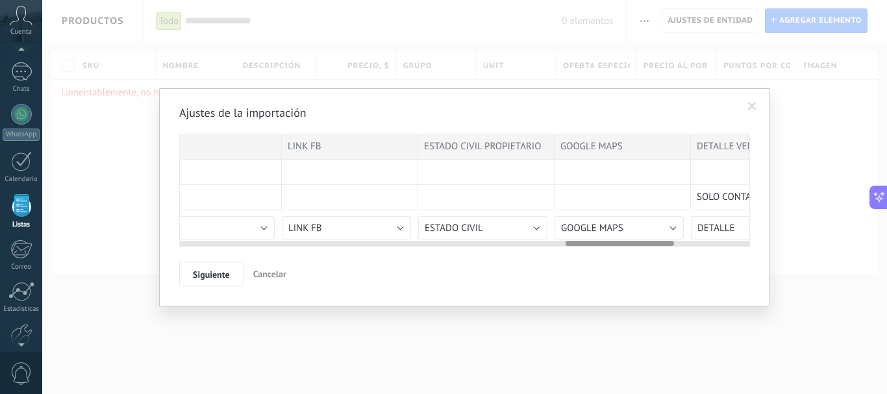
drag, startPoint x: 624, startPoint y: 186, endPoint x: 301, endPoint y: 201, distance: 323.0
click at [302, 201] on div at bounding box center [350, 197] width 136 height 25
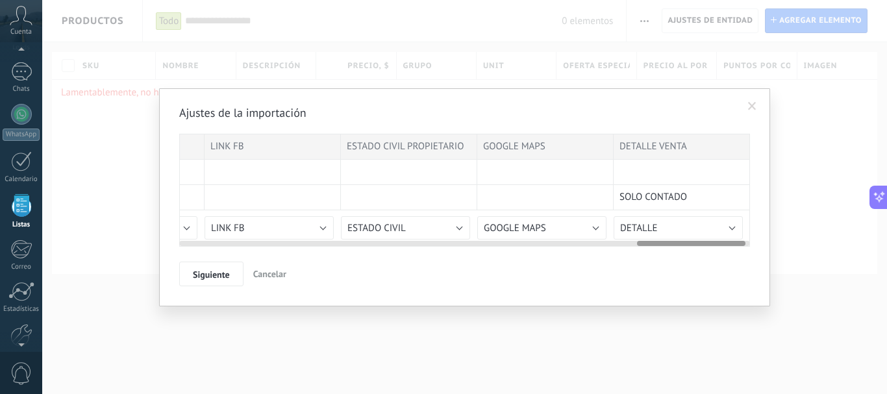
drag, startPoint x: 558, startPoint y: 193, endPoint x: 258, endPoint y: 208, distance: 300.3
drag, startPoint x: 493, startPoint y: 212, endPoint x: 442, endPoint y: 191, distance: 55.6
click at [207, 270] on span "Siguiente" at bounding box center [211, 274] width 37 height 9
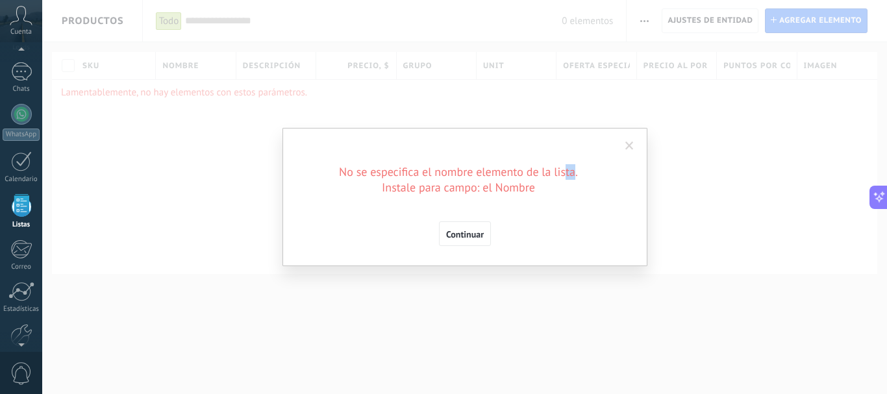
drag, startPoint x: 574, startPoint y: 166, endPoint x: 566, endPoint y: 141, distance: 26.5
click at [566, 141] on div "Ajustes de la importación SKU OPERACIÓN TIPO CIUDAD COLONIA SECTOR PRECIO EXCLU…" at bounding box center [464, 197] width 365 height 138
click at [629, 143] on span at bounding box center [629, 146] width 8 height 9
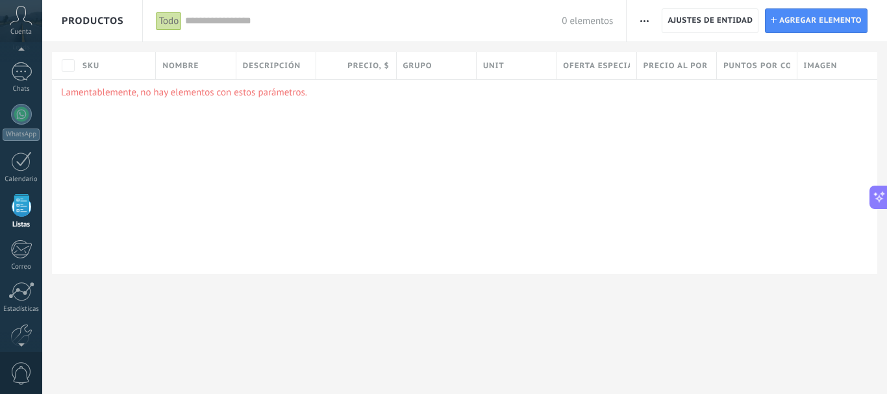
click at [649, 17] on button "button" at bounding box center [644, 20] width 19 height 25
click at [277, 117] on div "Lamentablemente, no hay elementos con estos parámetros." at bounding box center [464, 176] width 825 height 195
click at [185, 69] on span "Nombre" at bounding box center [180, 66] width 36 height 12
click at [315, 173] on div "Lamentablemente, no hay elementos con estos parámetros." at bounding box center [464, 176] width 825 height 195
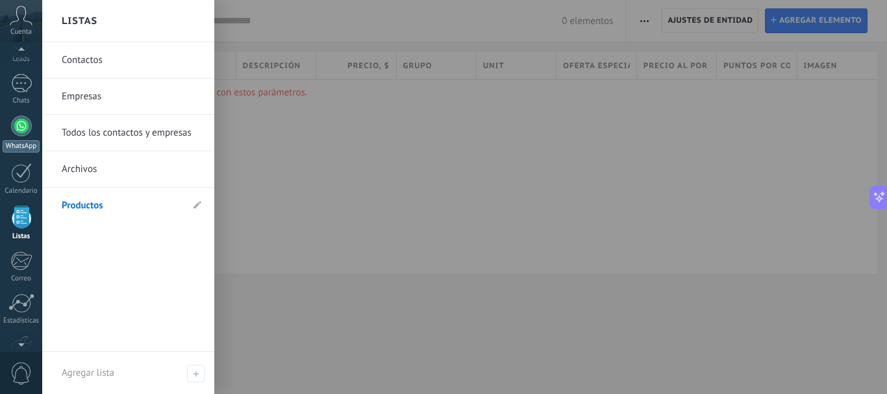
click at [25, 125] on div at bounding box center [21, 126] width 21 height 21
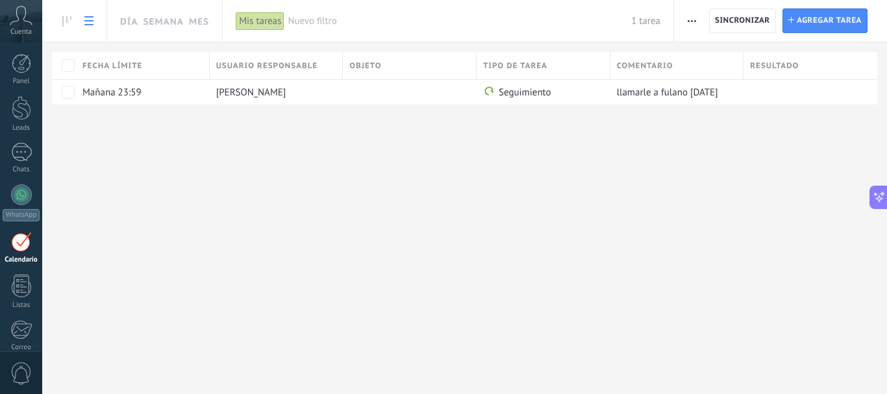
scroll to position [819, 0]
click at [690, 18] on span "button" at bounding box center [691, 20] width 8 height 25
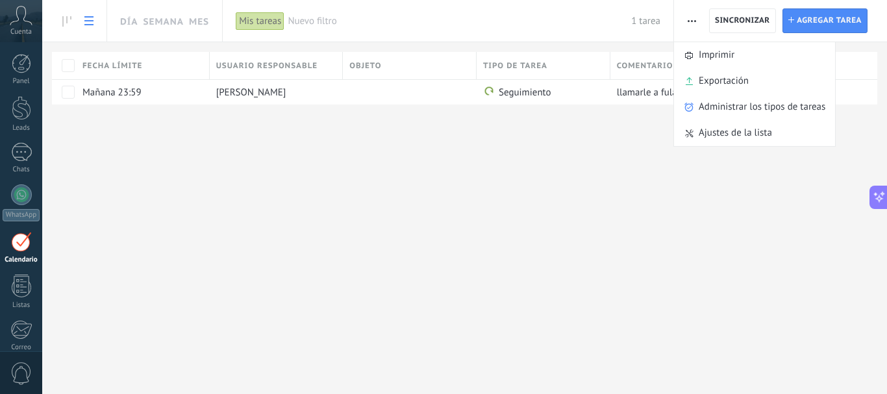
click at [612, 198] on div "Día Semana Mes Imprimir Exportación Administrar los tipos de tareas" at bounding box center [464, 197] width 845 height 394
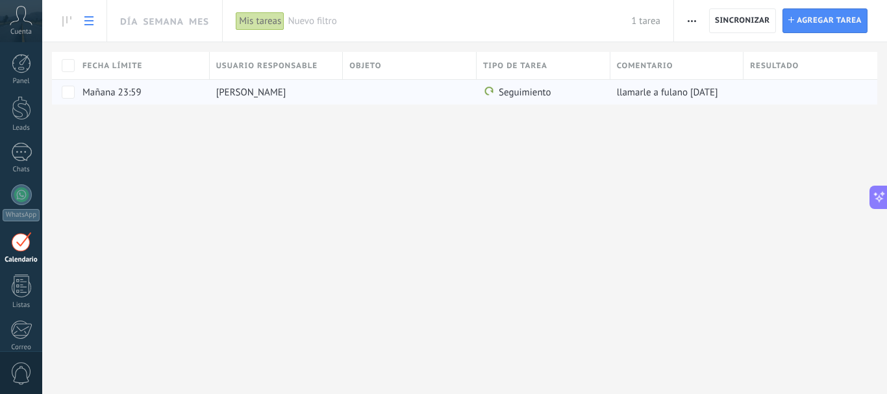
click at [395, 90] on div at bounding box center [406, 92] width 127 height 25
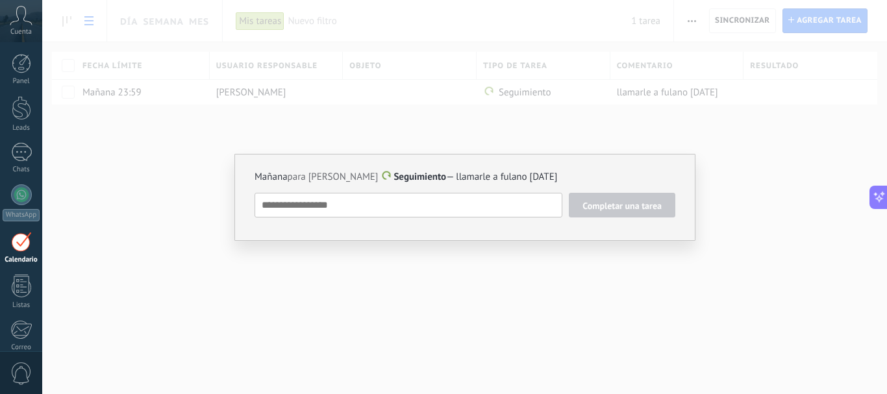
click at [293, 132] on div "Mañana para Ruben barajas uriarte Seguimiento — llamarle a fulano mañana Comple…" at bounding box center [464, 197] width 845 height 394
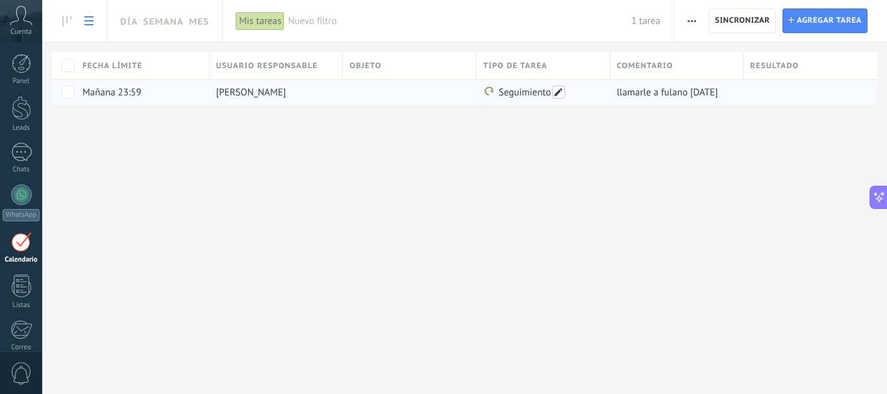
click at [560, 92] on span at bounding box center [558, 92] width 13 height 13
click at [538, 93] on button "Seguimiento" at bounding box center [516, 92] width 62 height 17
click at [413, 151] on div "Día Semana Mes Imprimir Exportación Administrar los tipos de tareas" at bounding box center [464, 197] width 845 height 394
click at [725, 22] on span "Sincronizar" at bounding box center [742, 21] width 55 height 8
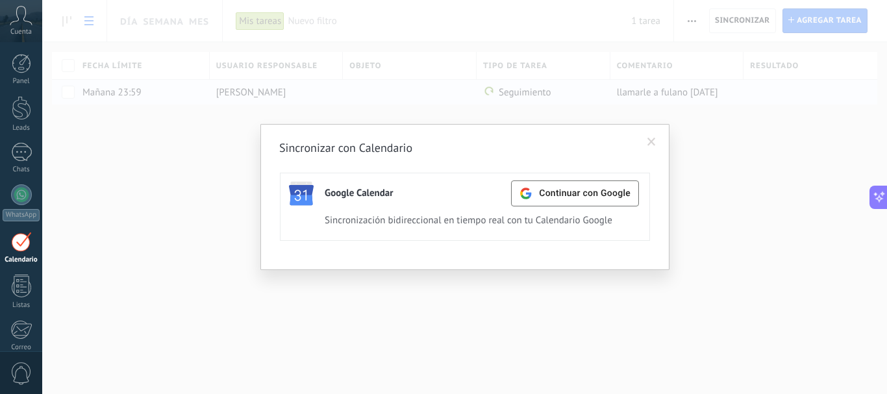
click at [652, 143] on span at bounding box center [651, 142] width 8 height 9
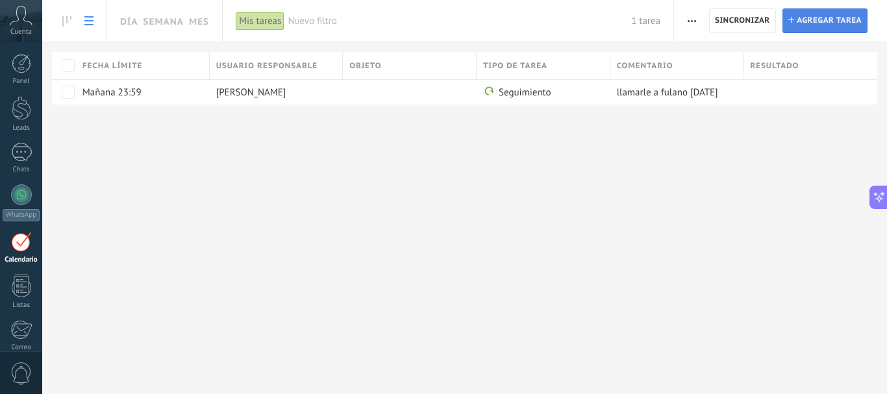
click at [827, 16] on span "Agregar tarea" at bounding box center [829, 20] width 65 height 23
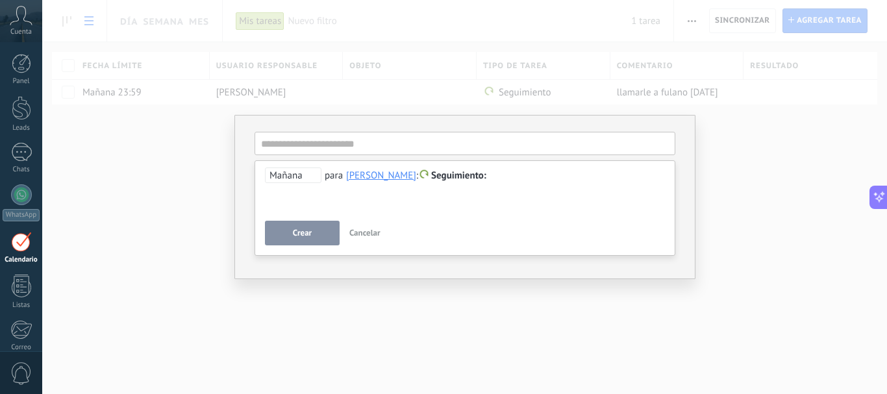
click at [303, 178] on span "Mañana" at bounding box center [293, 175] width 56 height 16
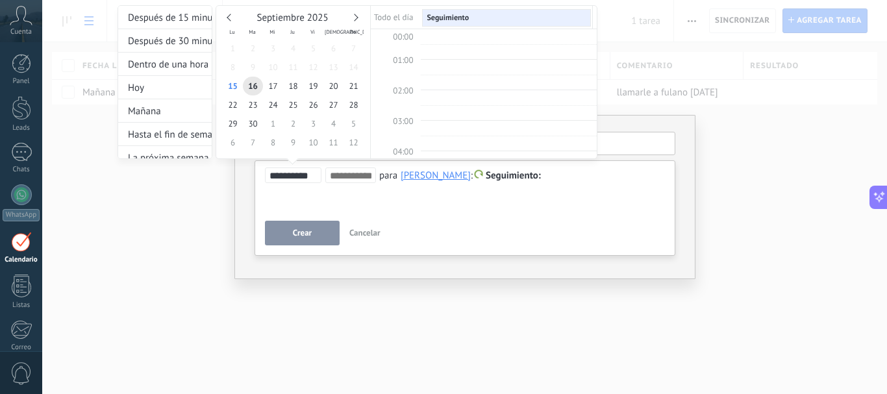
scroll to position [245, 0]
click at [254, 85] on span "16" at bounding box center [253, 86] width 20 height 19
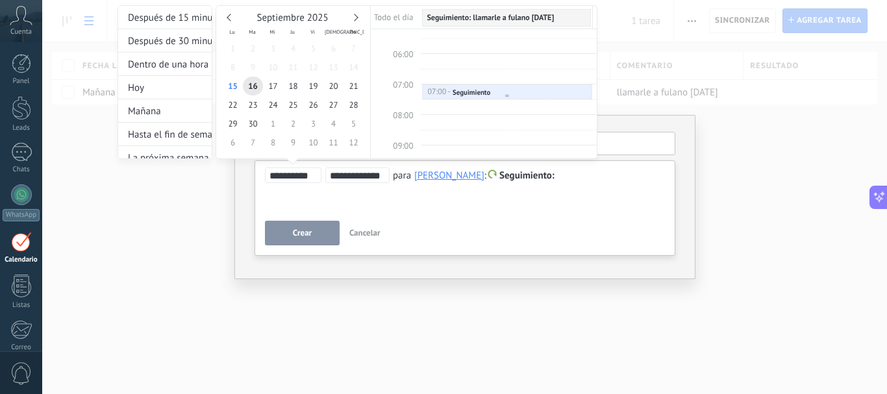
click at [473, 90] on div "Seguimiento" at bounding box center [471, 92] width 38 height 9
click at [503, 97] on div at bounding box center [507, 95] width 169 height 5
click at [480, 91] on div "Seguimiento" at bounding box center [471, 92] width 38 height 9
click at [475, 91] on div "Seguimiento" at bounding box center [471, 92] width 38 height 9
click at [508, 99] on link "07:00 - 07:30 Seguimiento" at bounding box center [507, 92] width 171 height 16
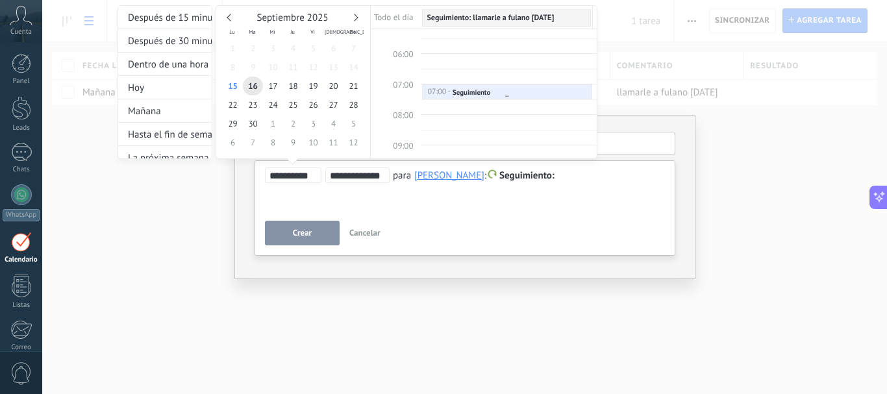
click at [502, 98] on div at bounding box center [507, 95] width 169 height 5
click at [501, 92] on div "07:00 - 07:30 Seguimiento" at bounding box center [507, 93] width 160 height 11
click at [460, 94] on div at bounding box center [507, 95] width 169 height 5
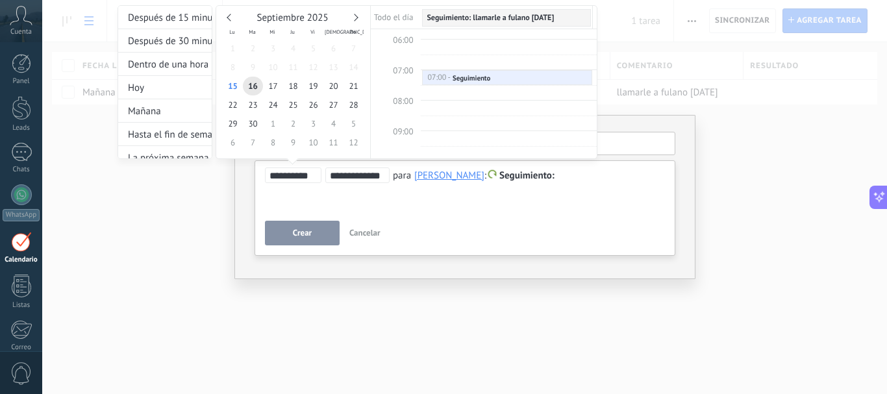
scroll to position [173, 0]
click at [435, 79] on div at bounding box center [507, 81] width 169 height 5
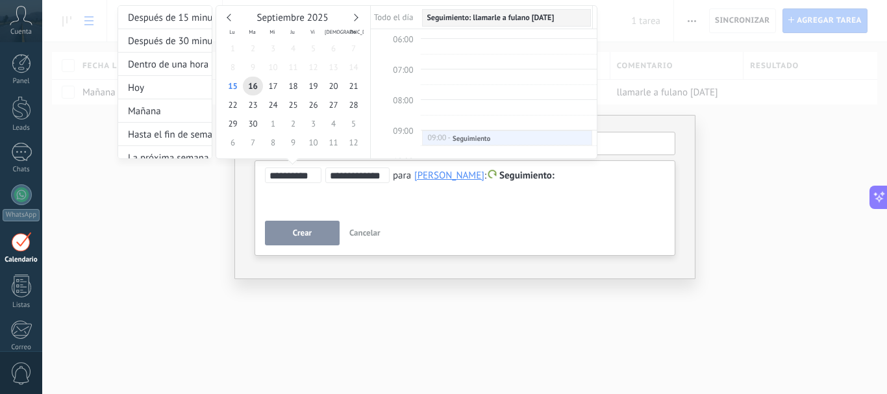
drag, startPoint x: 458, startPoint y: 75, endPoint x: 455, endPoint y: 129, distance: 54.6
type input "**********"
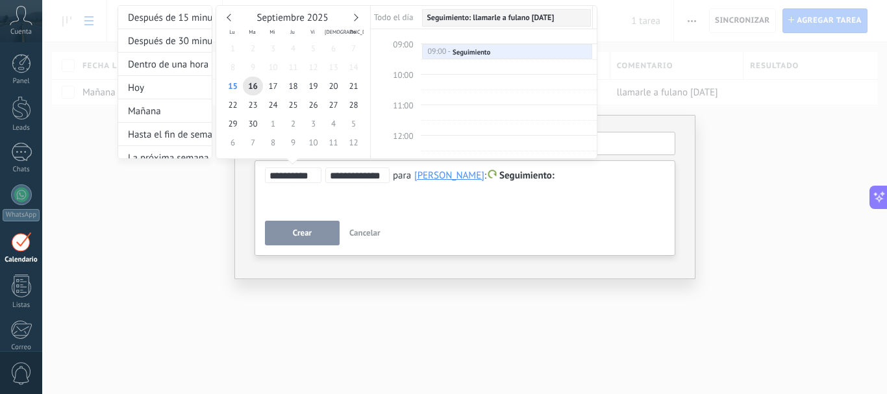
click at [411, 203] on div at bounding box center [443, 197] width 887 height 394
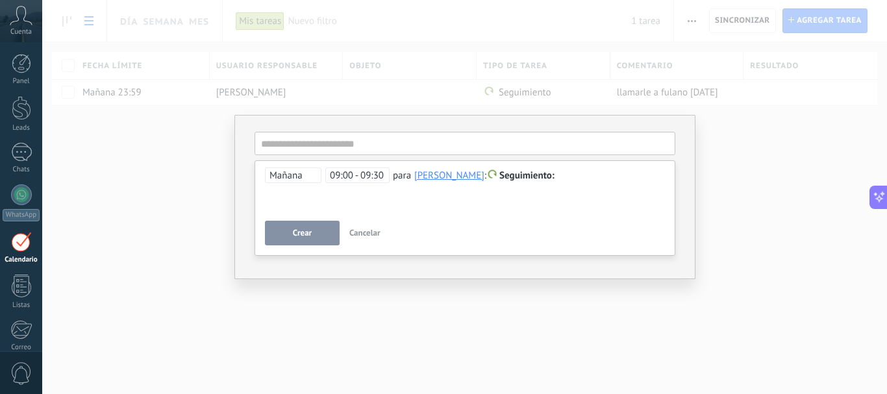
click at [442, 217] on div "**********" at bounding box center [464, 207] width 421 height 95
click at [586, 173] on div at bounding box center [465, 176] width 400 height 16
click at [330, 143] on input "text" at bounding box center [464, 143] width 421 height 23
type input "*********"
click at [301, 240] on button "Crear" at bounding box center [302, 233] width 75 height 25
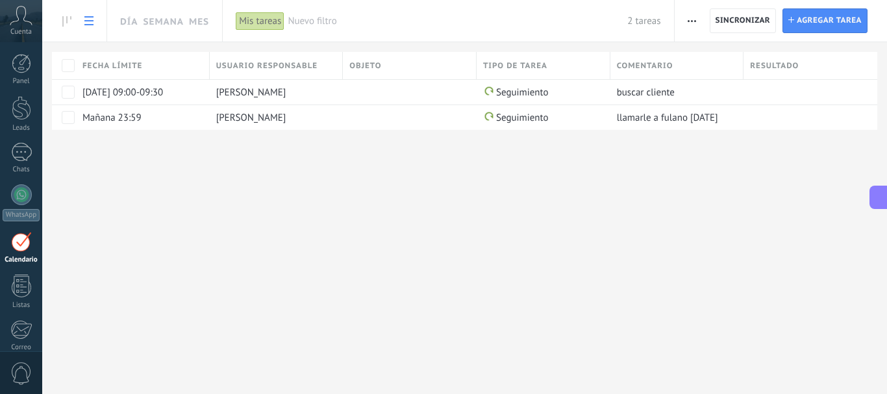
scroll to position [819, 0]
